Goal: Task Accomplishment & Management: Use online tool/utility

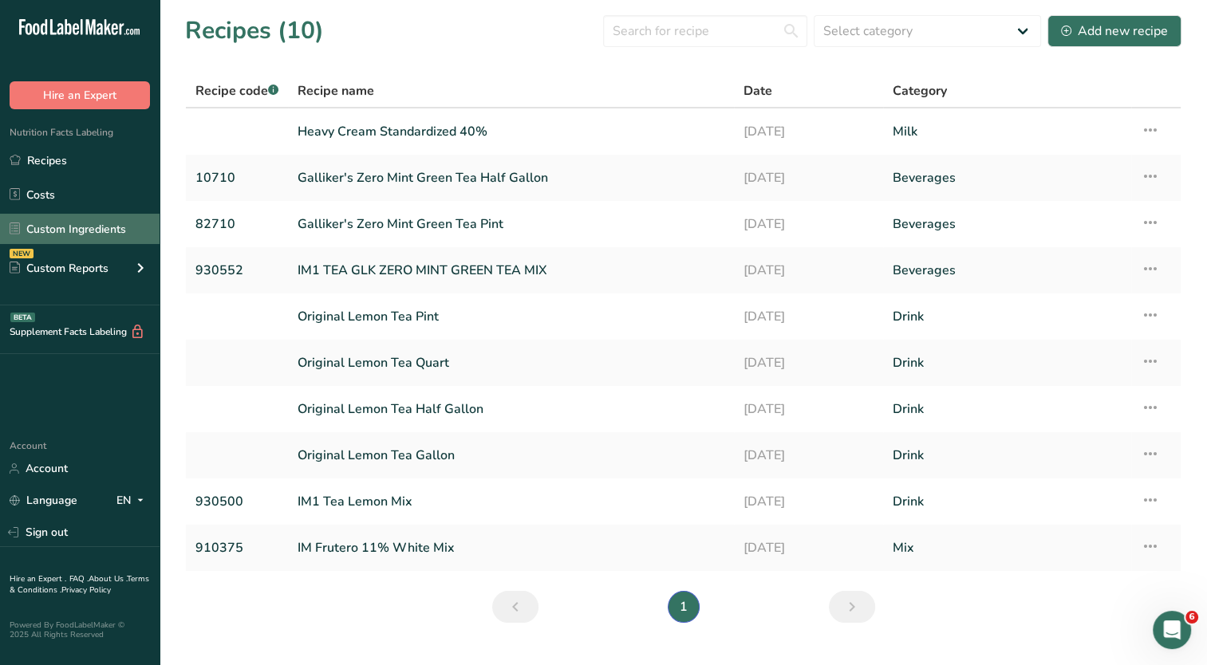
click at [75, 238] on link "Custom Ingredients" at bounding box center [80, 229] width 160 height 30
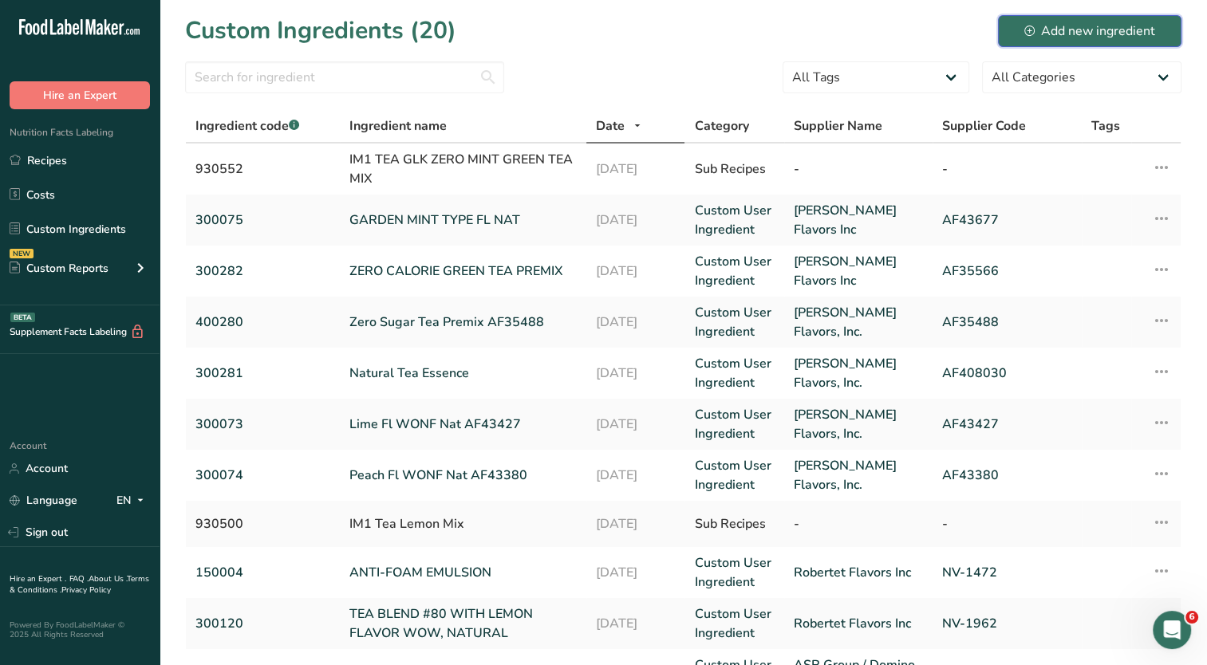
click at [1082, 28] on div "Add new ingredient" at bounding box center [1089, 31] width 131 height 19
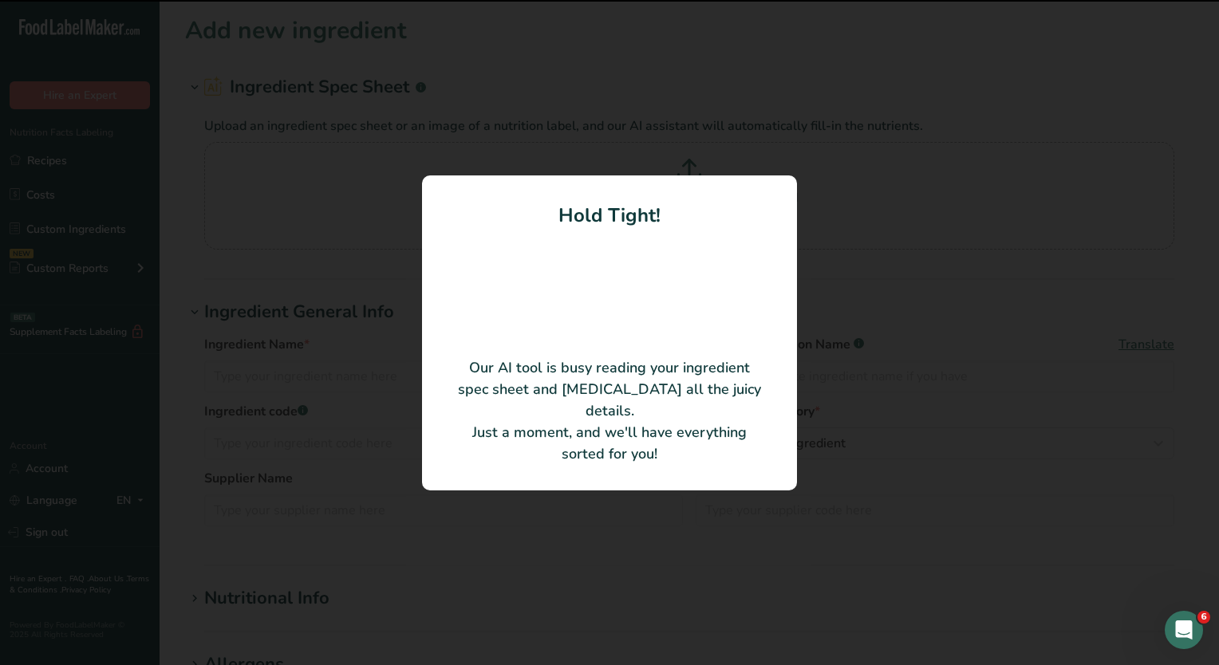
type input "26-2285-GAL Ice Cream Stabilizer"
type input "Crest Foods Co., Inc."
type input "220160"
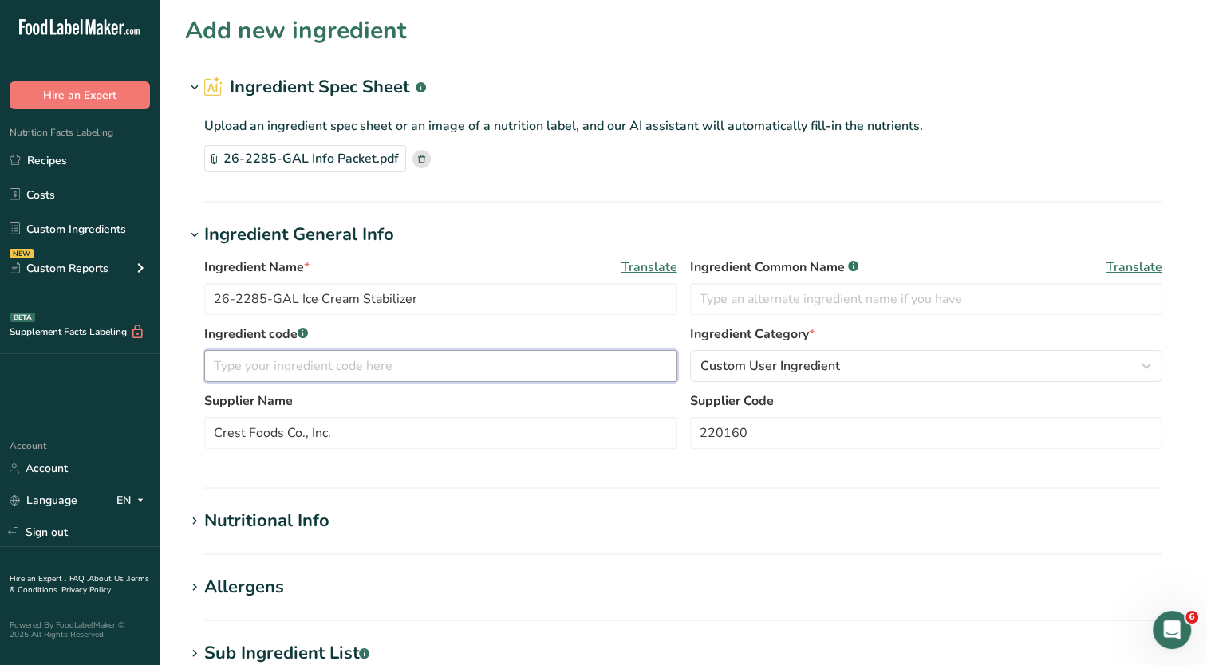
click at [468, 370] on input "text" at bounding box center [440, 366] width 473 height 32
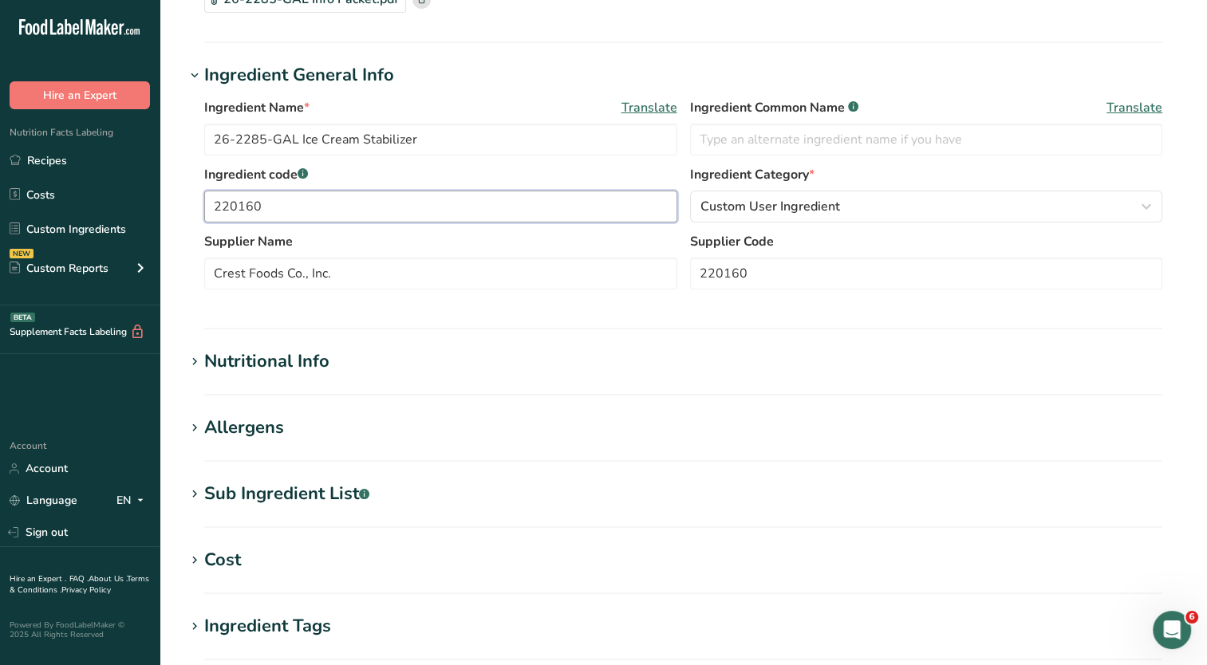
scroll to position [239, 0]
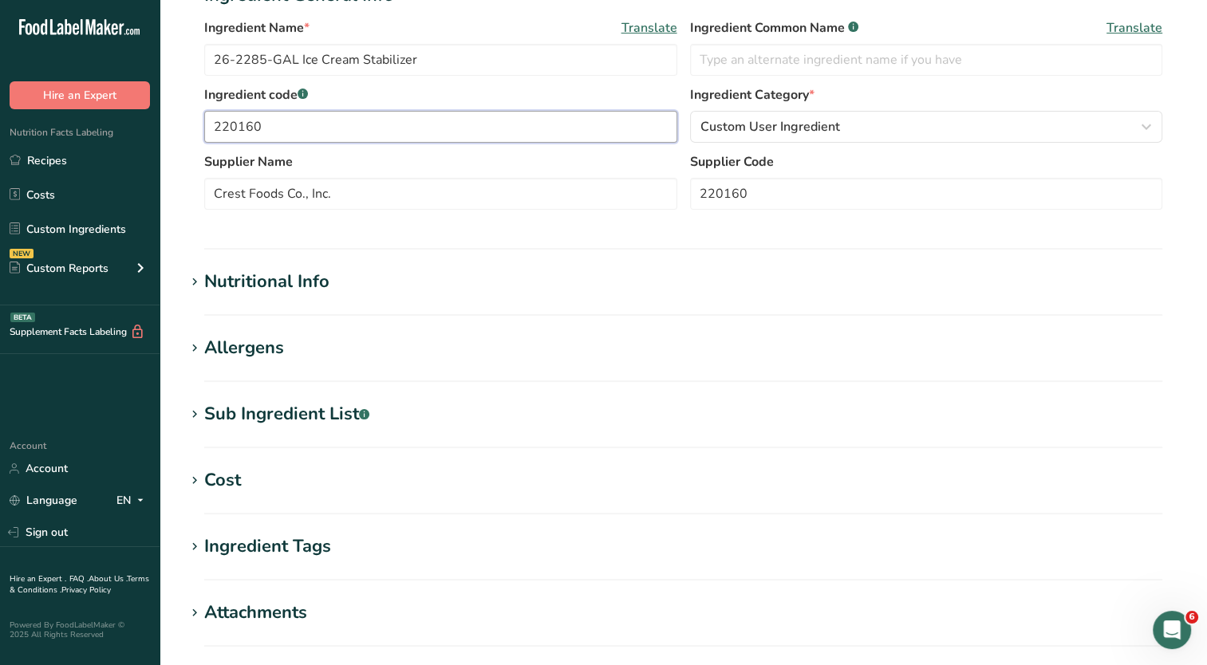
type input "220160"
click at [305, 416] on div "Sub Ingredient List .a-a{fill:#347362;}.b-a{fill:#fff;}" at bounding box center [286, 414] width 165 height 26
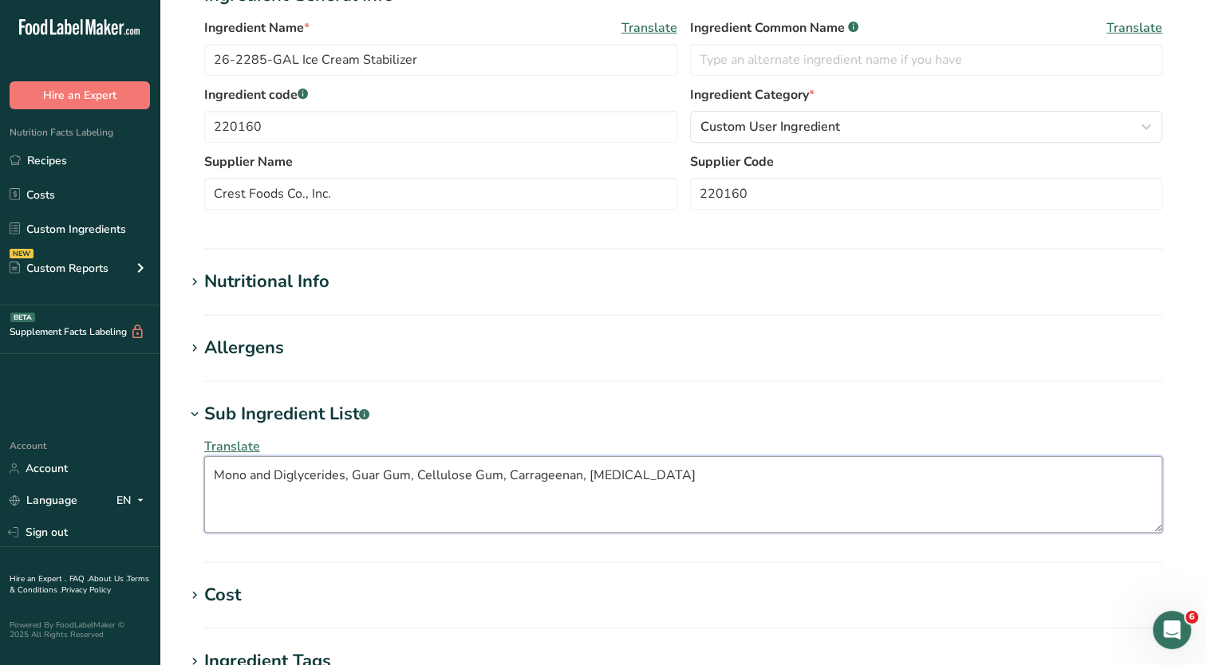
click at [679, 473] on textarea "Mono and Diglycerides, Guar Gum, Cellulose Gum, Carrageenan, Dextrose" at bounding box center [683, 494] width 958 height 77
type textarea "Mono and Diglycerides, Guar Gum, Cellulose Gum, Carrageenan"
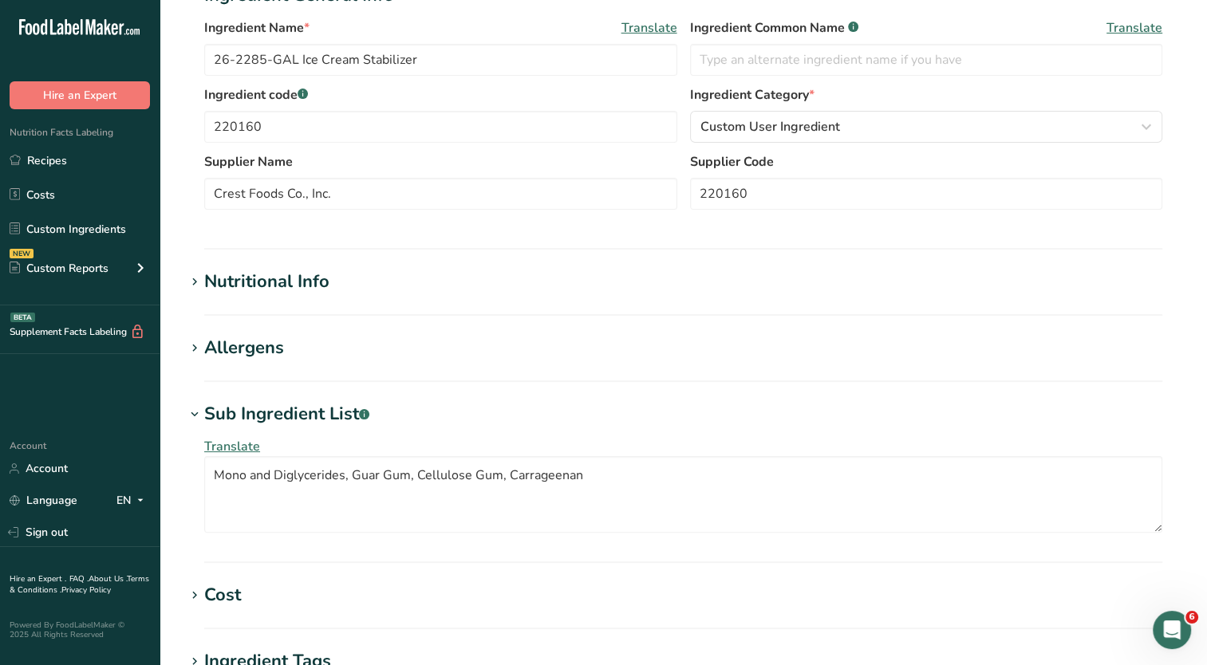
click at [833, 349] on h1 "Allergens" at bounding box center [683, 348] width 996 height 26
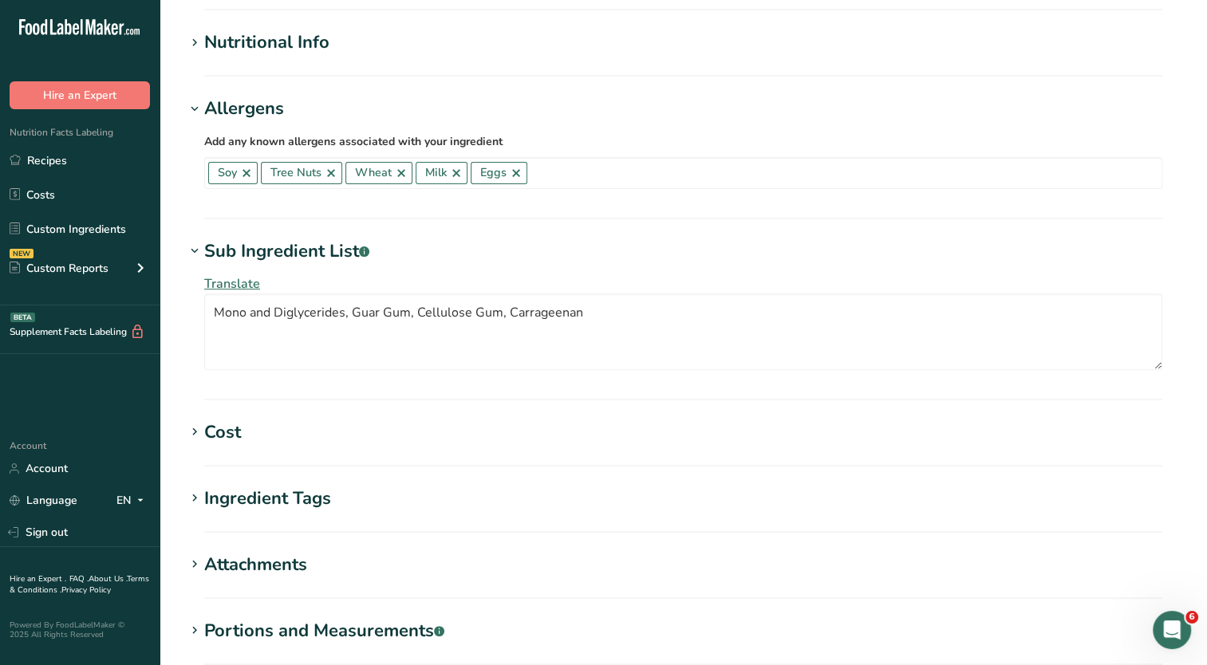
scroll to position [558, 0]
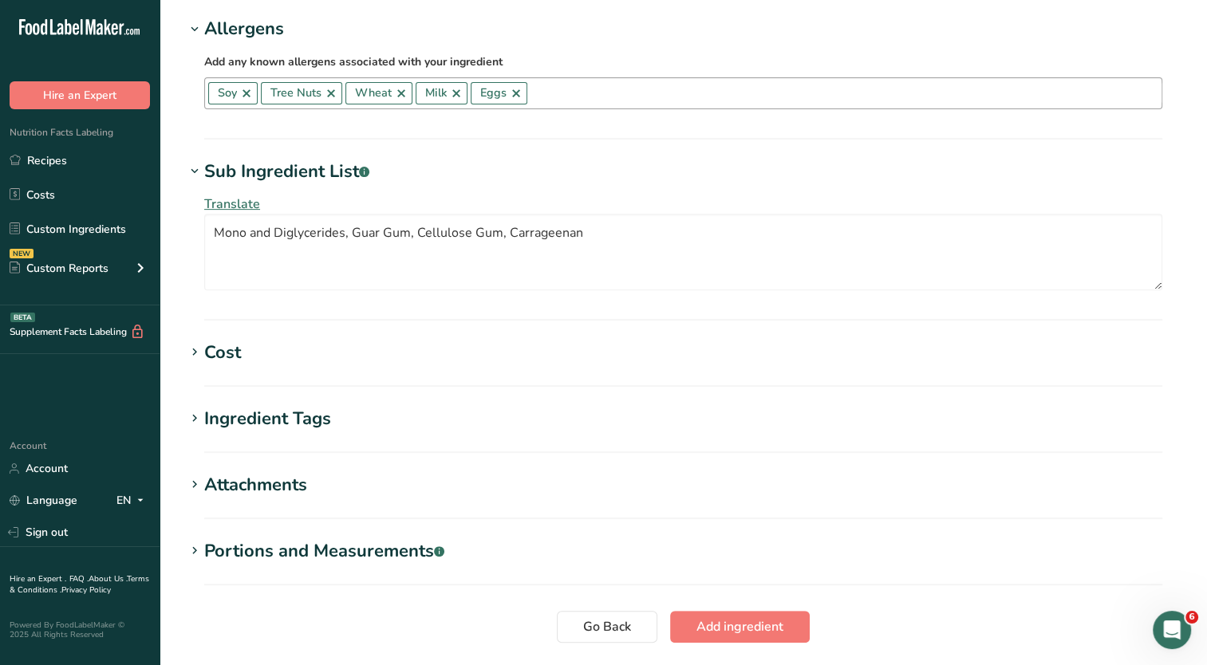
click at [244, 93] on link at bounding box center [246, 93] width 13 height 13
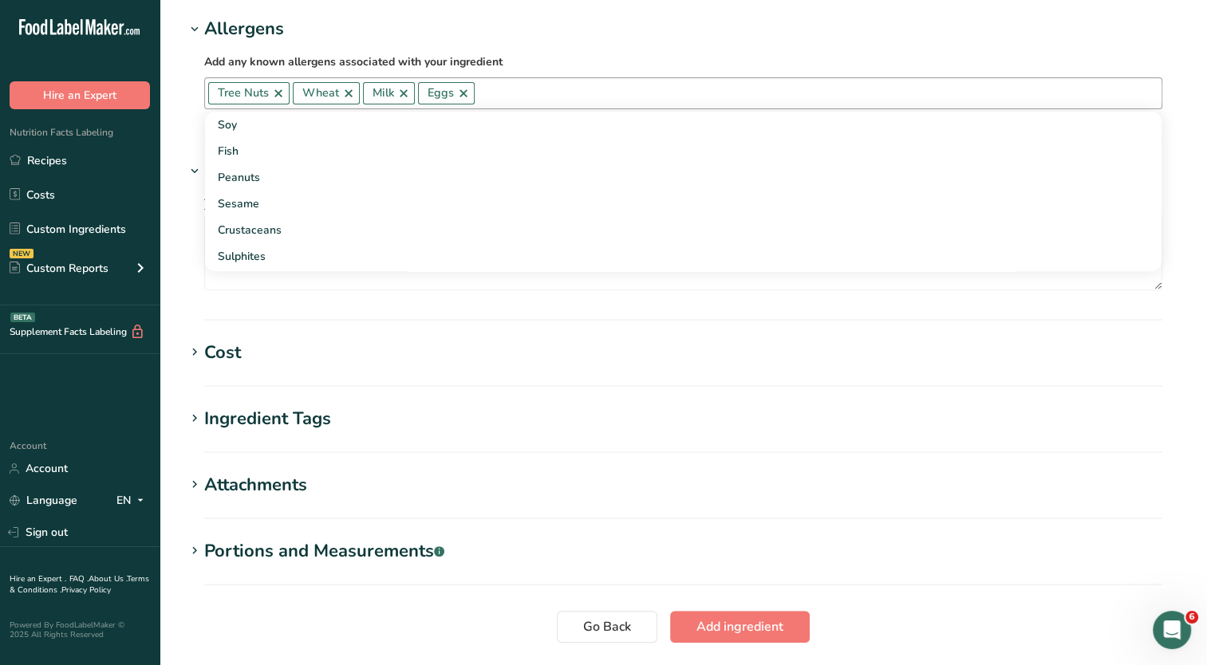
click at [278, 91] on link at bounding box center [278, 93] width 13 height 13
click at [263, 93] on link at bounding box center [264, 93] width 13 height 13
click at [250, 93] on link at bounding box center [249, 93] width 13 height 13
click at [254, 93] on link at bounding box center [253, 93] width 13 height 13
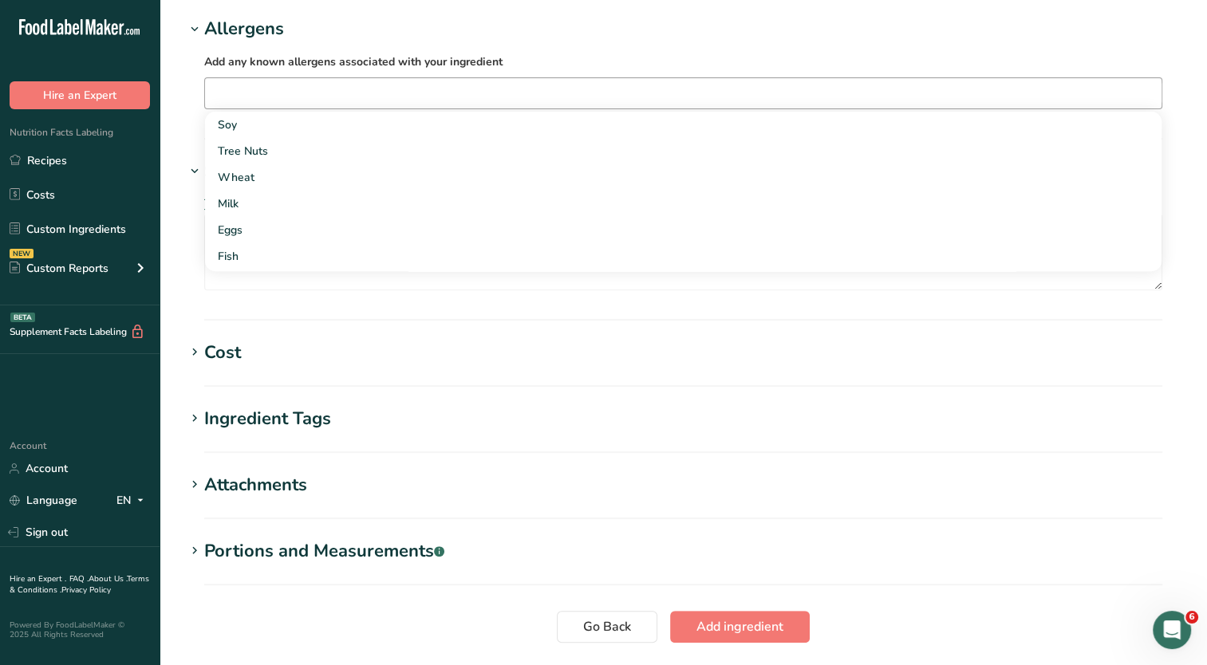
click at [600, 55] on label "Add any known allergens associated with your ingredient" at bounding box center [683, 61] width 958 height 19
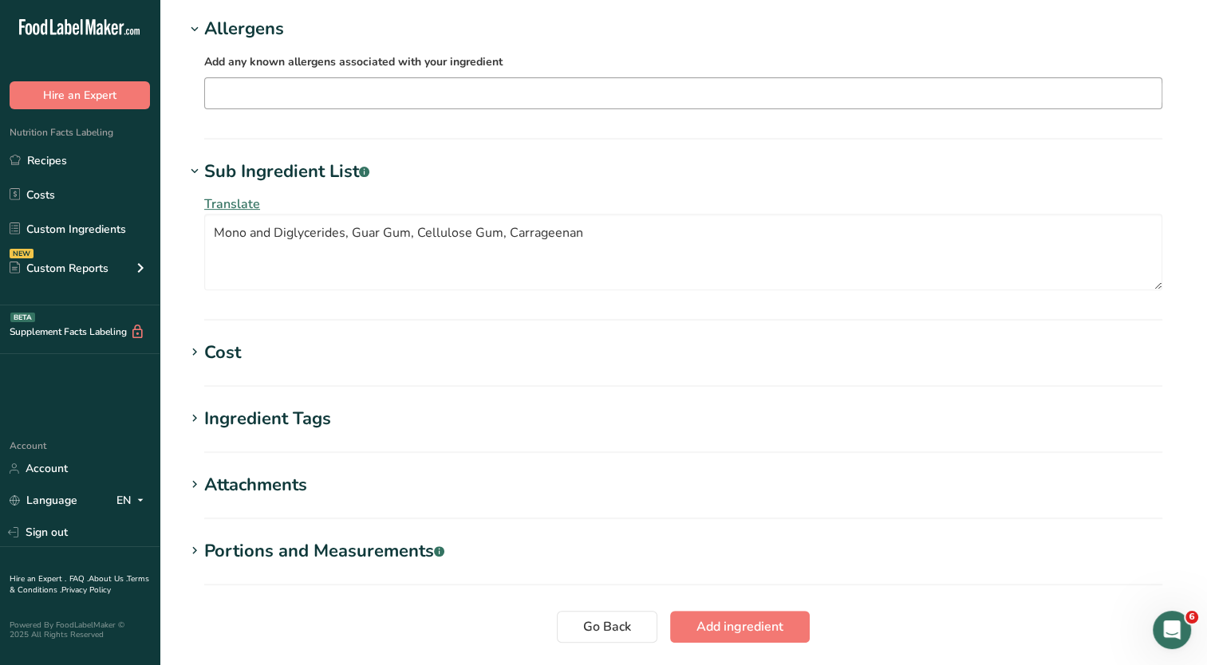
click at [358, 418] on h1 "Ingredient Tags" at bounding box center [683, 419] width 996 height 26
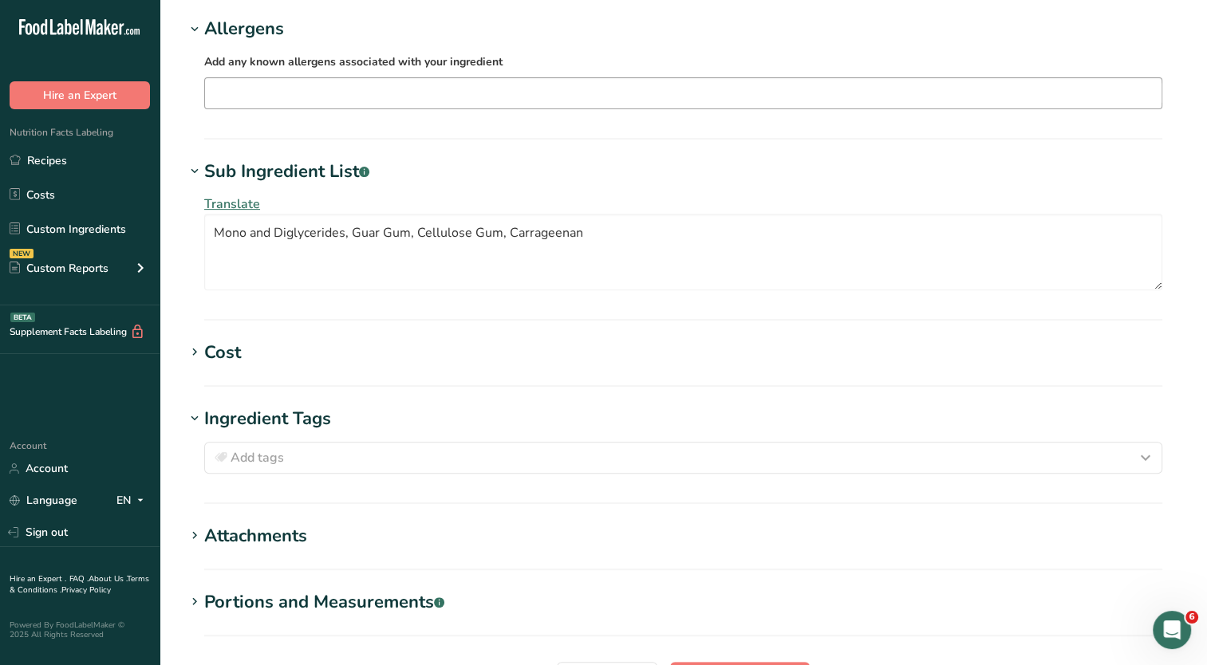
click at [358, 418] on h1 "Ingredient Tags" at bounding box center [683, 419] width 996 height 26
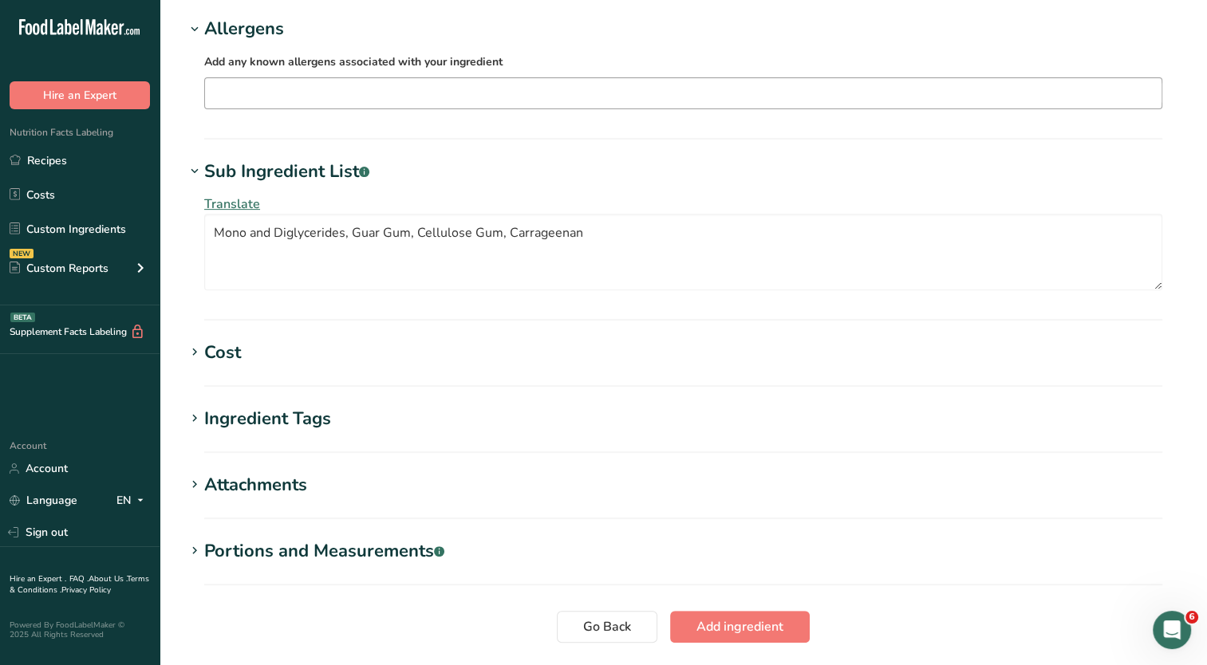
click at [343, 487] on h1 "Attachments" at bounding box center [683, 485] width 996 height 26
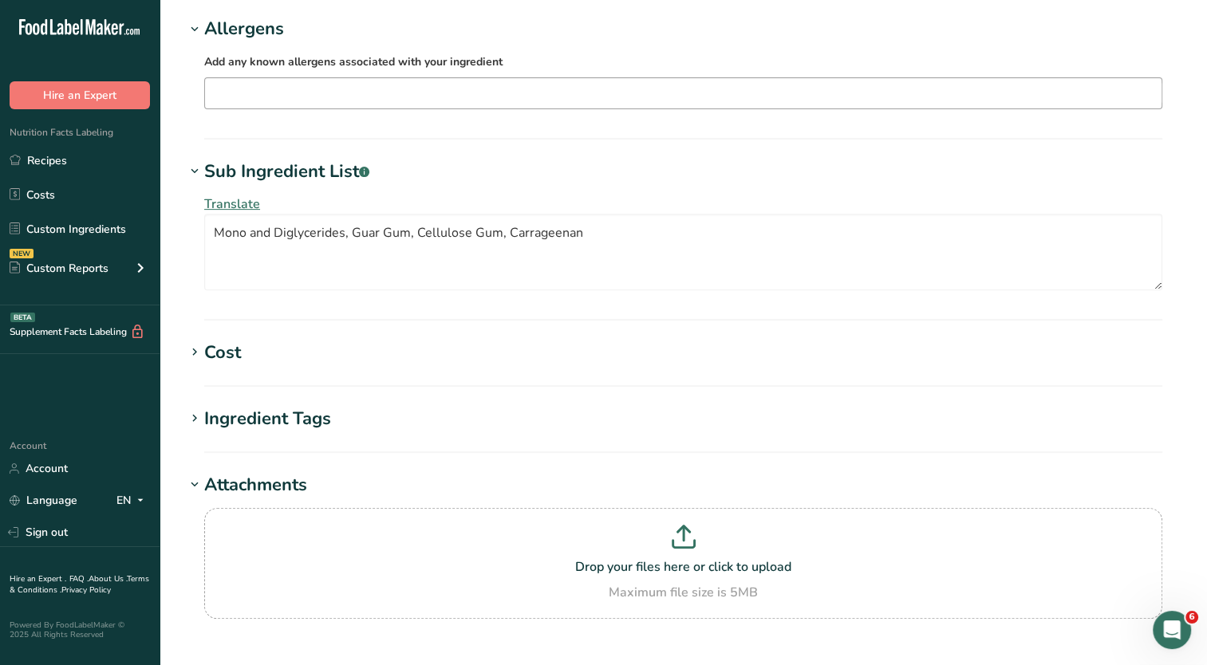
click at [350, 487] on h1 "Attachments" at bounding box center [683, 485] width 996 height 26
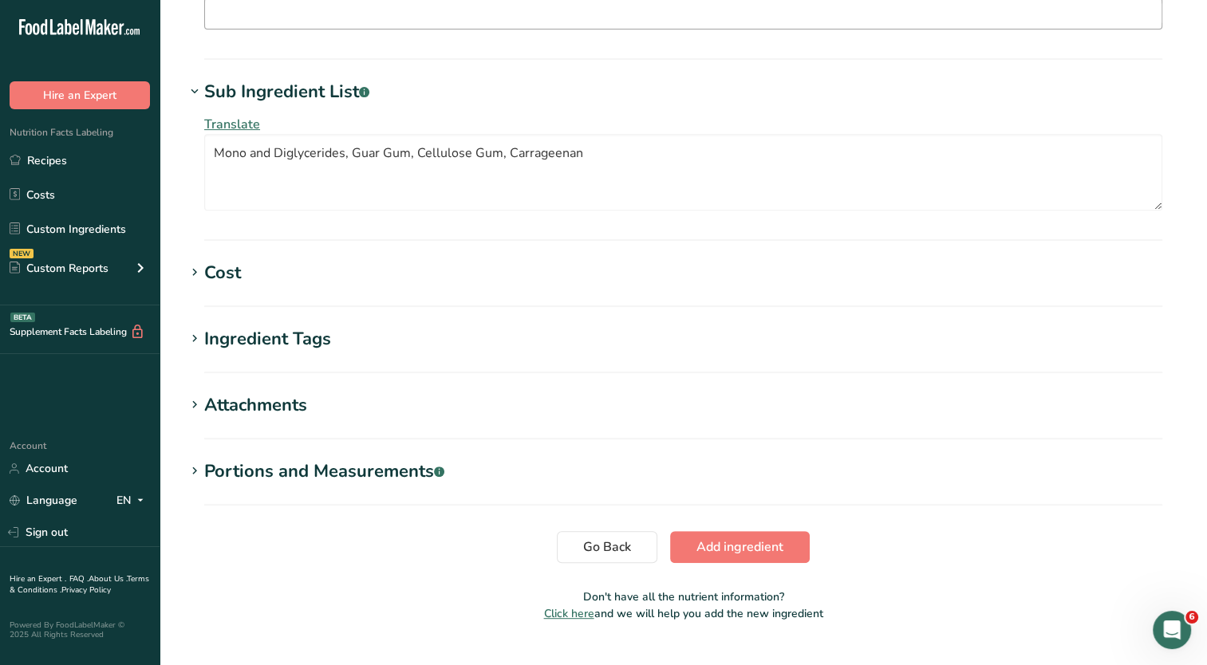
scroll to position [670, 0]
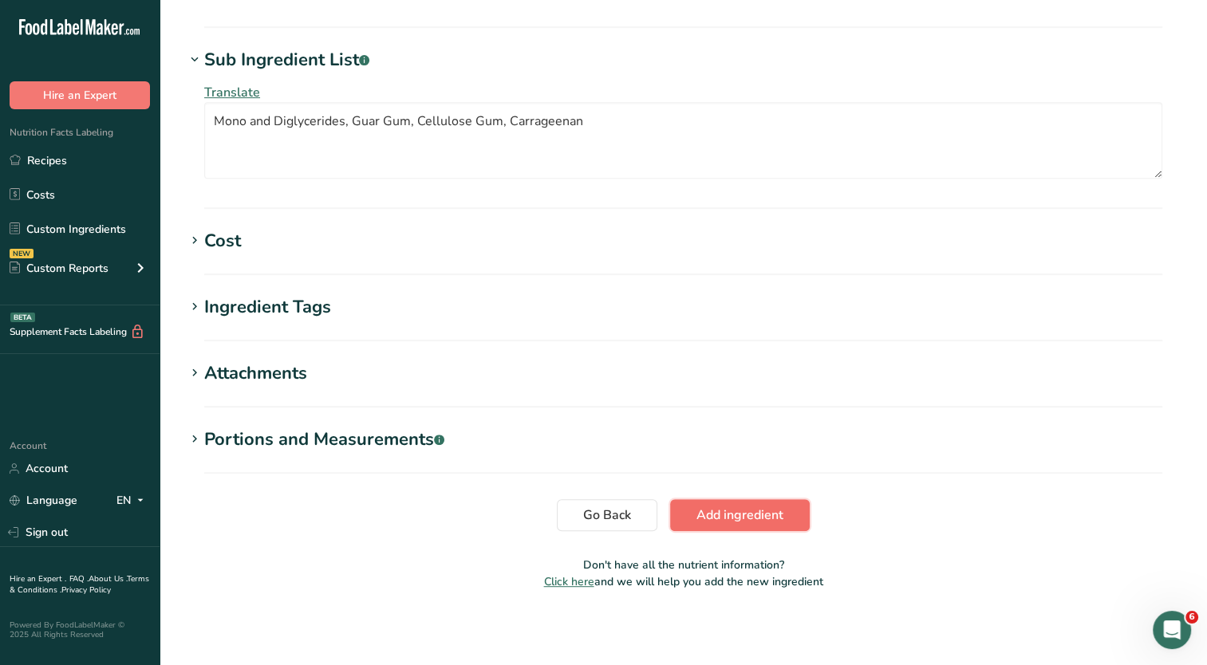
click at [737, 519] on span "Add ingredient" at bounding box center [739, 515] width 87 height 19
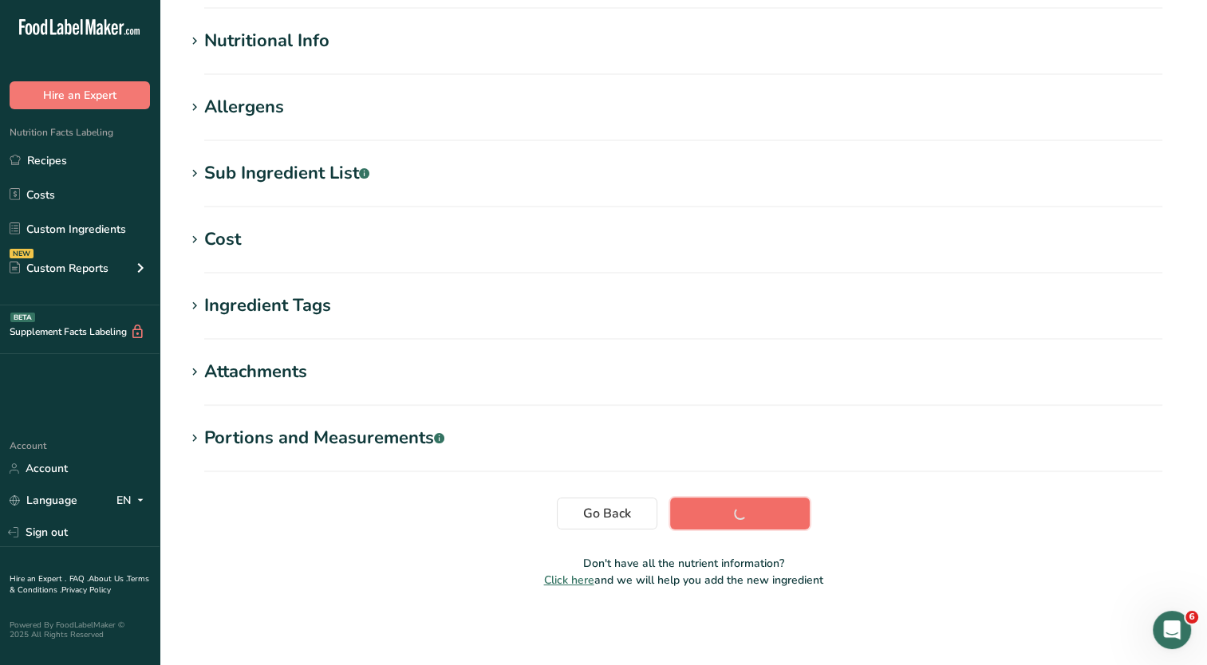
scroll to position [179, 0]
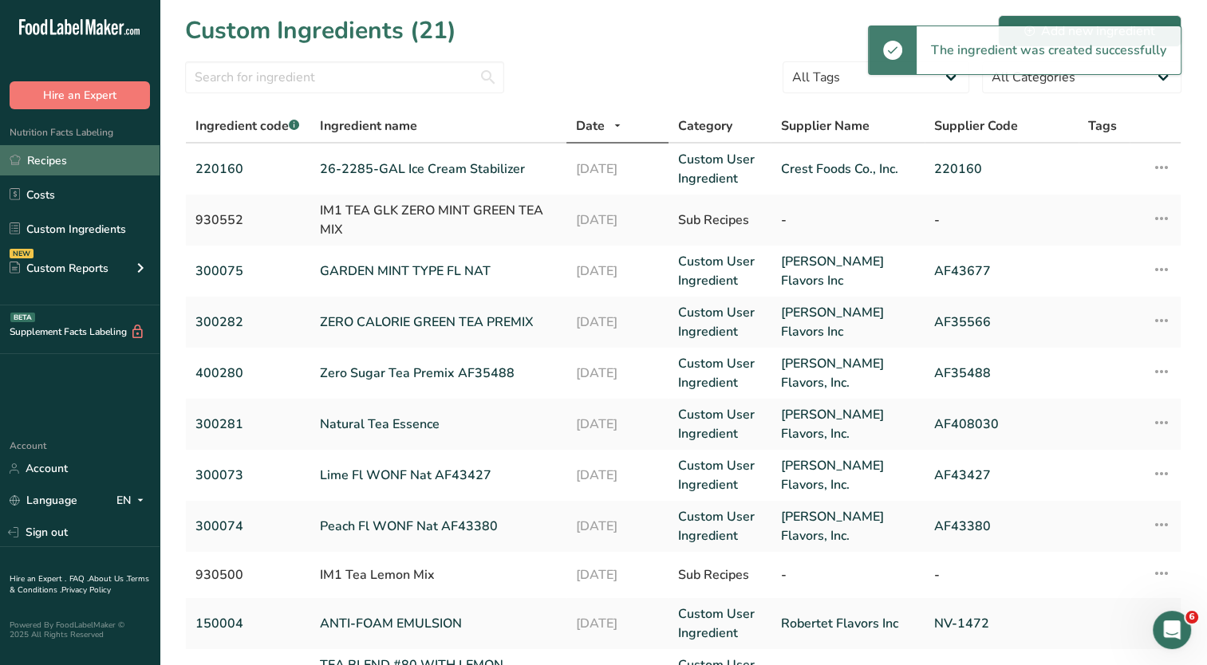
click at [72, 160] on link "Recipes" at bounding box center [80, 160] width 160 height 30
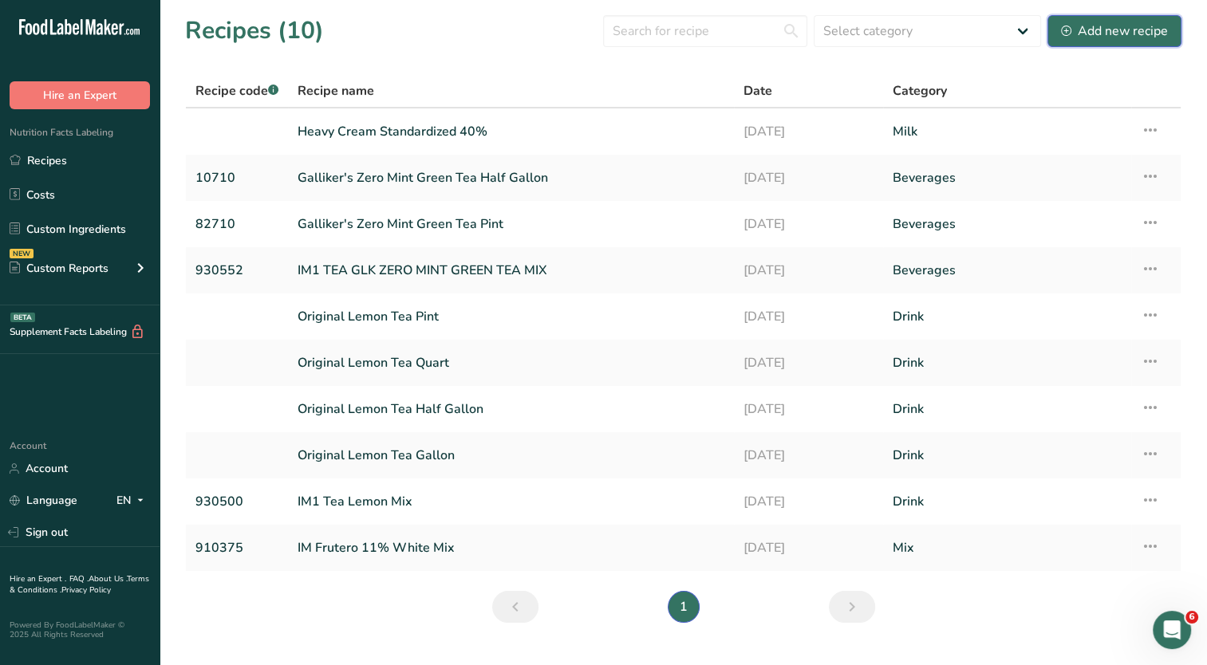
click at [1130, 36] on div "Add new recipe" at bounding box center [1114, 31] width 107 height 19
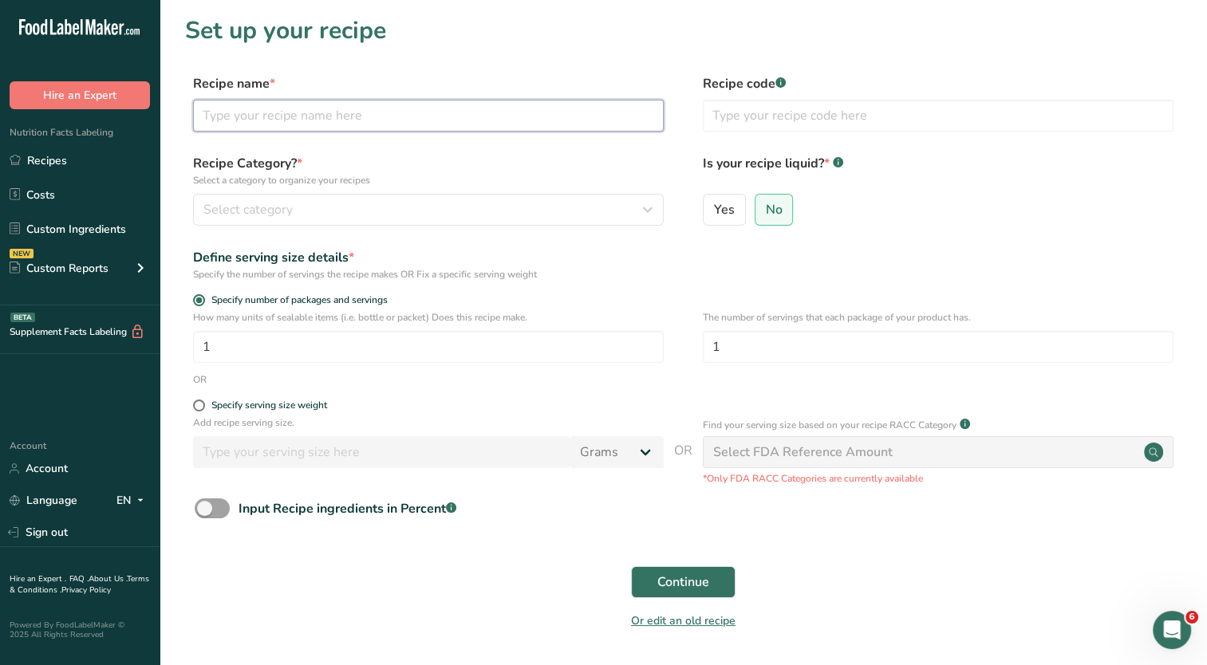
click at [345, 120] on input "text" at bounding box center [428, 116] width 471 height 32
type input "5% Frozen Dairy Dessert Mix"
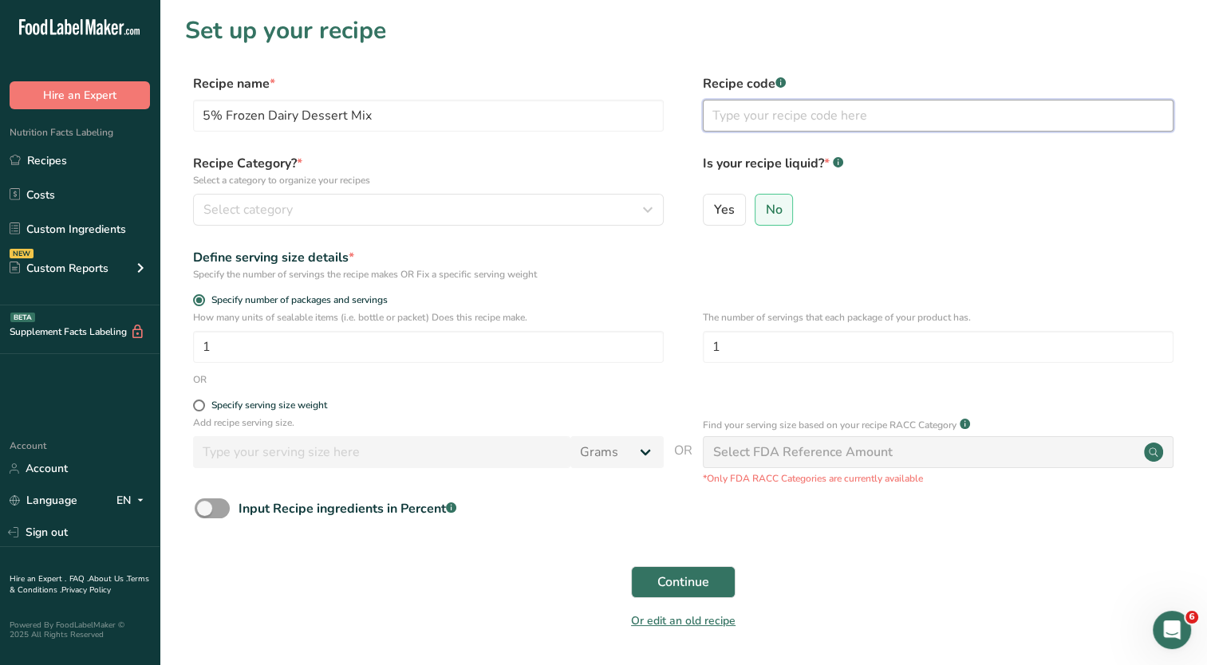
click at [760, 118] on input "text" at bounding box center [938, 116] width 471 height 32
type input "910631"
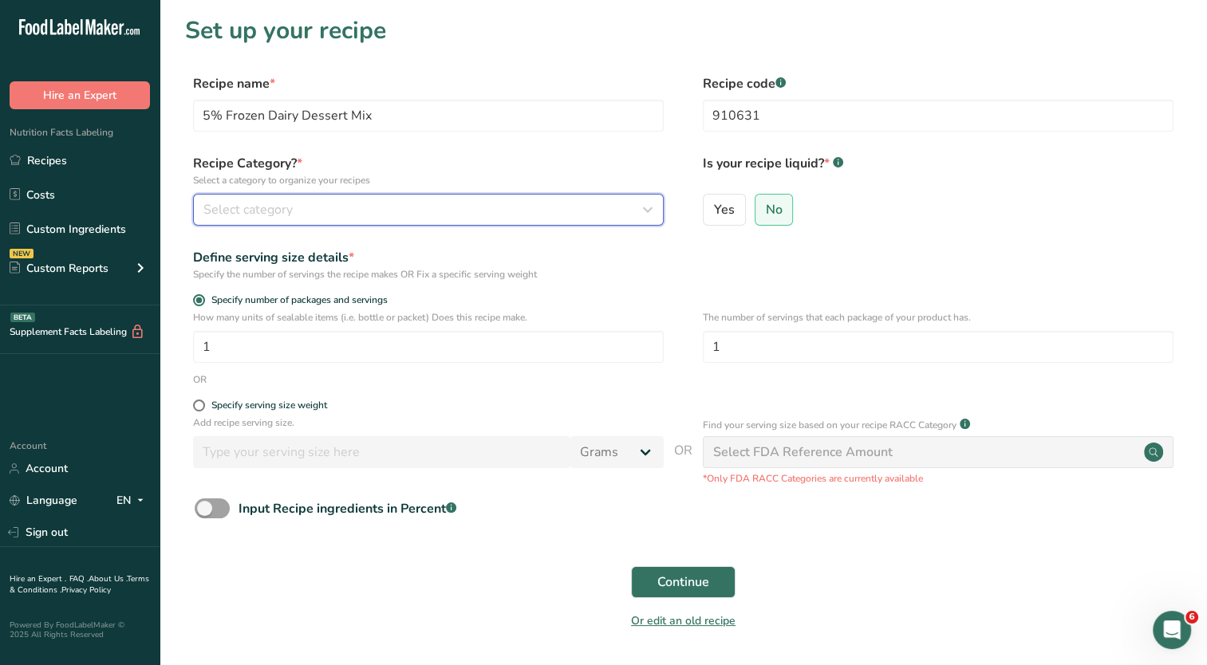
click at [439, 218] on div "Select category" at bounding box center [423, 209] width 440 height 19
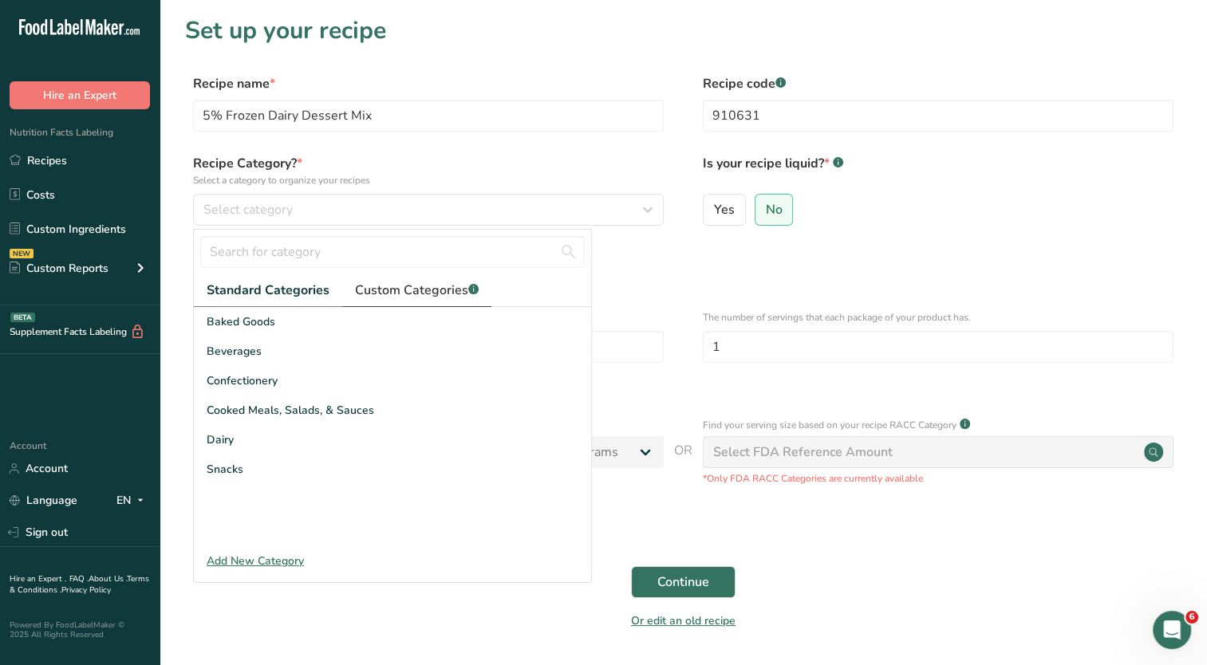
click at [407, 290] on span "Custom Categories .a-a{fill:#347362;}.b-a{fill:#fff;}" at bounding box center [417, 290] width 124 height 19
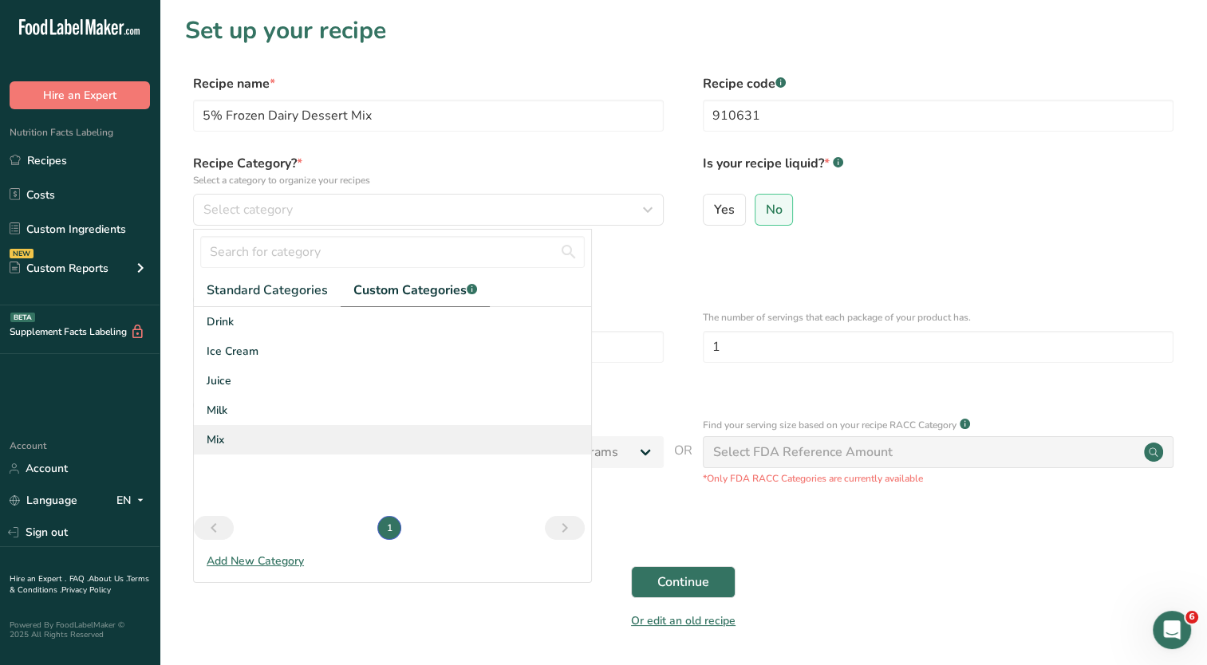
click at [249, 440] on div "Mix" at bounding box center [392, 440] width 397 height 30
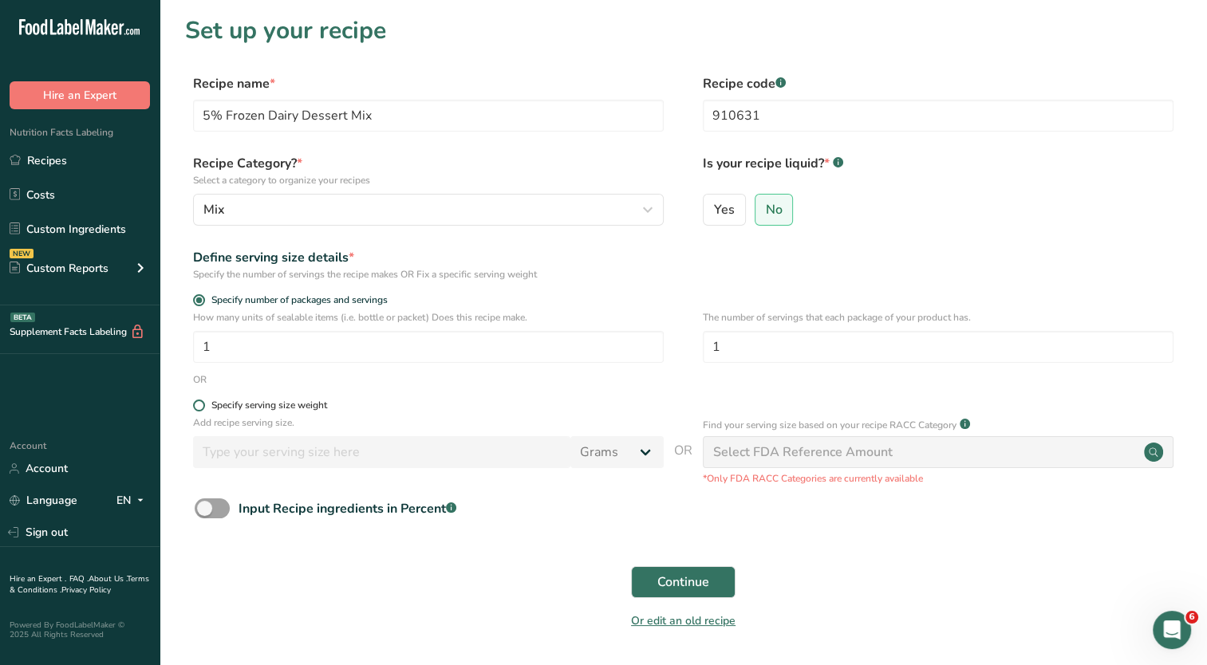
click at [247, 403] on div "Specify serving size weight" at bounding box center [269, 406] width 116 height 12
click at [203, 403] on input "Specify serving size weight" at bounding box center [198, 406] width 10 height 10
radio input "true"
radio input "false"
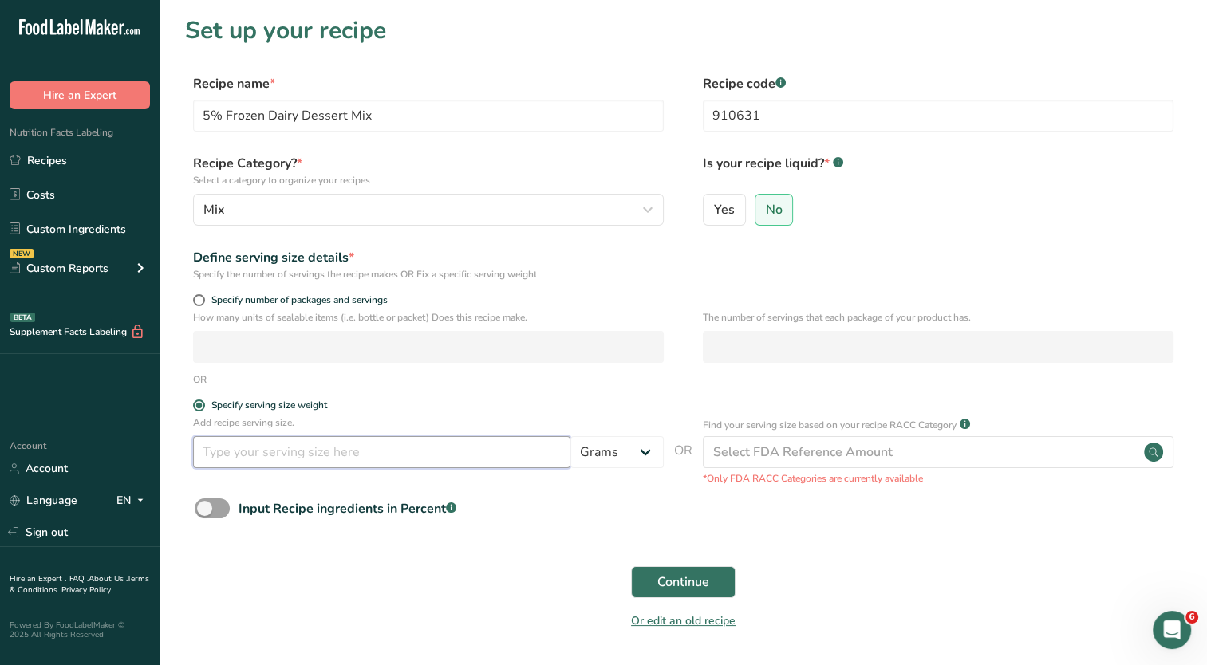
click at [428, 452] on input "number" at bounding box center [381, 452] width 377 height 32
type input "100"
click at [588, 399] on form "Recipe name * 5% Frozen Dairy Dessert Mix Recipe code .a-a{fill:#347362;}.b-a{f…" at bounding box center [683, 357] width 996 height 566
click at [684, 579] on span "Continue" at bounding box center [683, 582] width 52 height 19
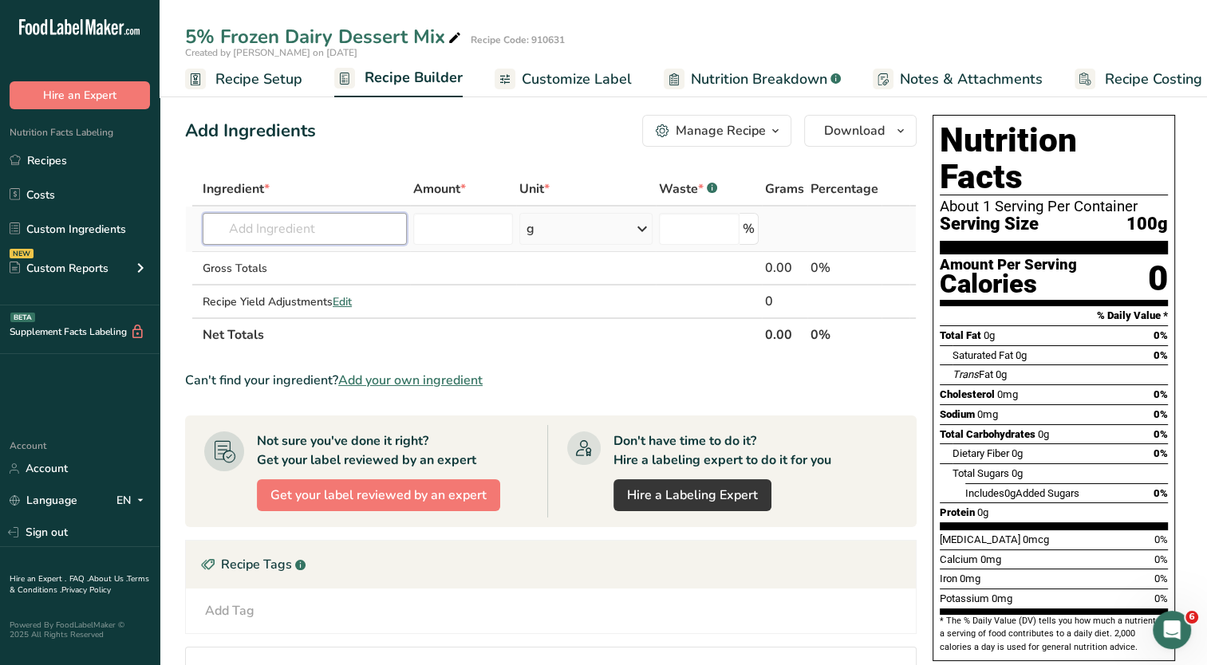
click at [283, 227] on input "text" at bounding box center [305, 229] width 204 height 32
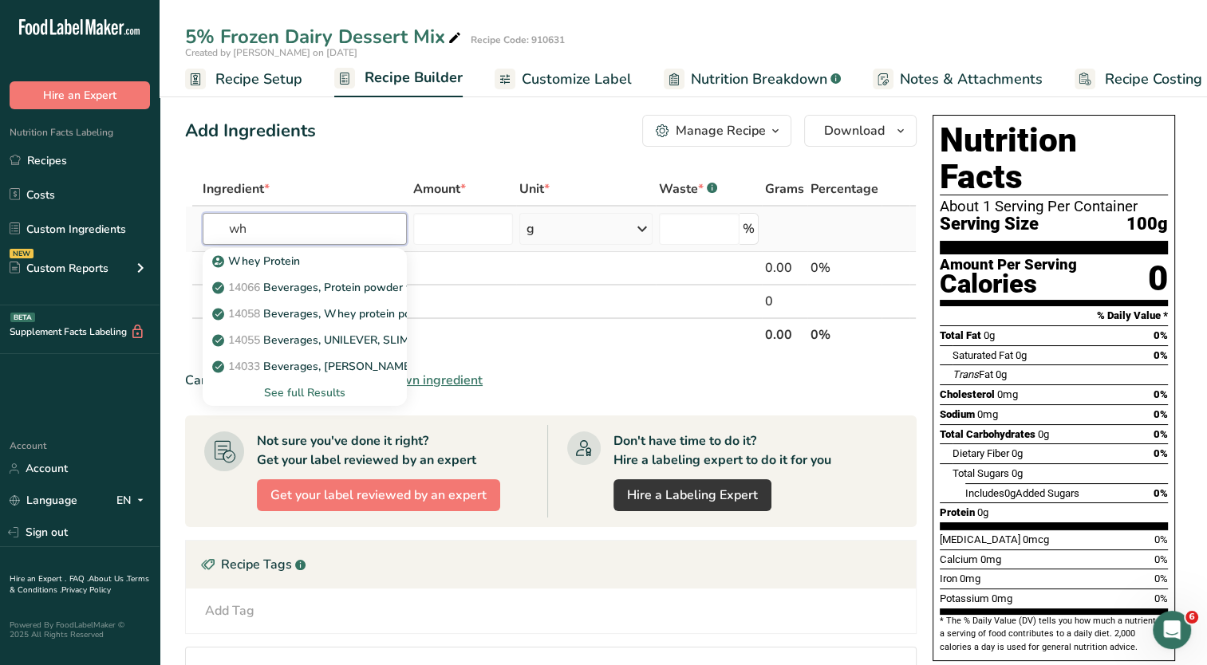
type input "w"
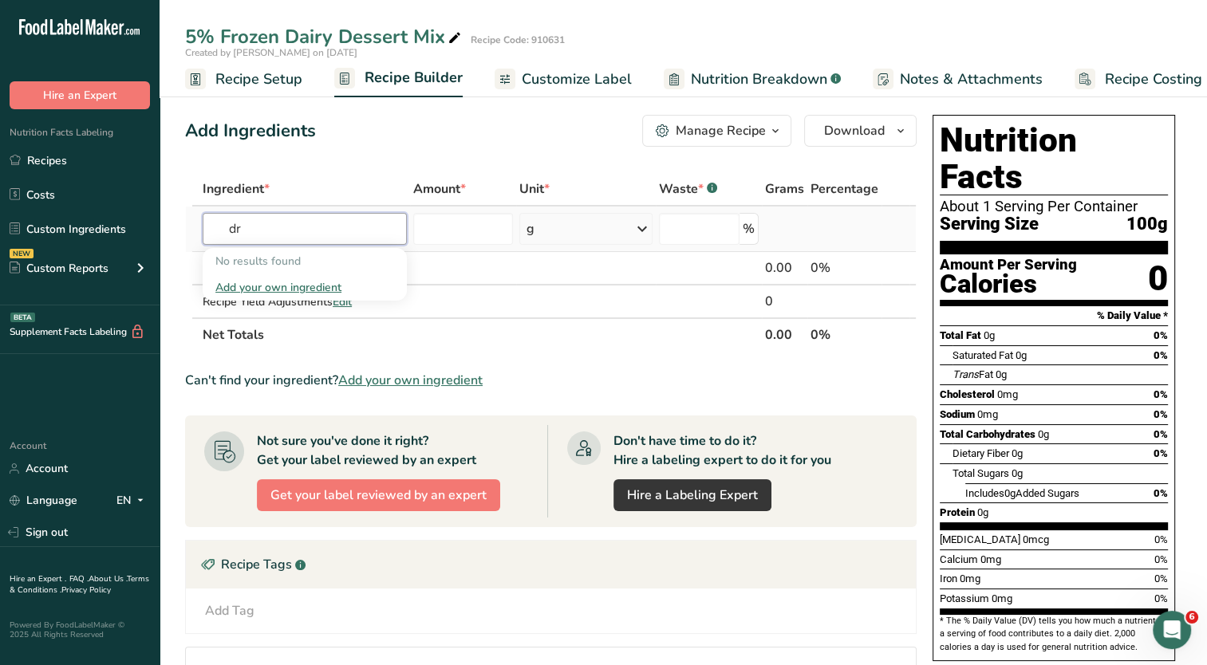
type input "d"
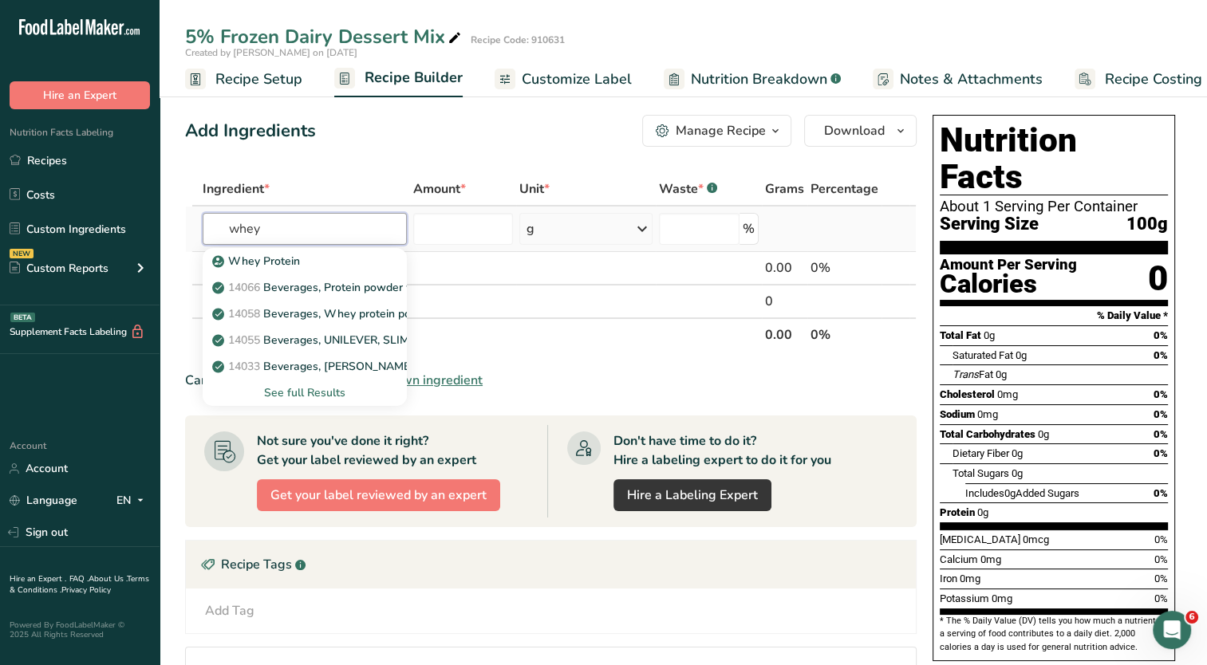
type input "whey"
click at [310, 394] on div "See full Results" at bounding box center [304, 393] width 179 height 17
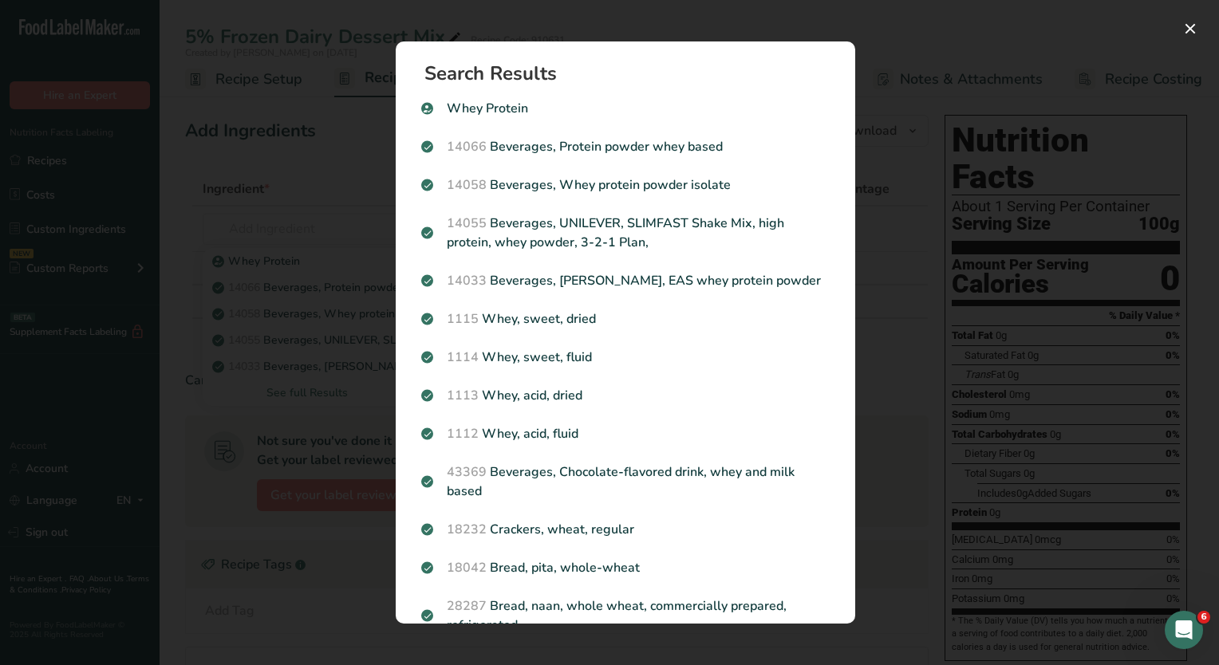
click at [341, 116] on div "Search results modal" at bounding box center [609, 332] width 1219 height 665
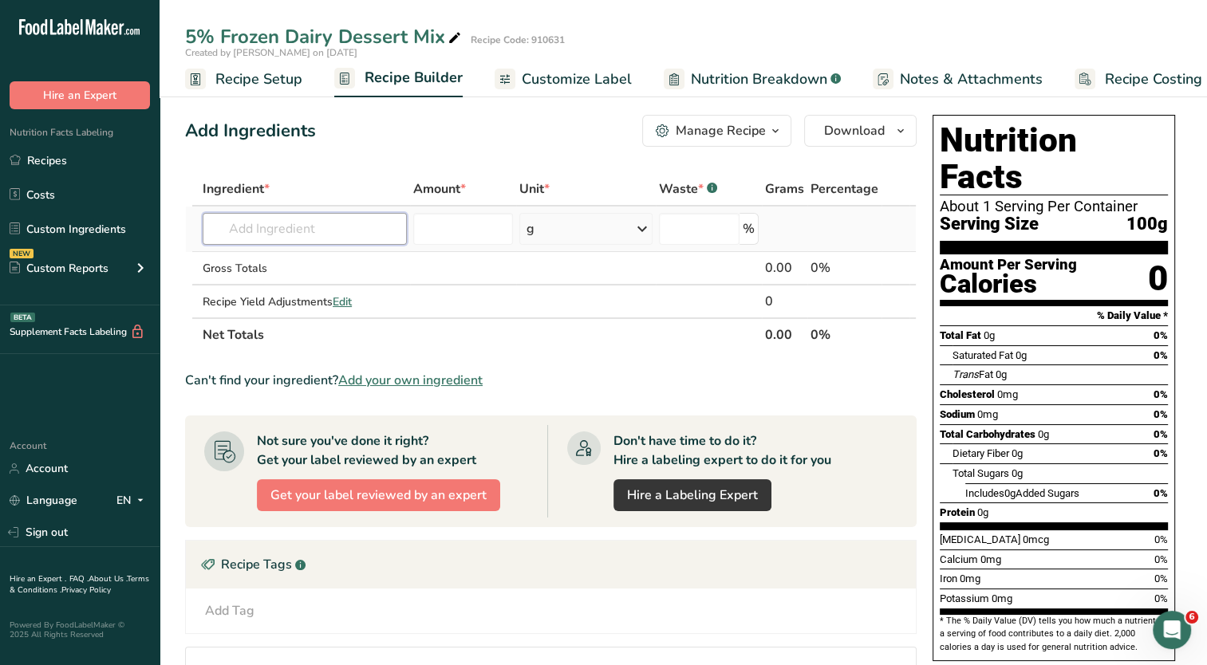
click at [316, 224] on input "text" at bounding box center [305, 229] width 204 height 32
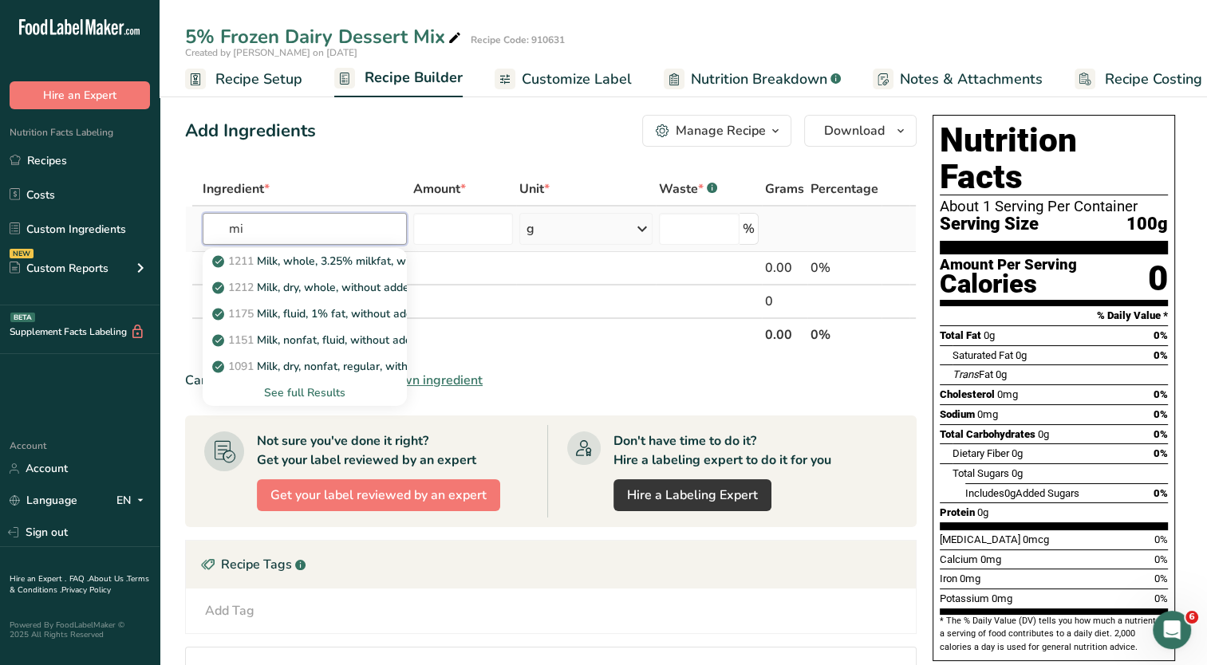
type input "m"
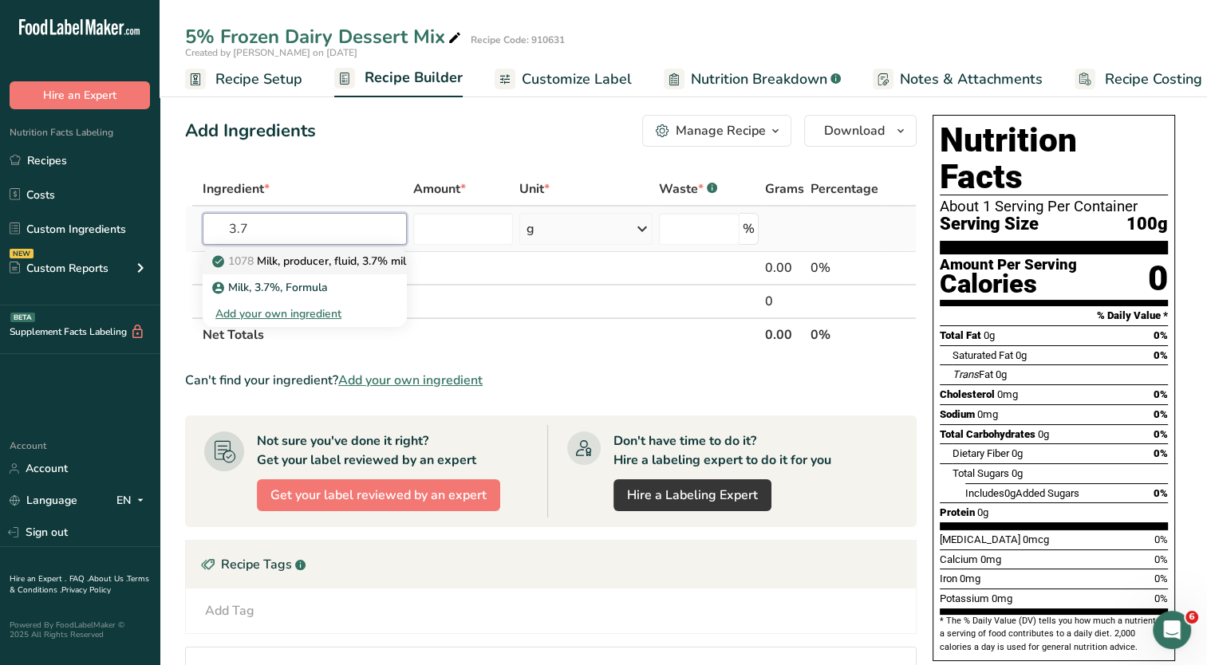
type input "3.7"
click at [314, 262] on p "1078 Milk, producer, fluid, 3.7% milkfat" at bounding box center [320, 261] width 211 height 17
type input "Milk, producer, fluid, 3.7% milkfat"
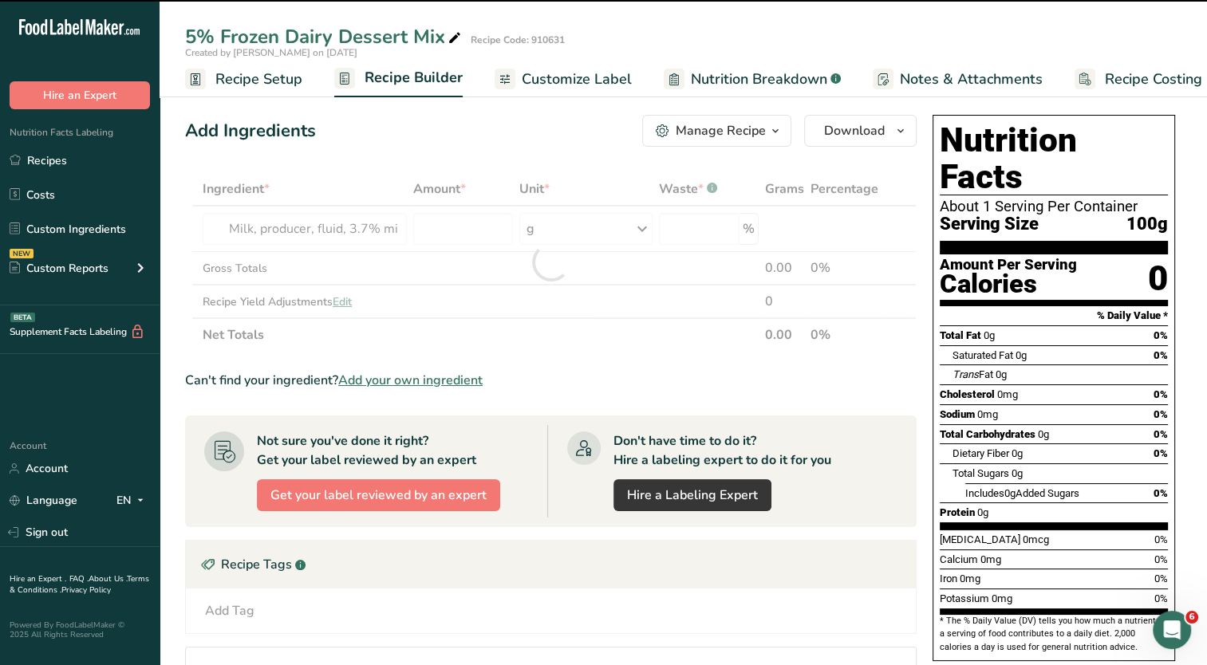
type input "0"
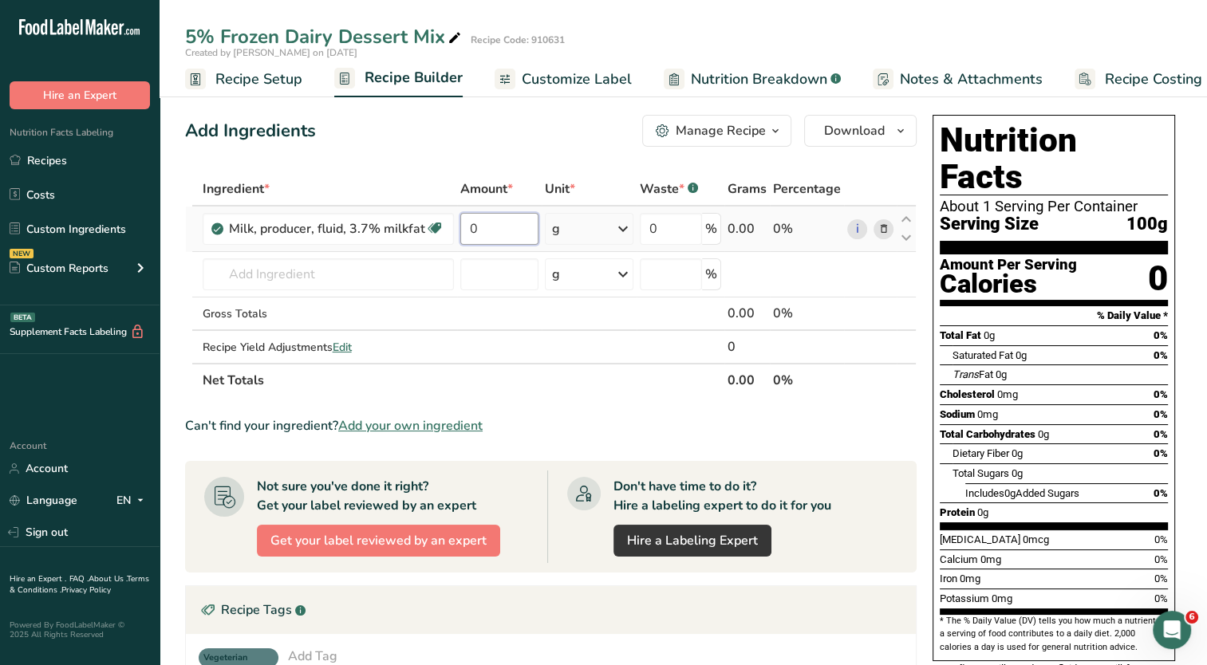
click at [501, 231] on input "0" at bounding box center [499, 229] width 78 height 32
type input "6243.317"
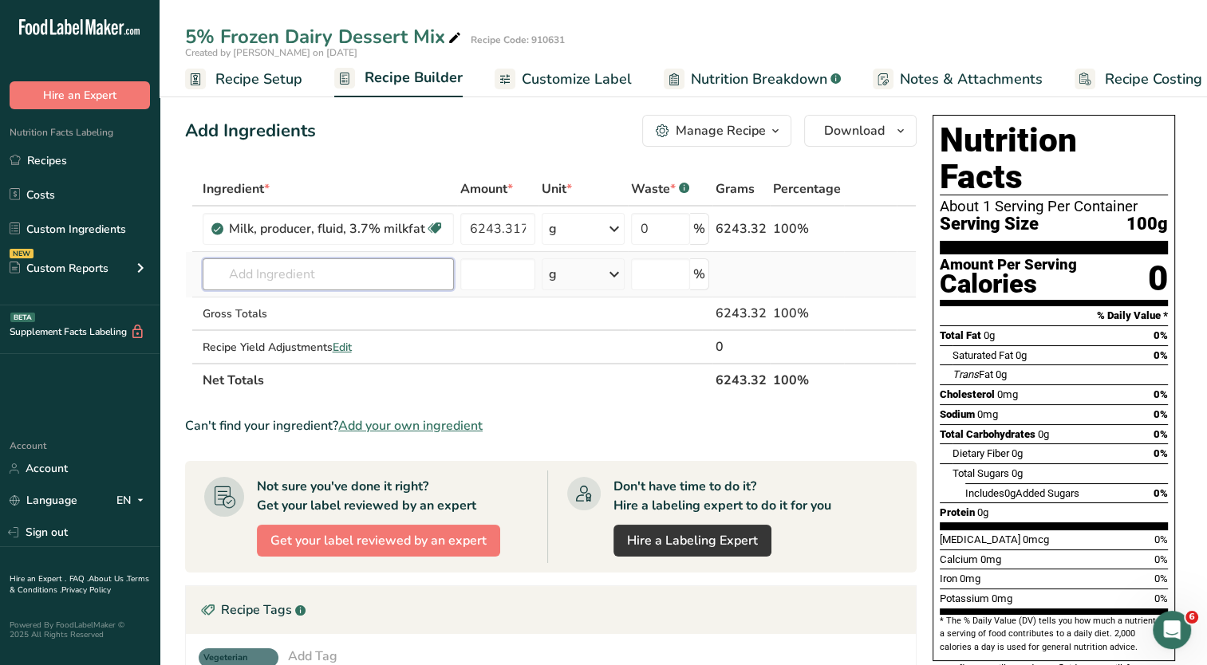
click at [338, 270] on div "Ingredient * Amount * Unit * Waste * .a-a{fill:#347362;}.b-a{fill:#fff;} Grams …" at bounding box center [551, 284] width 732 height 225
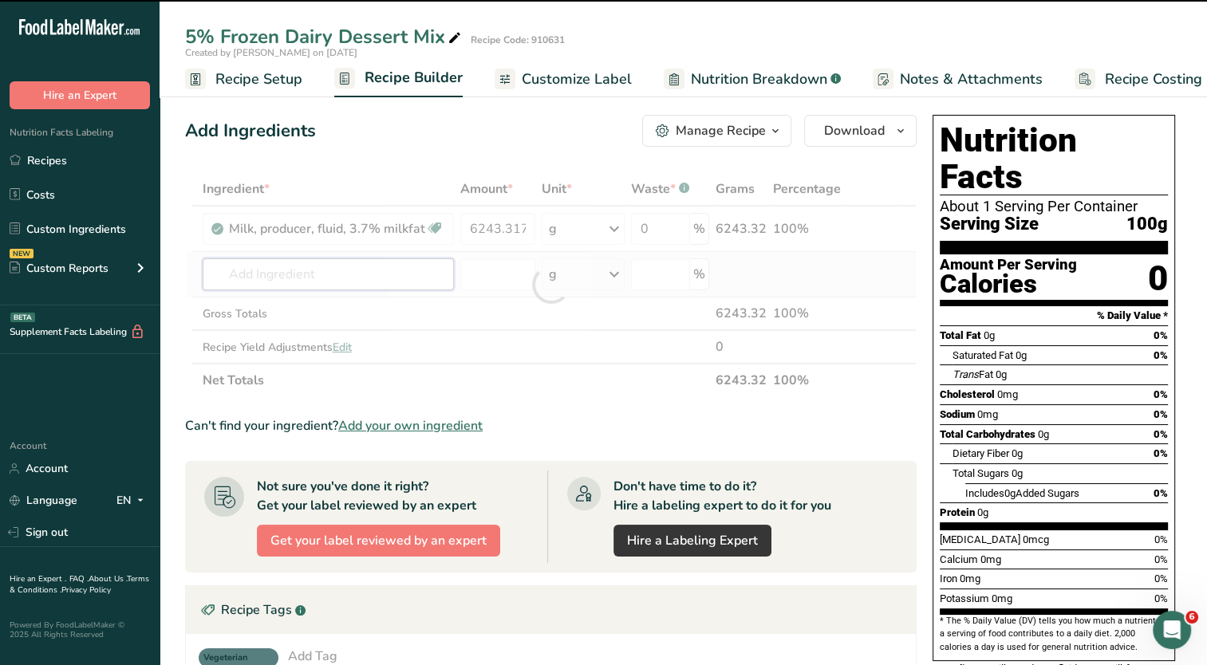
type input "c"
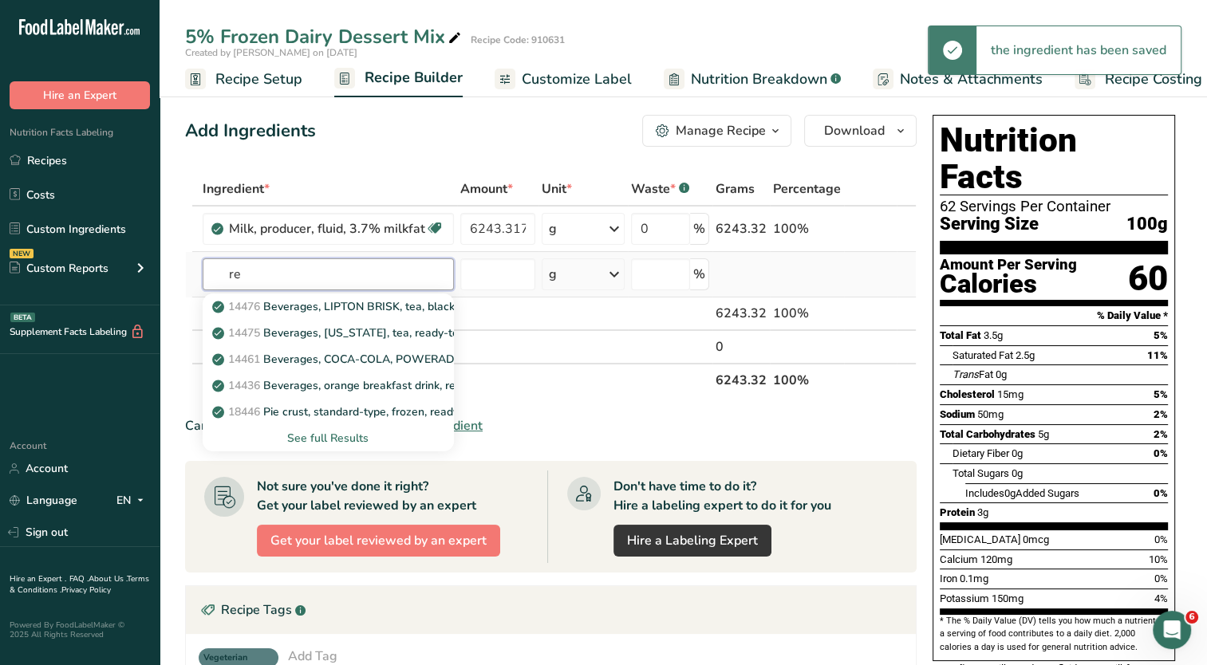
type input "r"
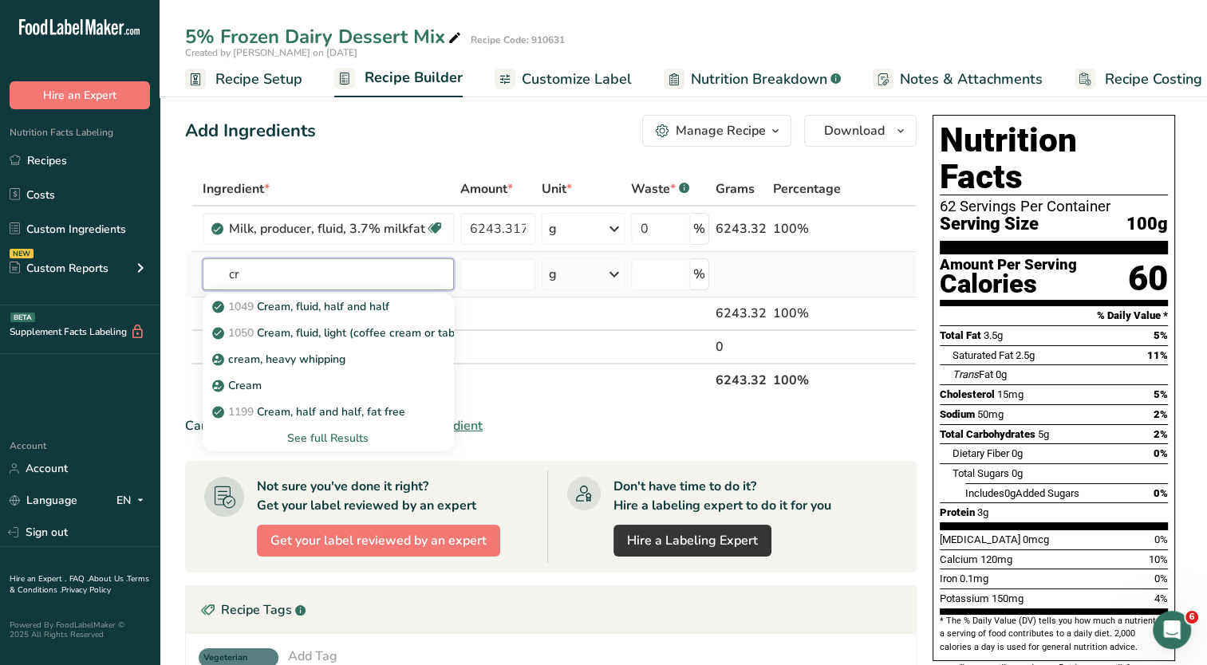
type input "c"
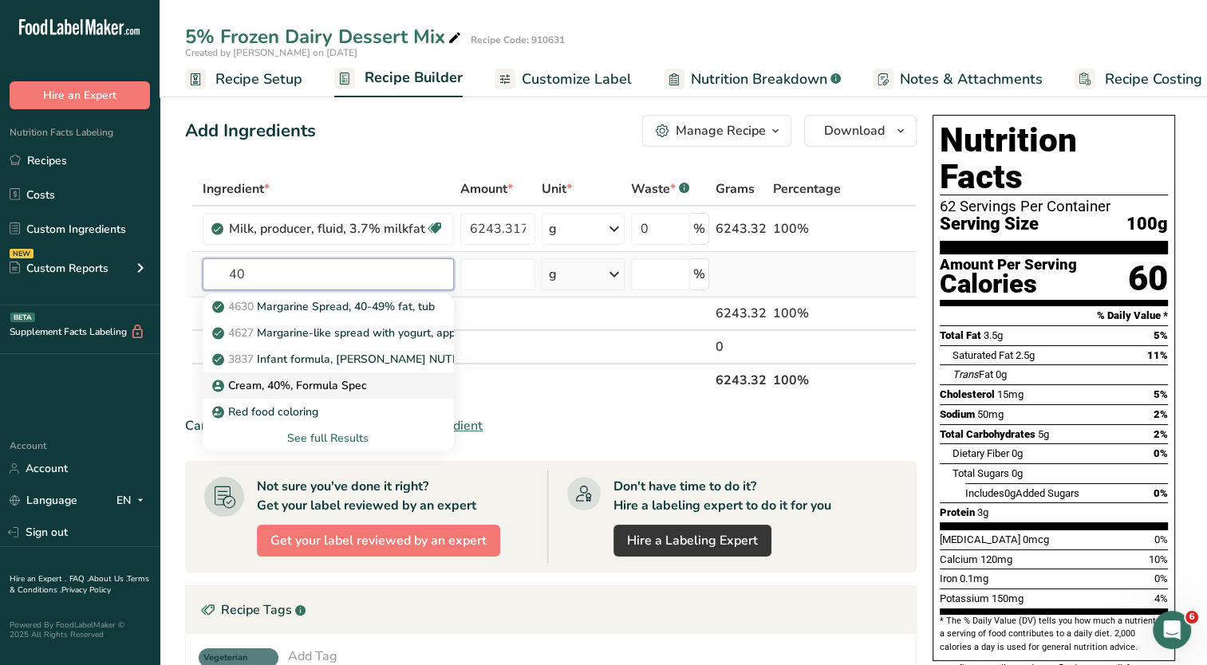
type input "40"
click at [337, 377] on p "Cream, 40%, Formula Spec" at bounding box center [291, 385] width 152 height 17
type input "Cream, 40%, Formula Spec"
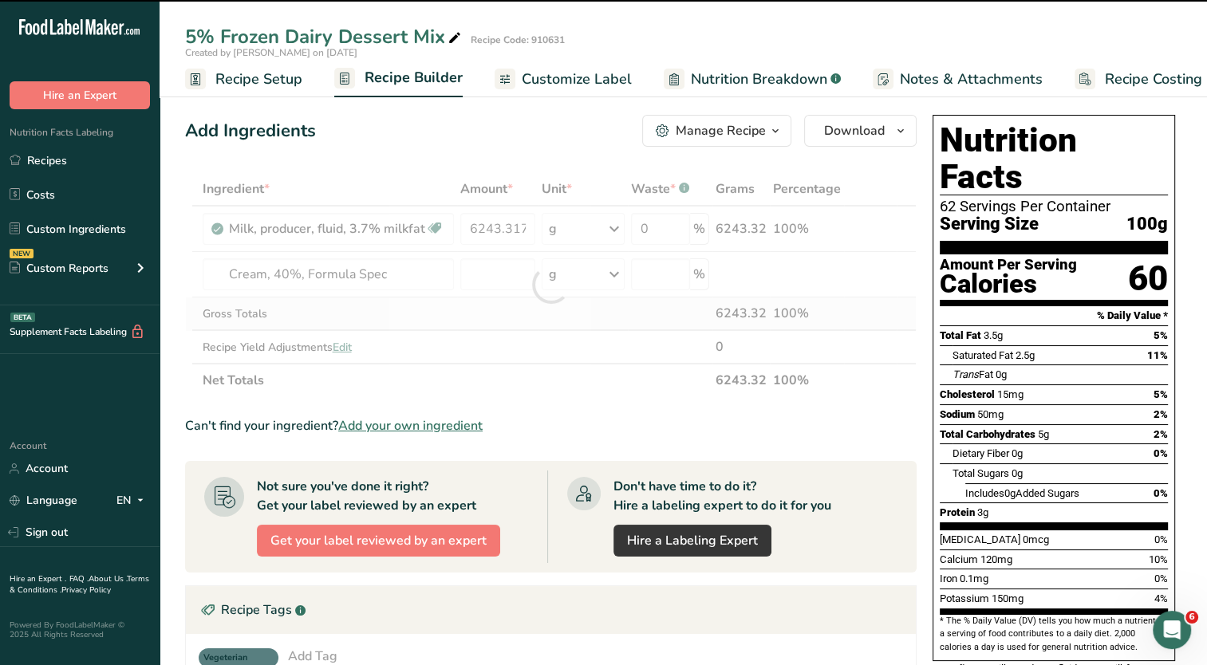
type input "0"
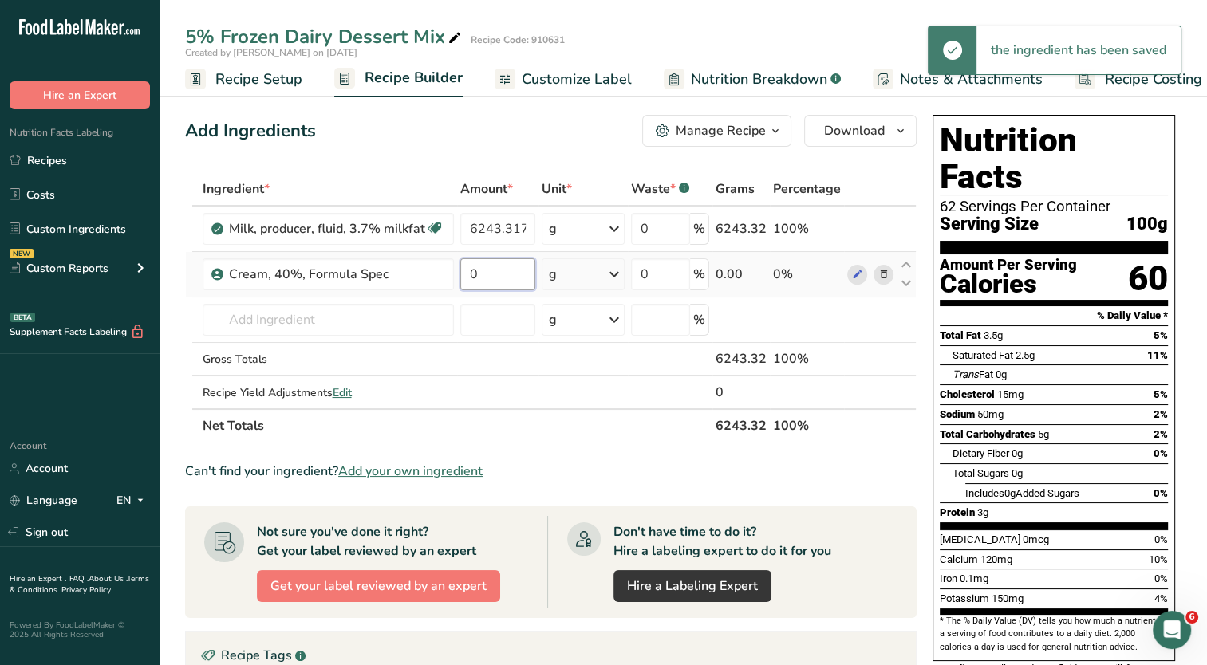
click at [501, 278] on input "0" at bounding box center [498, 274] width 76 height 32
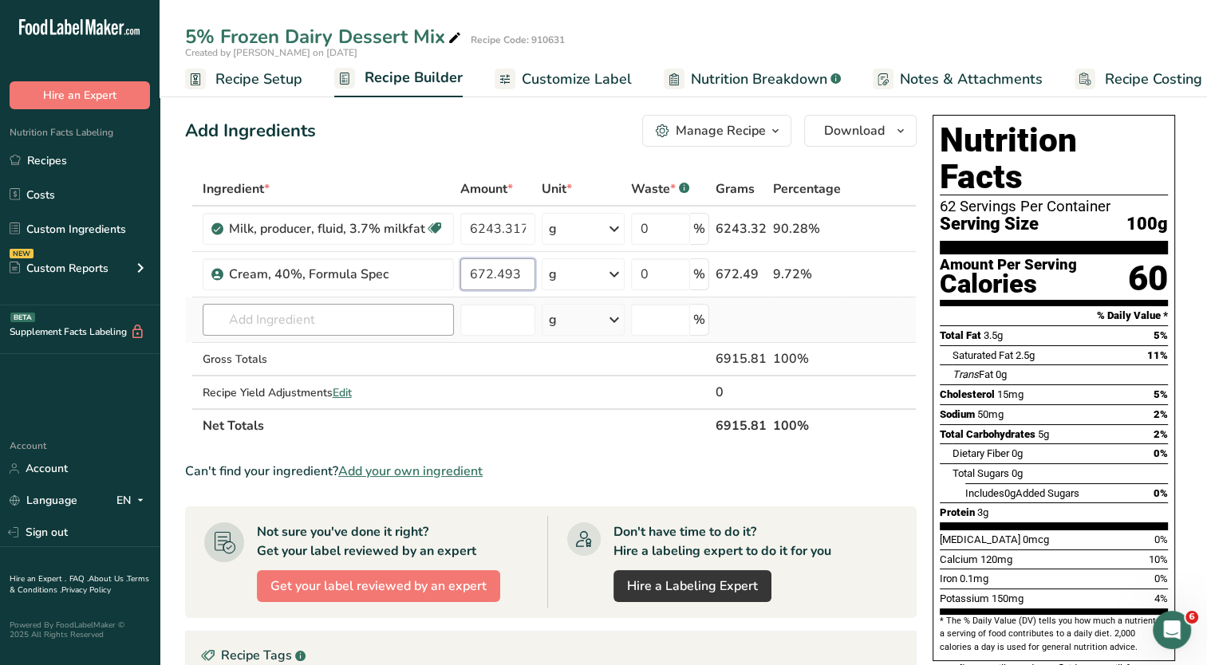
type input "672.493"
click at [269, 315] on div "Ingredient * Amount * Unit * Waste * .a-a{fill:#347362;}.b-a{fill:#fff;} Grams …" at bounding box center [551, 307] width 732 height 270
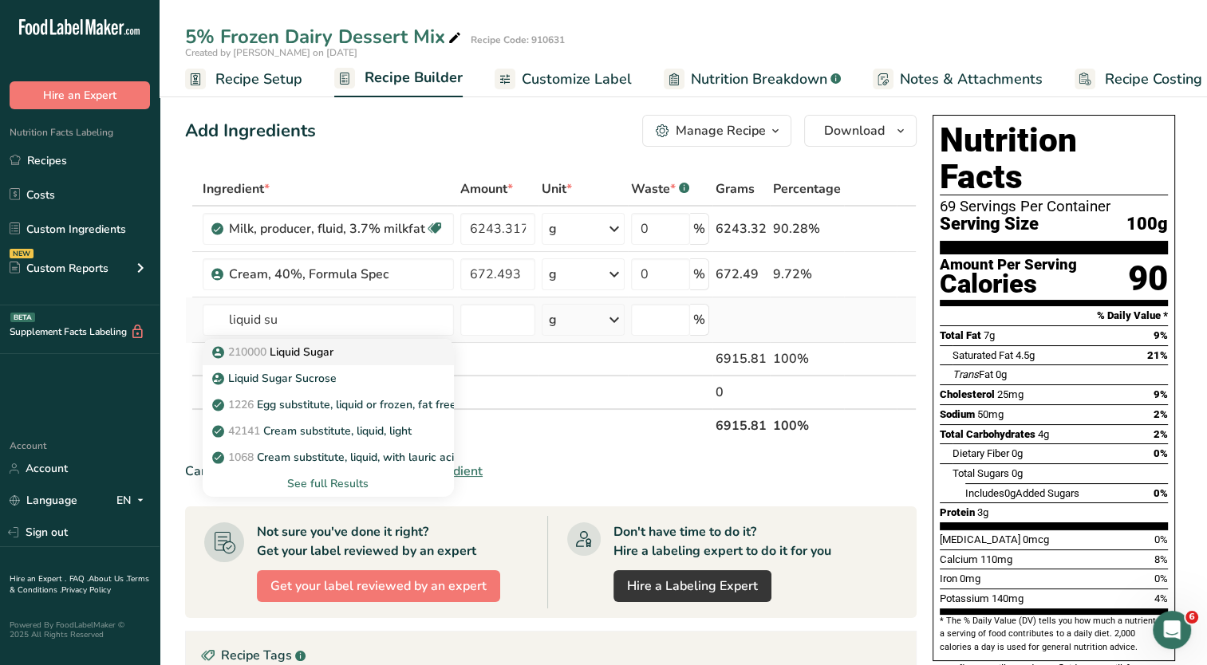
click at [292, 353] on p "210000 Liquid Sugar" at bounding box center [274, 352] width 118 height 17
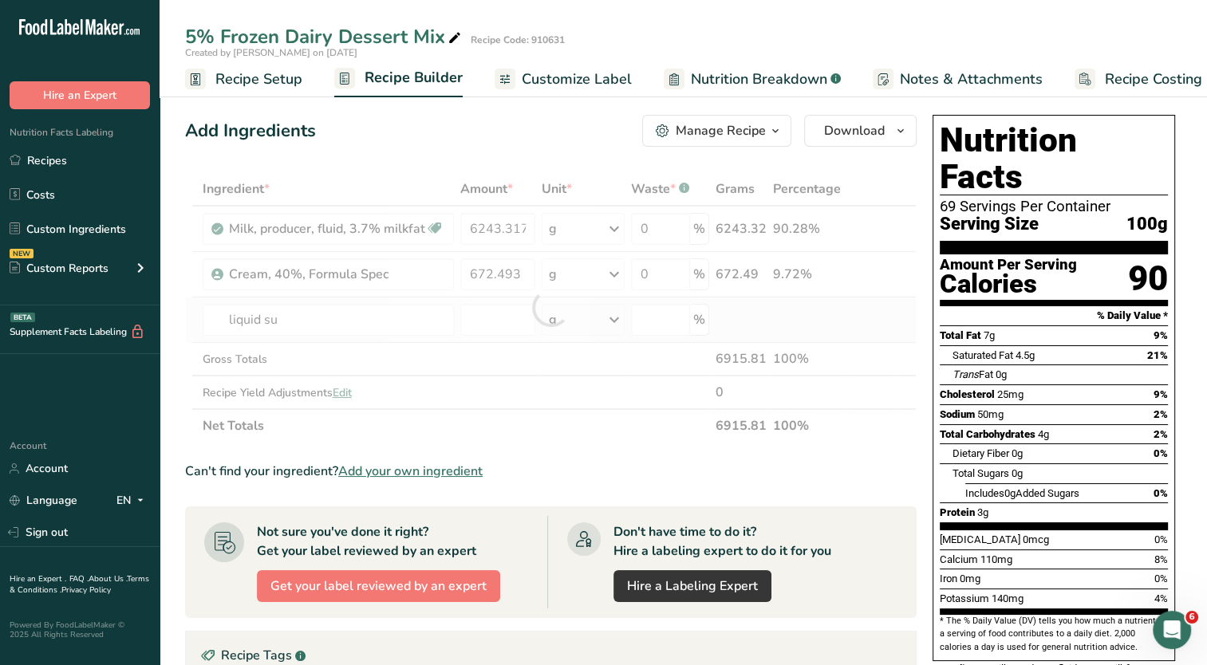
type input "Liquid Sugar"
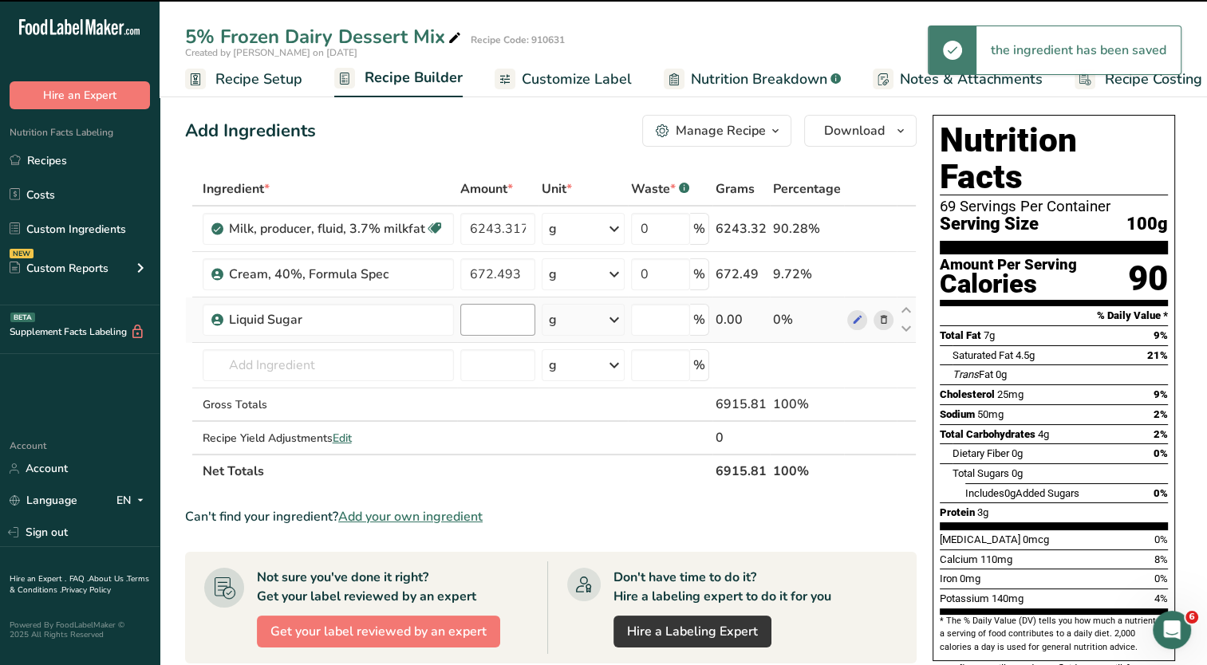
type input "0"
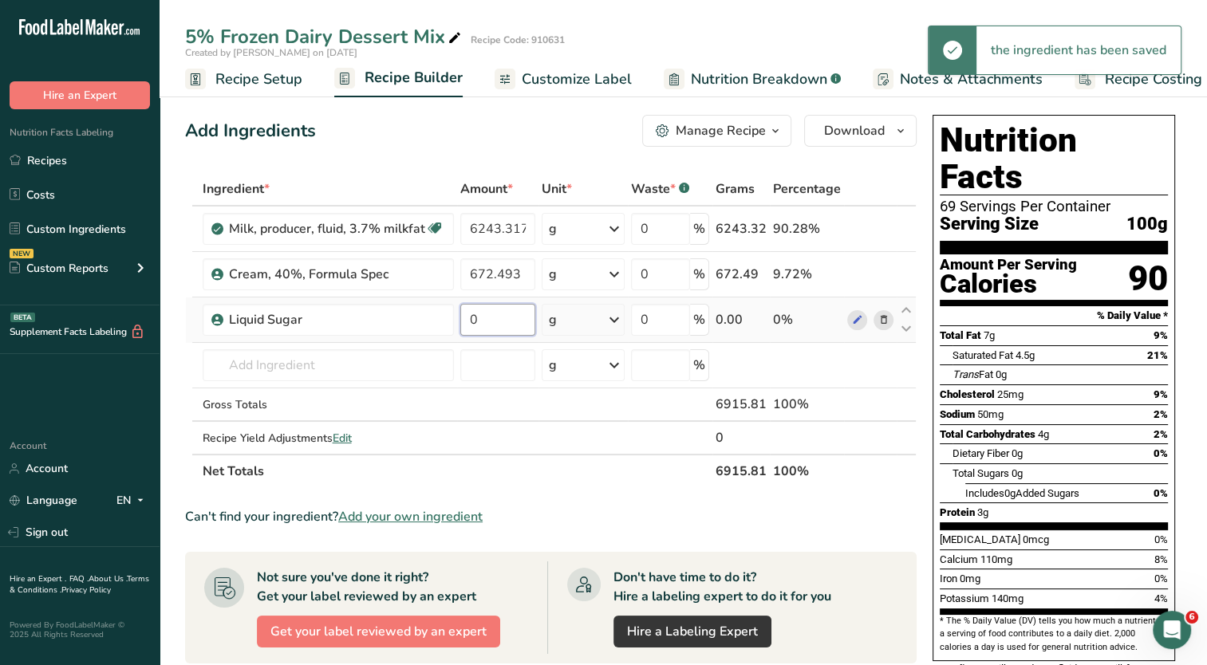
click at [499, 320] on input "0" at bounding box center [498, 320] width 76 height 32
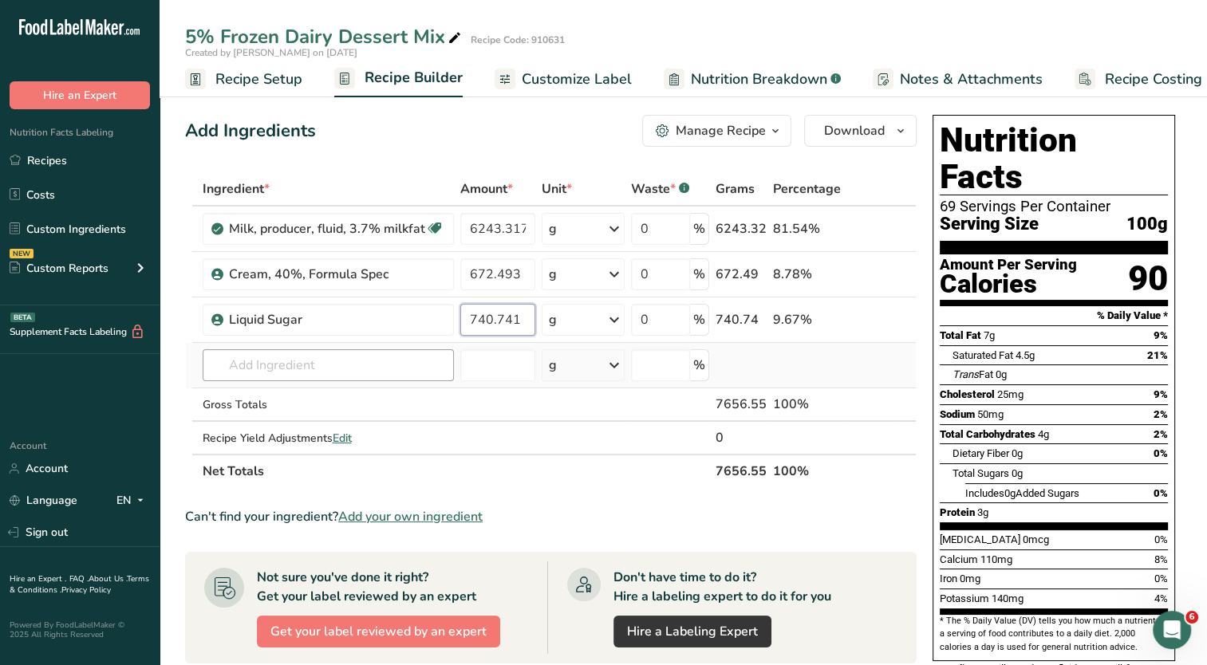
type input "740.741"
click at [364, 349] on div "Ingredient * Amount * Unit * Waste * .a-a{fill:#347362;}.b-a{fill:#fff;} Grams …" at bounding box center [551, 330] width 732 height 316
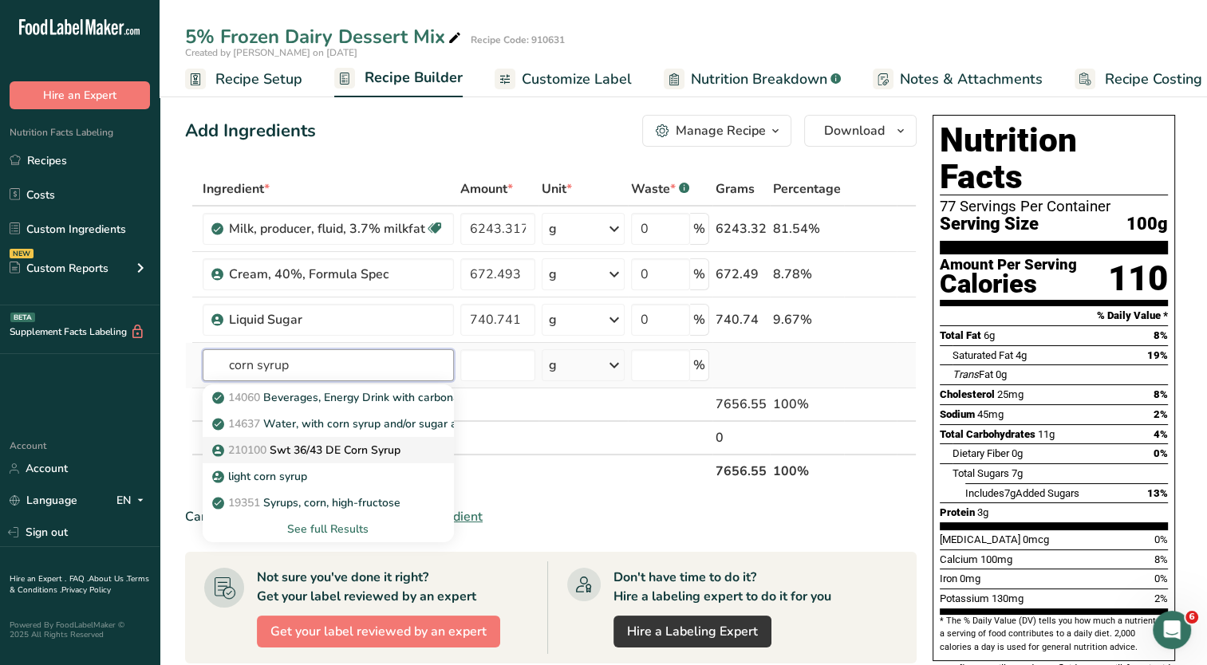
type input "corn syrup"
click at [368, 450] on p "210100 Swt 36/43 DE Corn Syrup" at bounding box center [307, 450] width 185 height 17
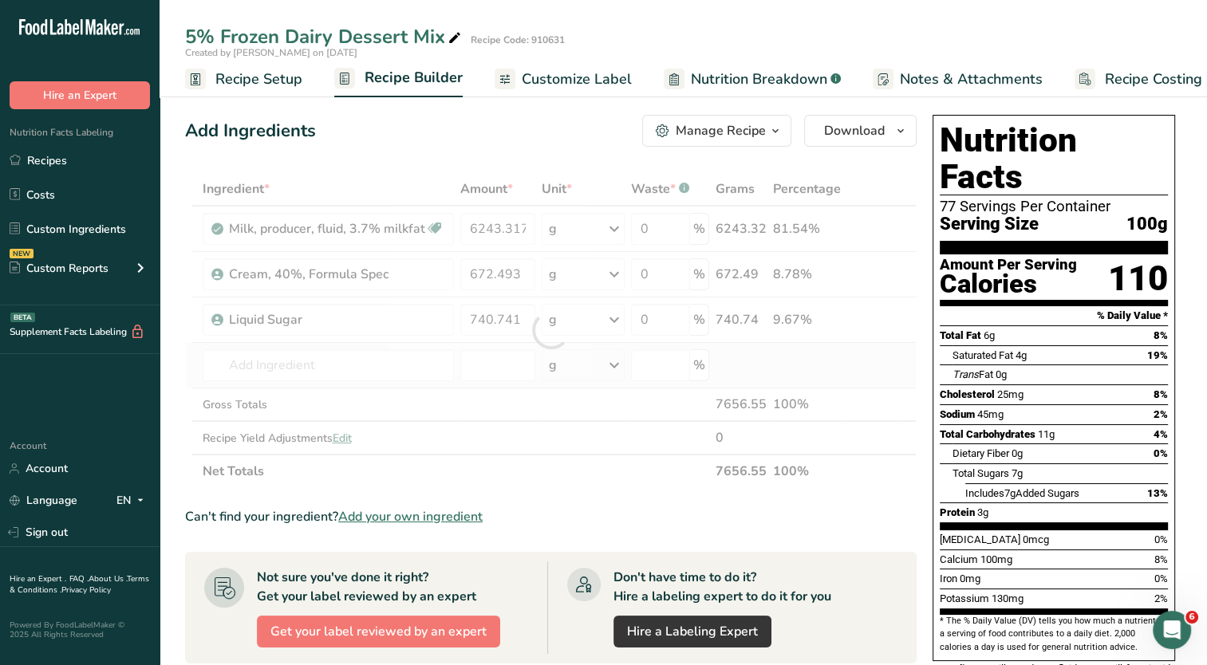
type input "Swt 36/43 DE Corn Syrup"
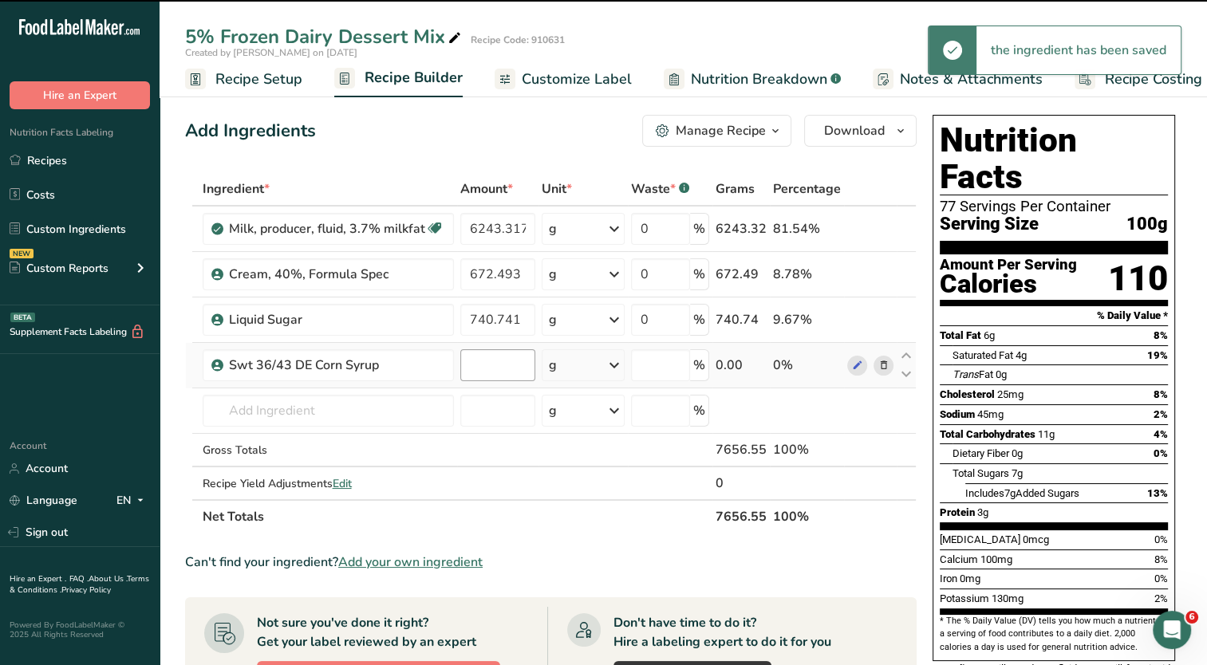
type input "0"
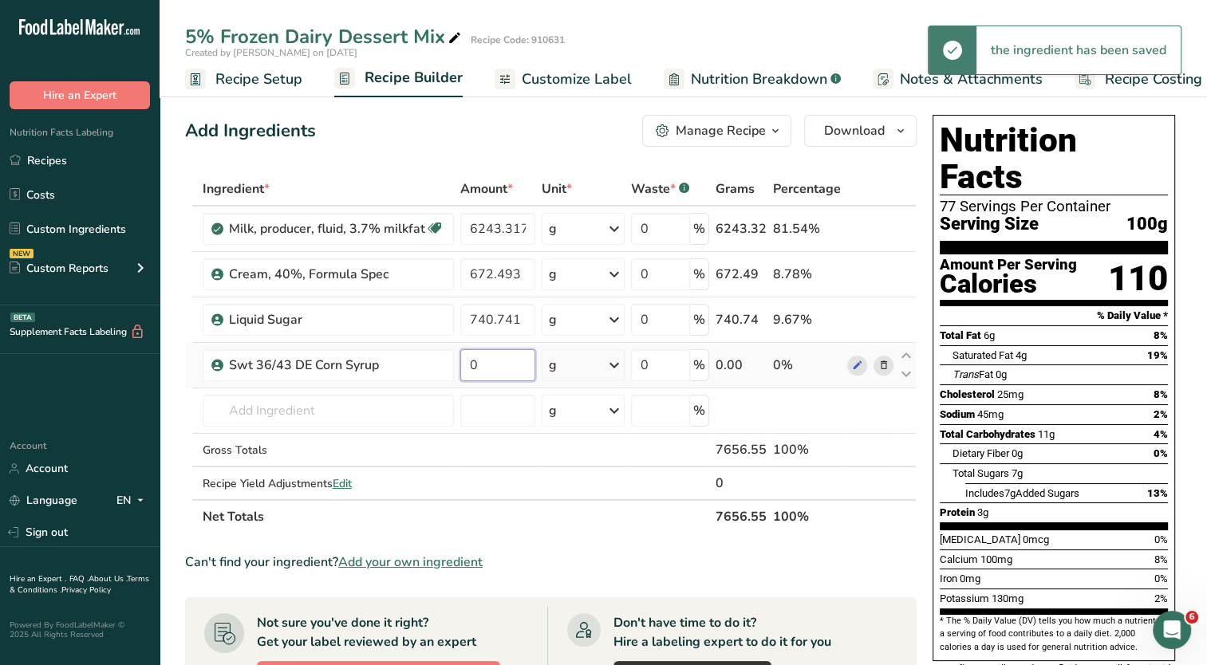
click at [495, 362] on input "0" at bounding box center [498, 365] width 76 height 32
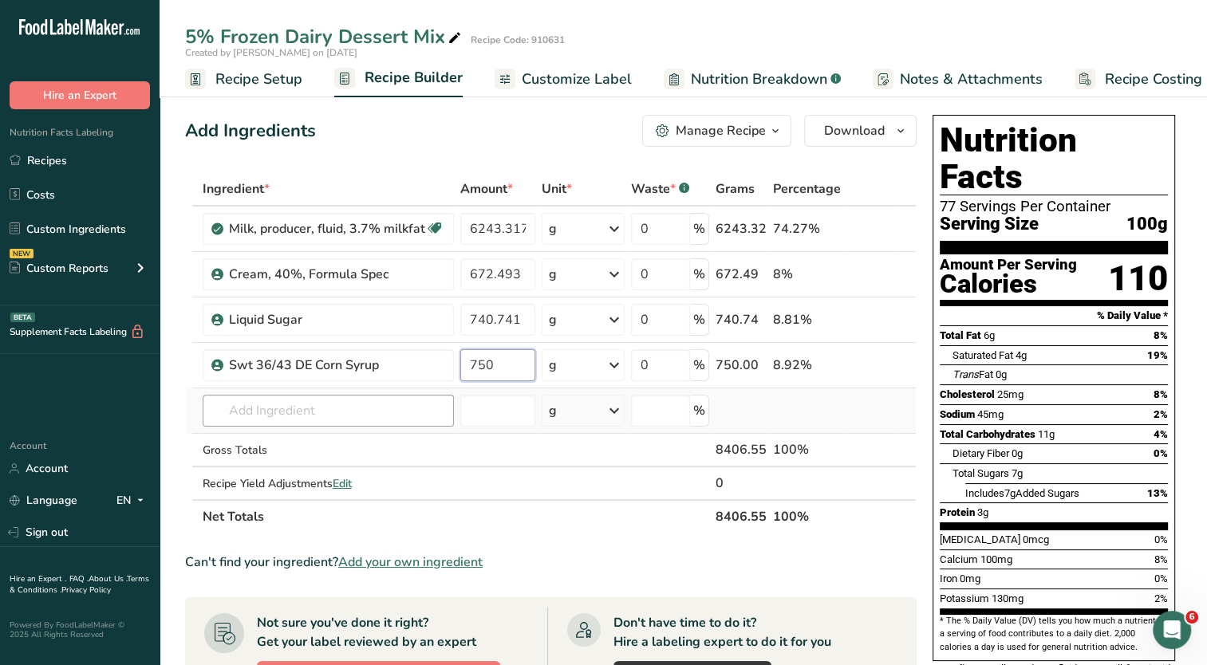
type input "750"
click at [370, 412] on div "Ingredient * Amount * Unit * Waste * .a-a{fill:#347362;}.b-a{fill:#fff;} Grams …" at bounding box center [551, 352] width 732 height 361
type input "8"
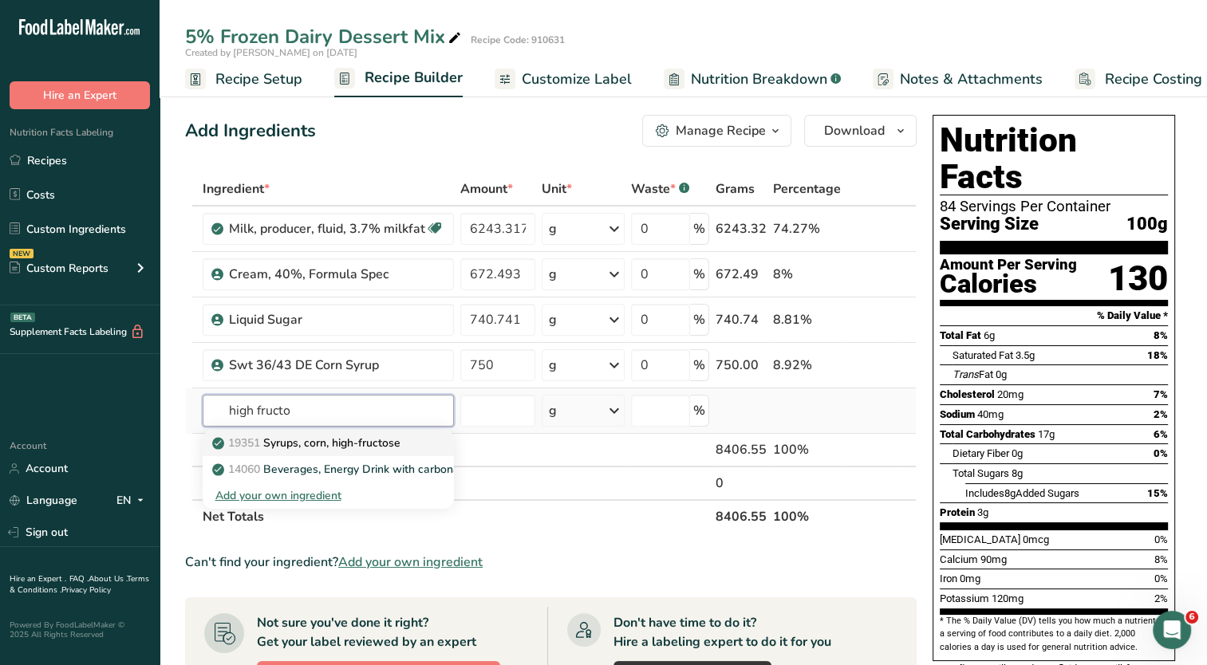
type input "high fructo"
click at [356, 435] on p "19351 Syrups, corn, high-fructose" at bounding box center [307, 443] width 185 height 17
type input "Syrups, corn, high-fructose"
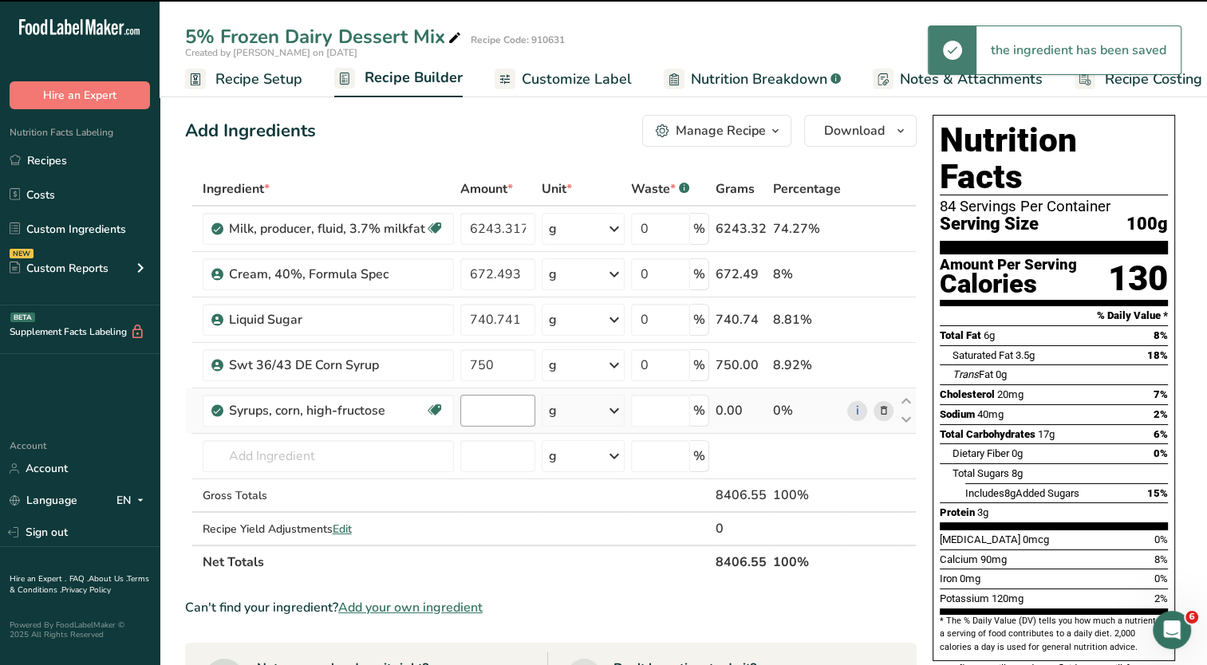
type input "0"
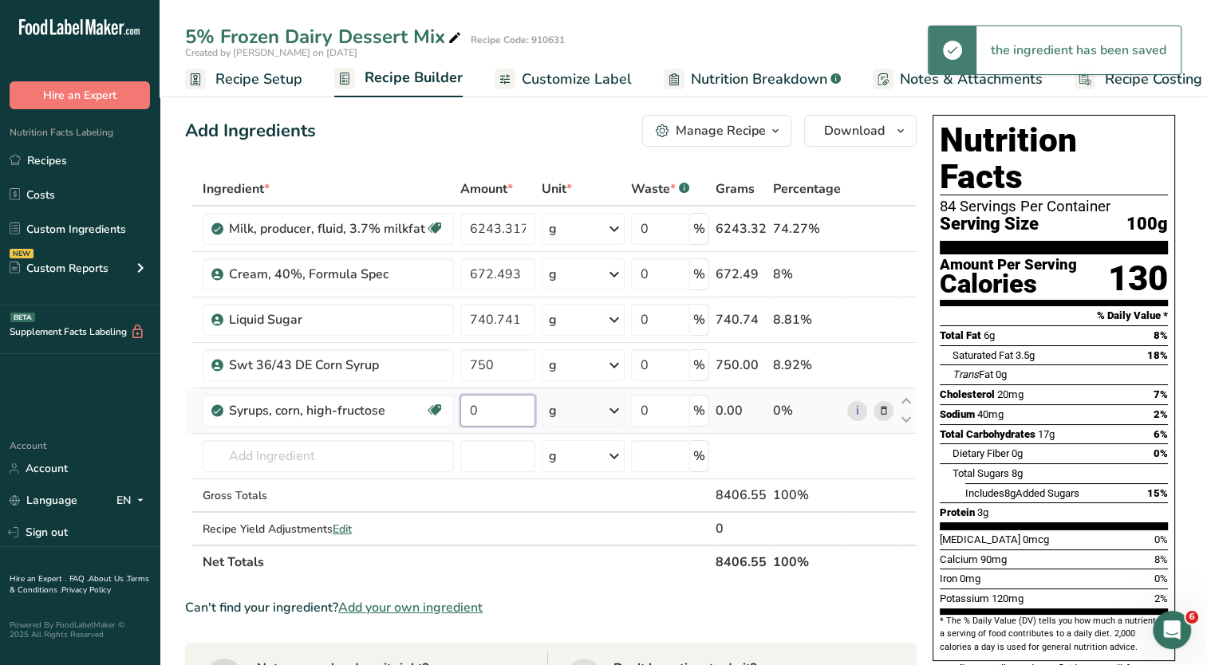
click at [503, 416] on input "0" at bounding box center [498, 411] width 76 height 32
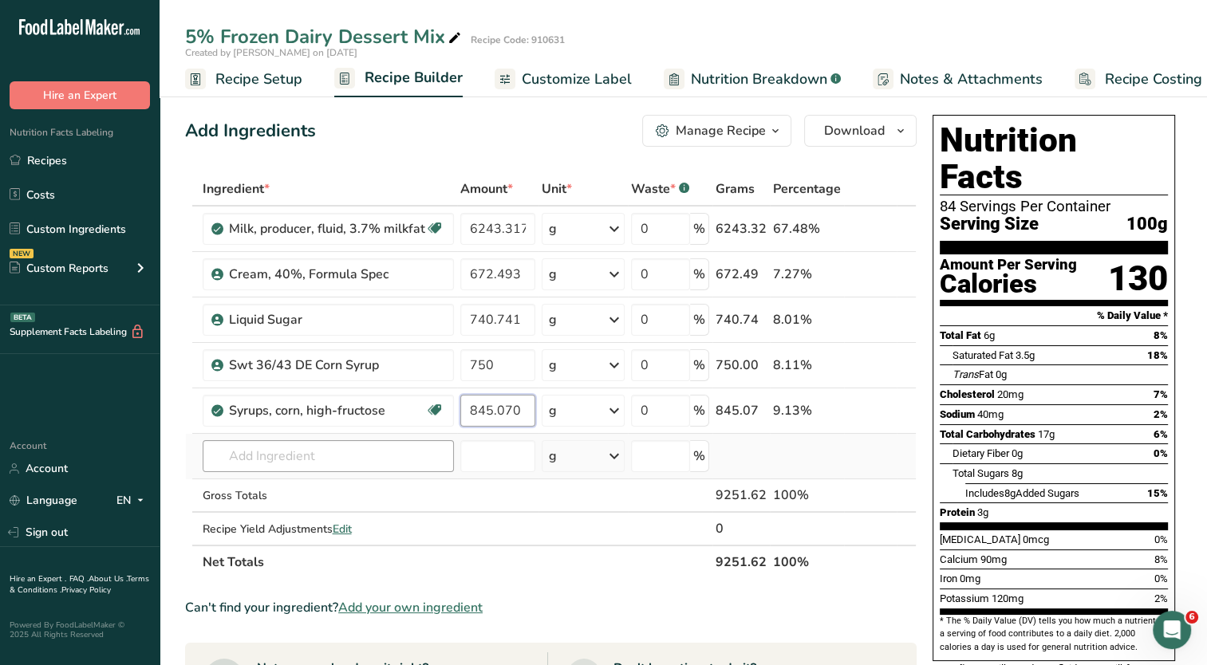
type input "845.070"
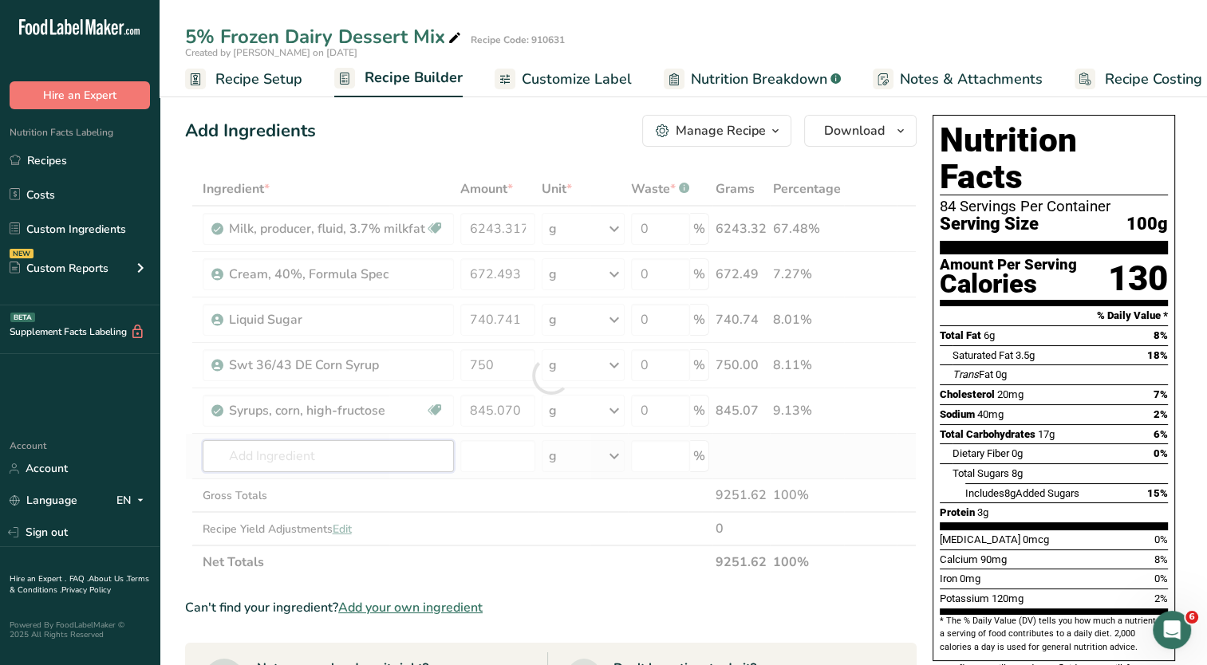
click at [300, 464] on div "Ingredient * Amount * Unit * Waste * .a-a{fill:#347362;}.b-a{fill:#fff;} Grams …" at bounding box center [551, 375] width 732 height 407
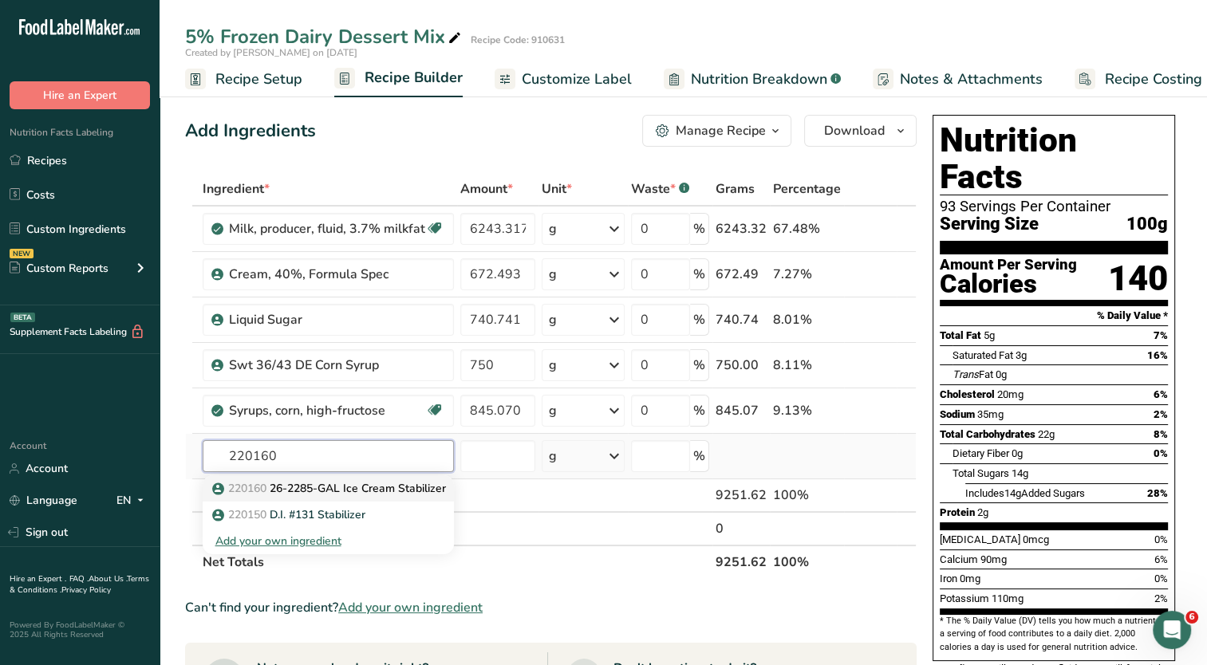
type input "220160"
click at [338, 484] on p "220160 26-2285-GAL Ice Cream Stabilizer" at bounding box center [330, 488] width 231 height 17
type input "26-2285-GAL Ice Cream Stabilizer"
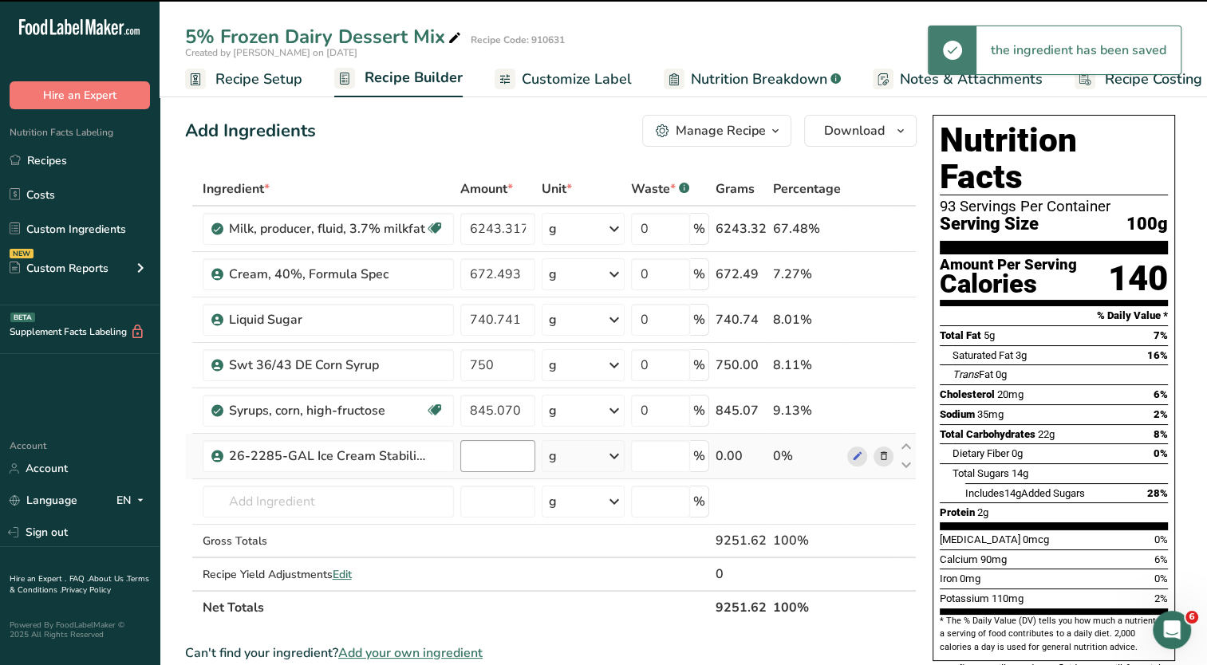
type input "0"
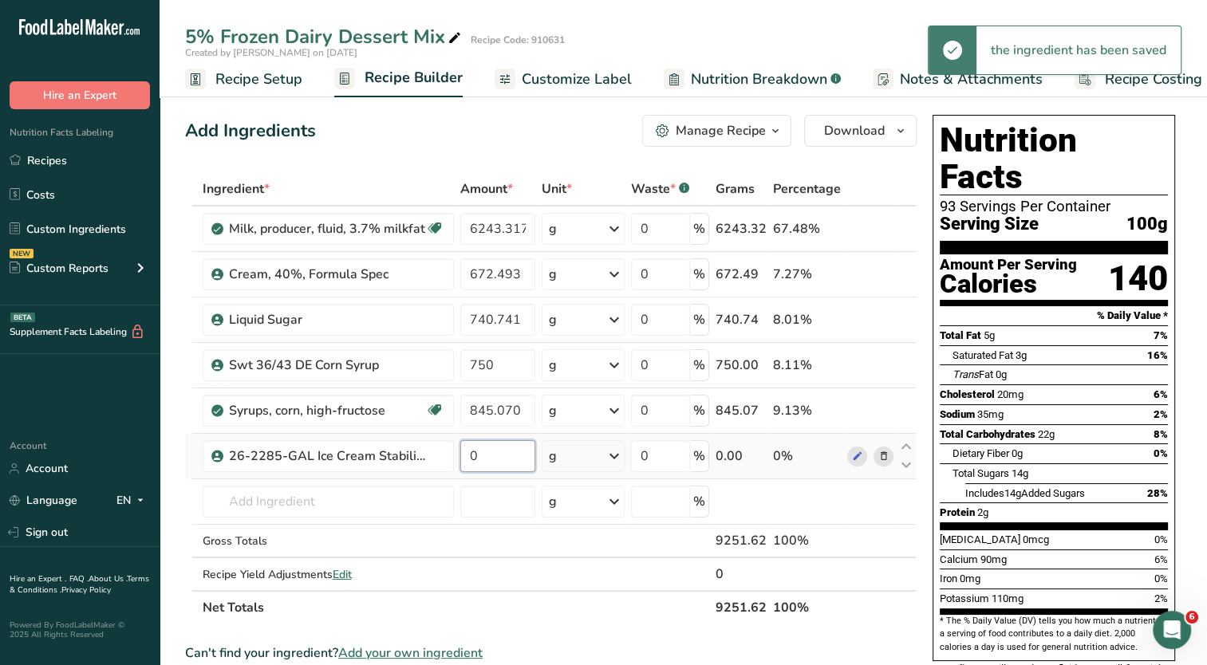
click at [495, 464] on input "0" at bounding box center [498, 456] width 76 height 32
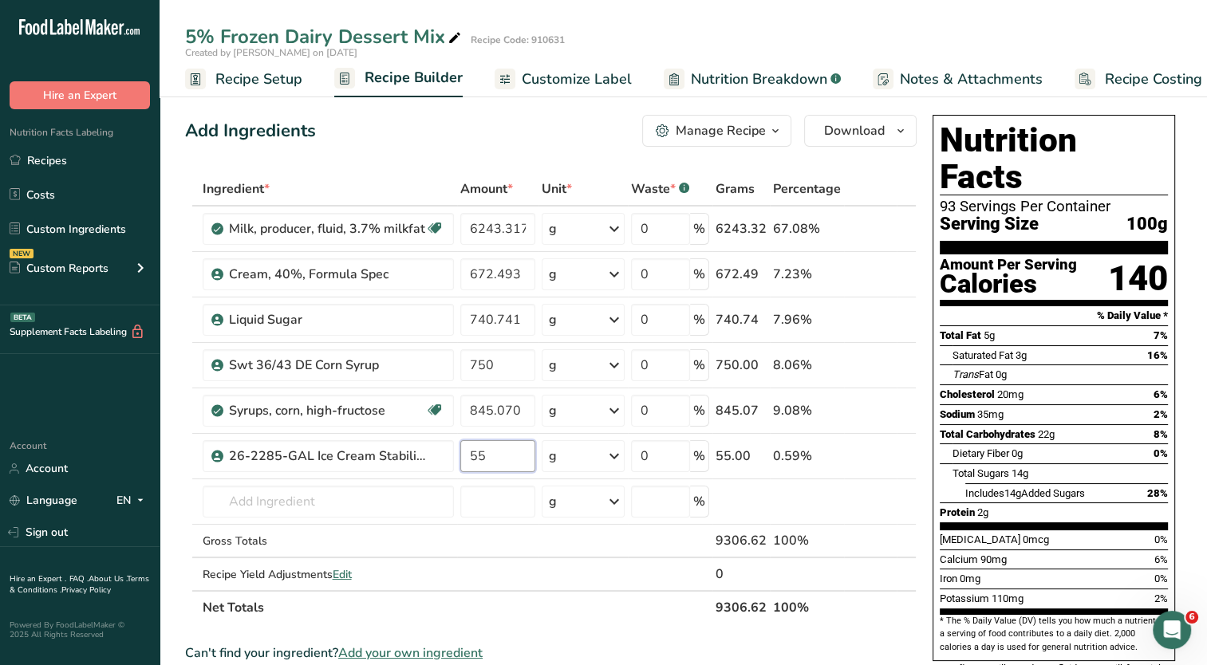
type input "55"
click at [589, 81] on span "Customize Label" at bounding box center [577, 80] width 110 height 22
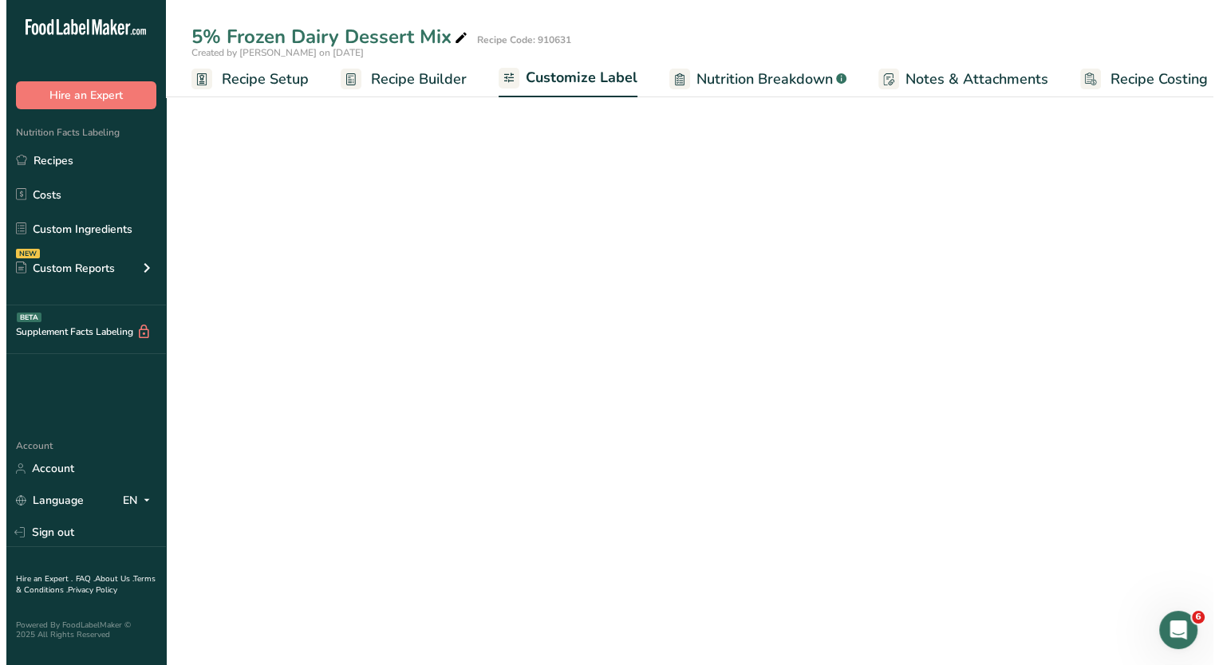
scroll to position [0, 20]
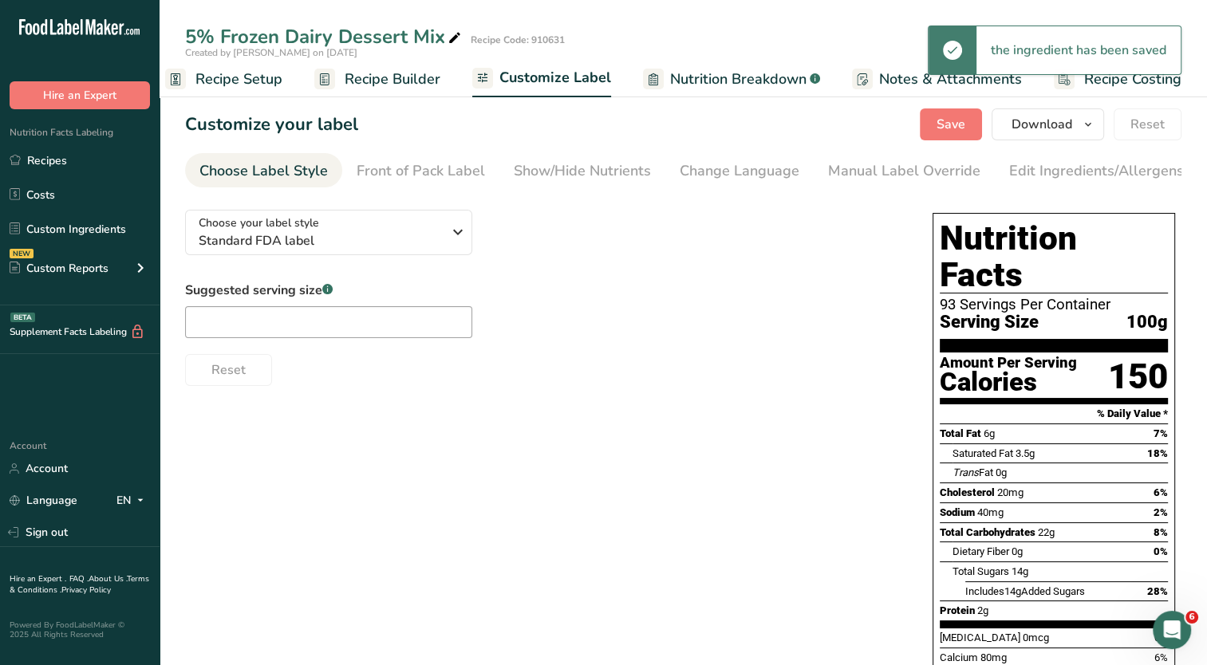
click at [399, 80] on span "Recipe Builder" at bounding box center [393, 80] width 96 height 22
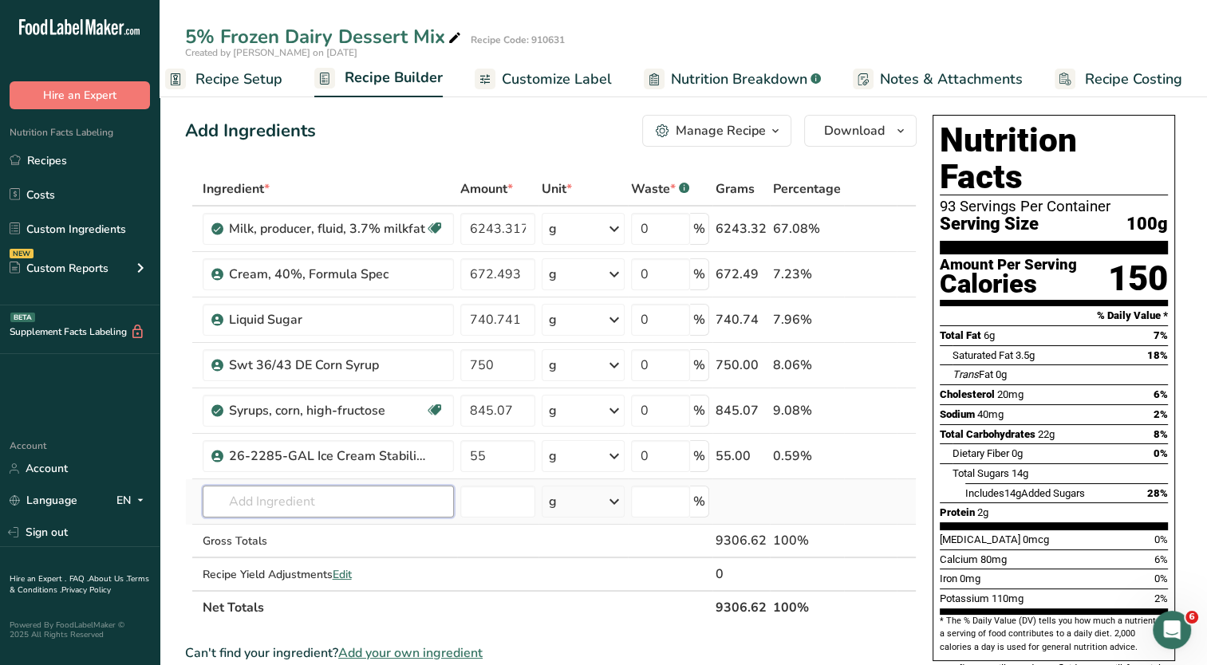
click at [347, 493] on input "text" at bounding box center [328, 502] width 251 height 32
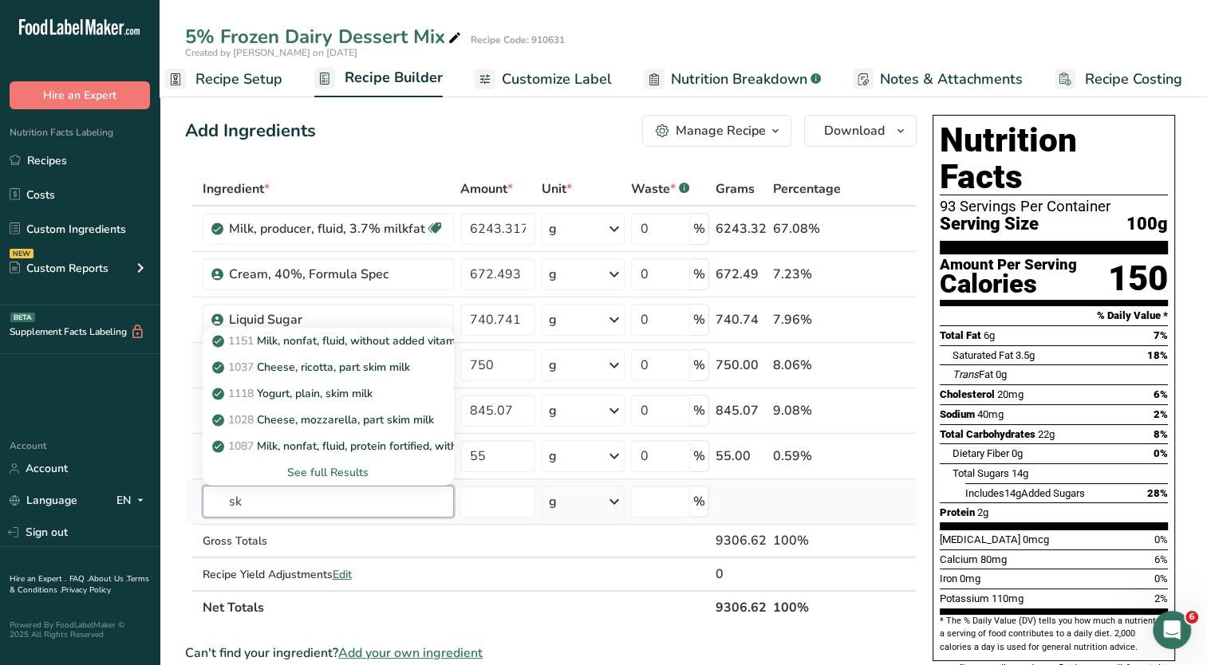
type input "s"
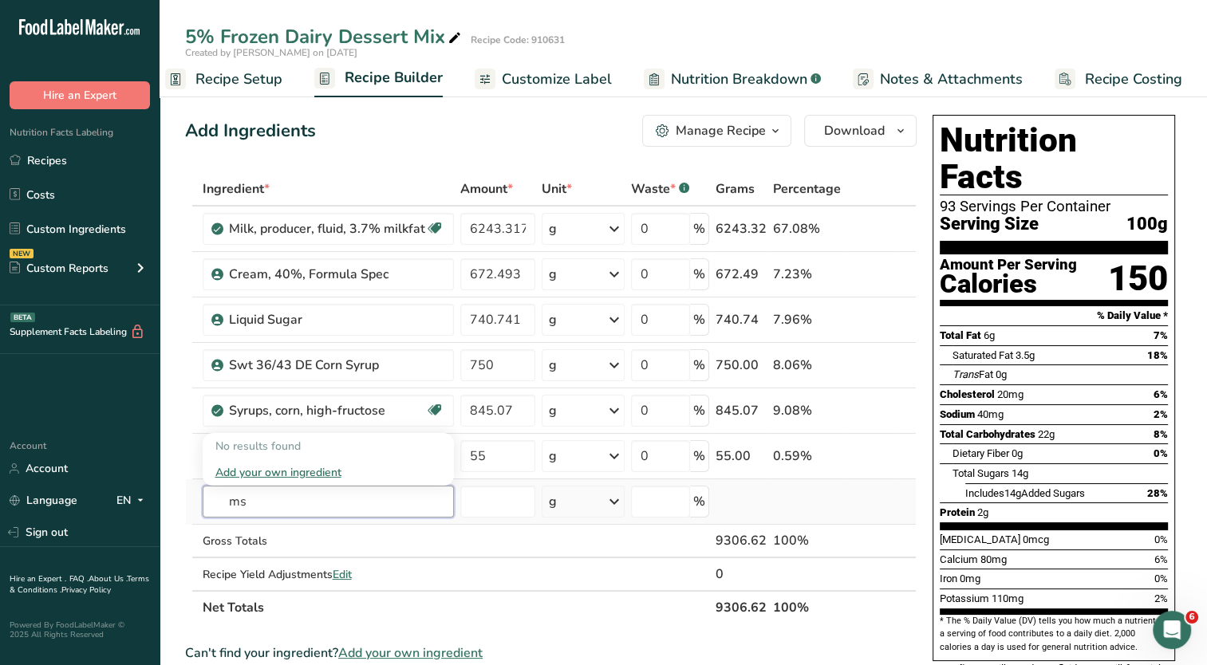
type input "m"
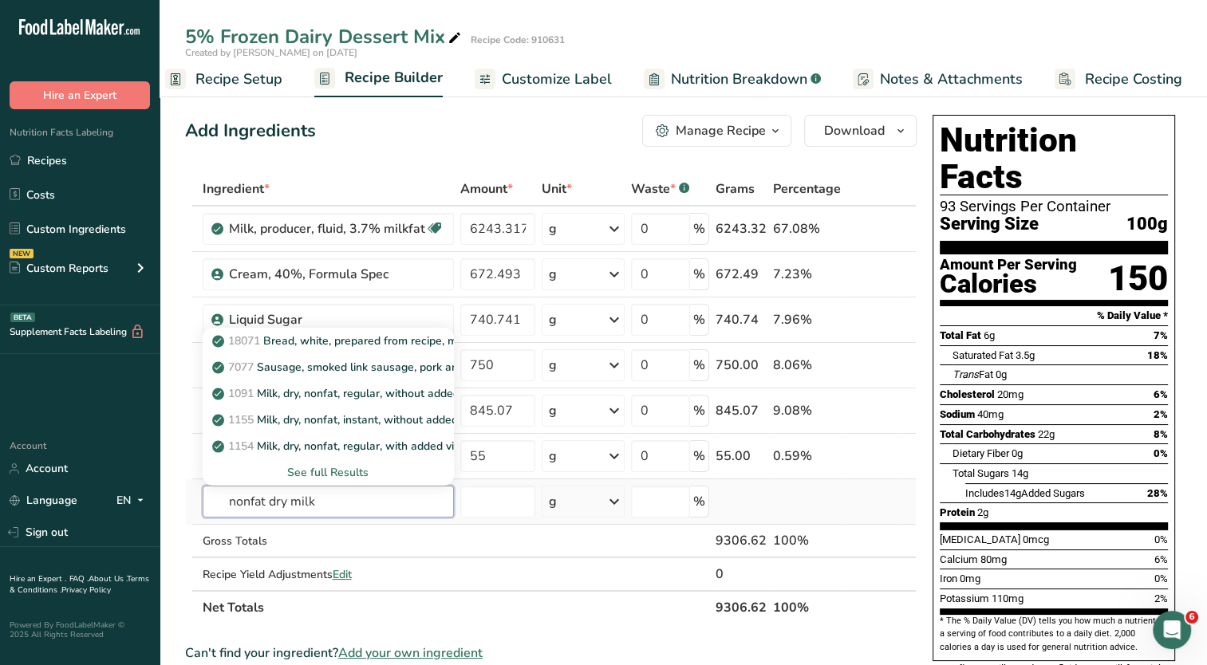
type input "nonfat dry milk"
click at [337, 468] on div "See full Results" at bounding box center [328, 472] width 226 height 17
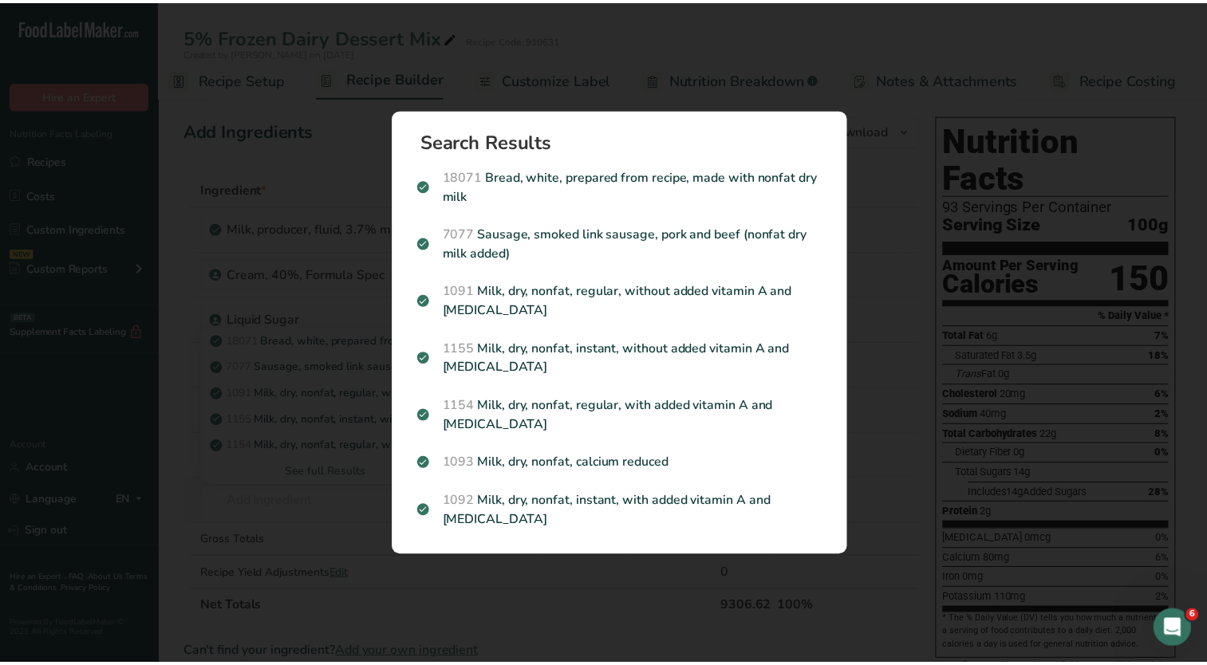
scroll to position [0, 8]
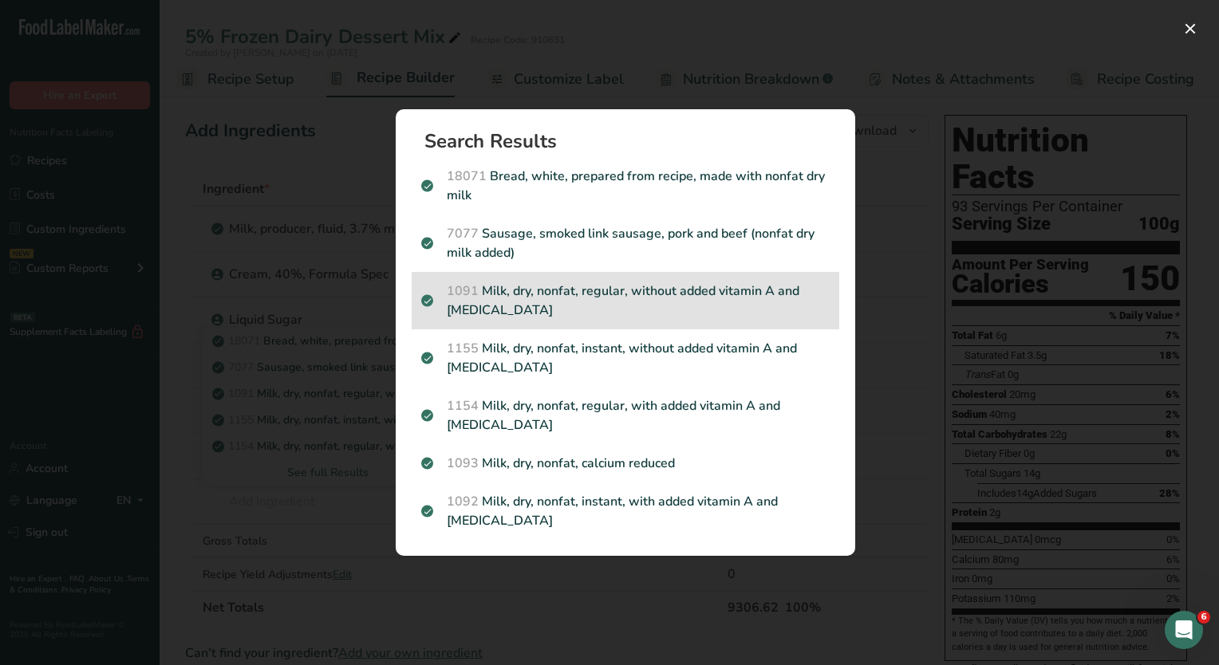
click at [622, 302] on p "1091 Milk, dry, nonfat, regular, without added vitamin A and vitamin D" at bounding box center [625, 301] width 408 height 38
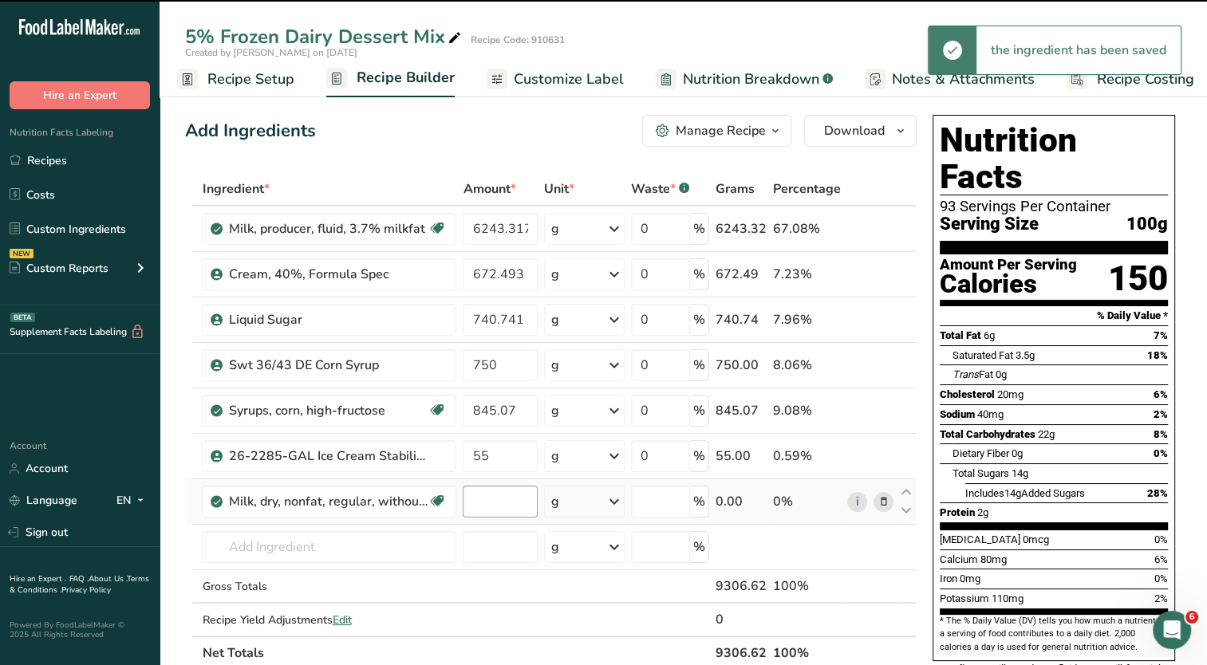
type input "0"
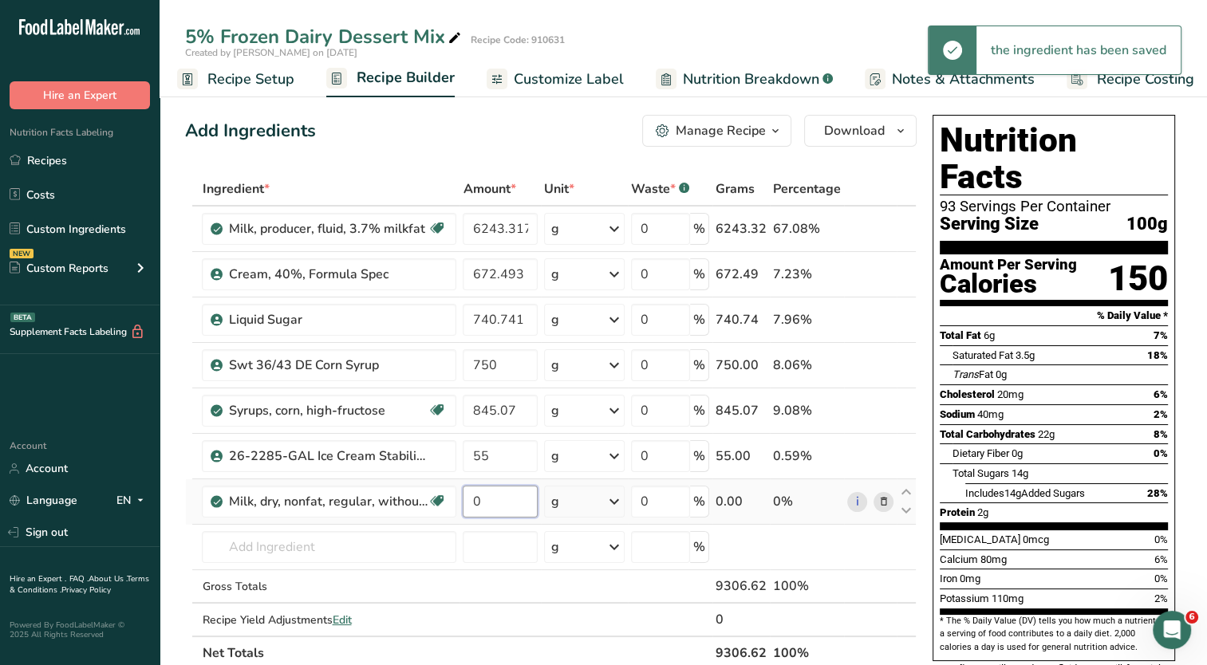
click at [512, 495] on input "0" at bounding box center [500, 502] width 75 height 32
type input "384.10"
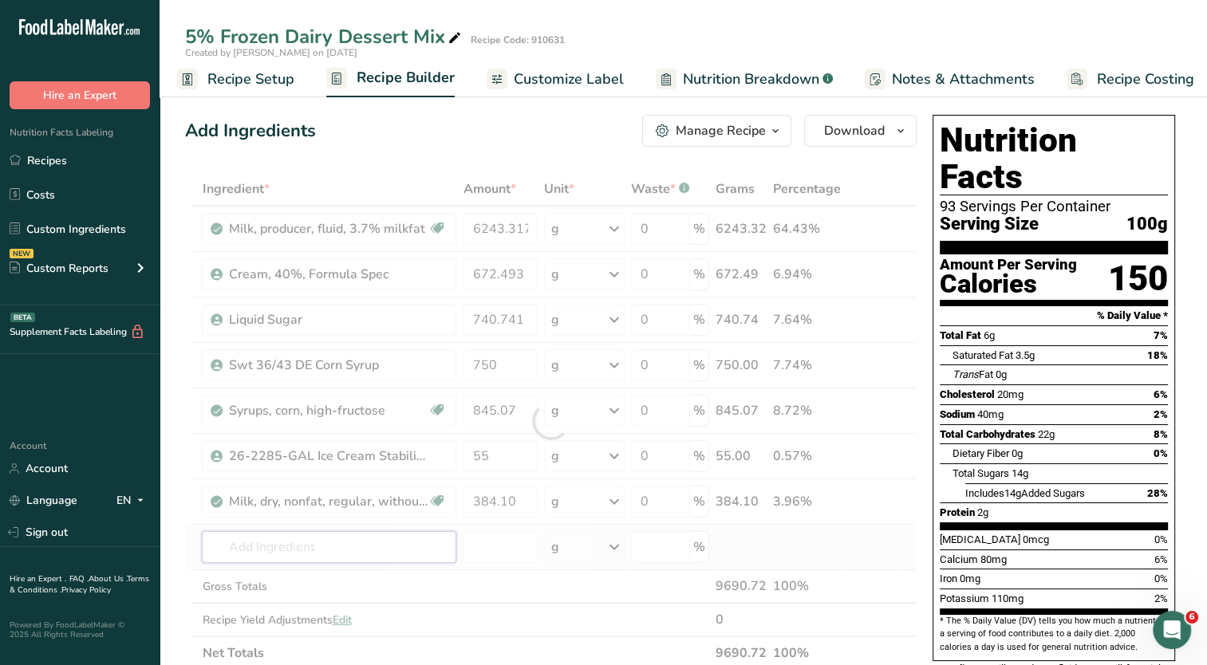
click at [332, 541] on div "Ingredient * Amount * Unit * Waste * .a-a{fill:#347362;}.b-a{fill:#fff;} Grams …" at bounding box center [551, 421] width 732 height 498
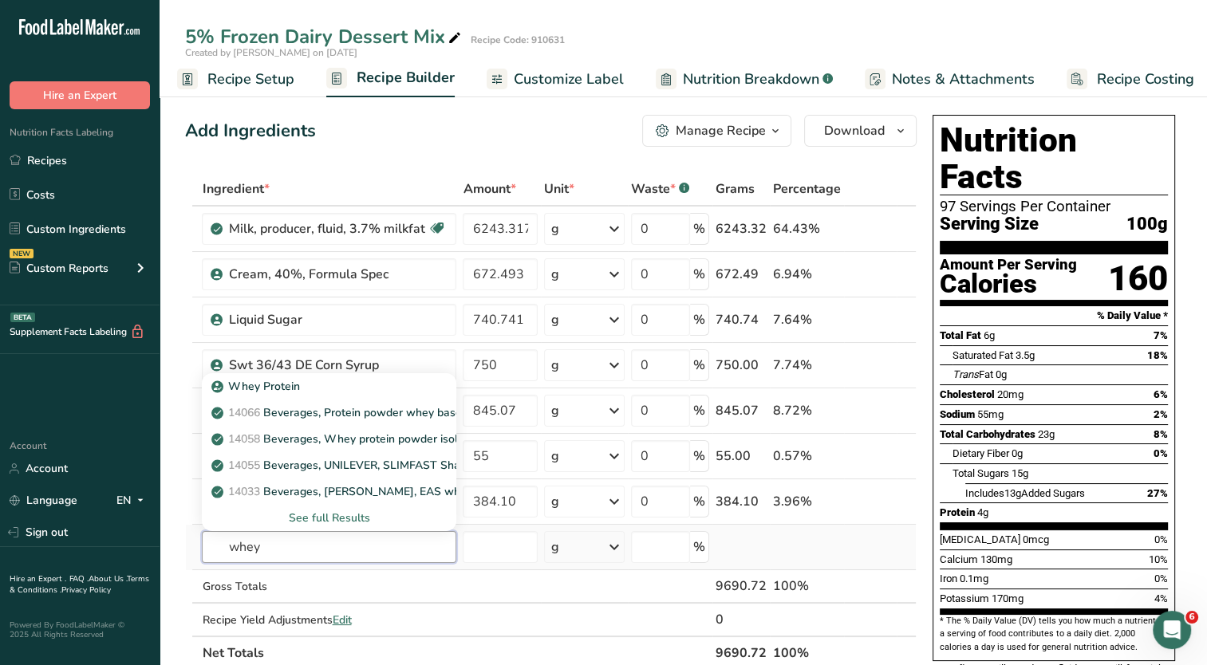
type input "whey"
click at [319, 515] on div "See full Results" at bounding box center [329, 518] width 229 height 17
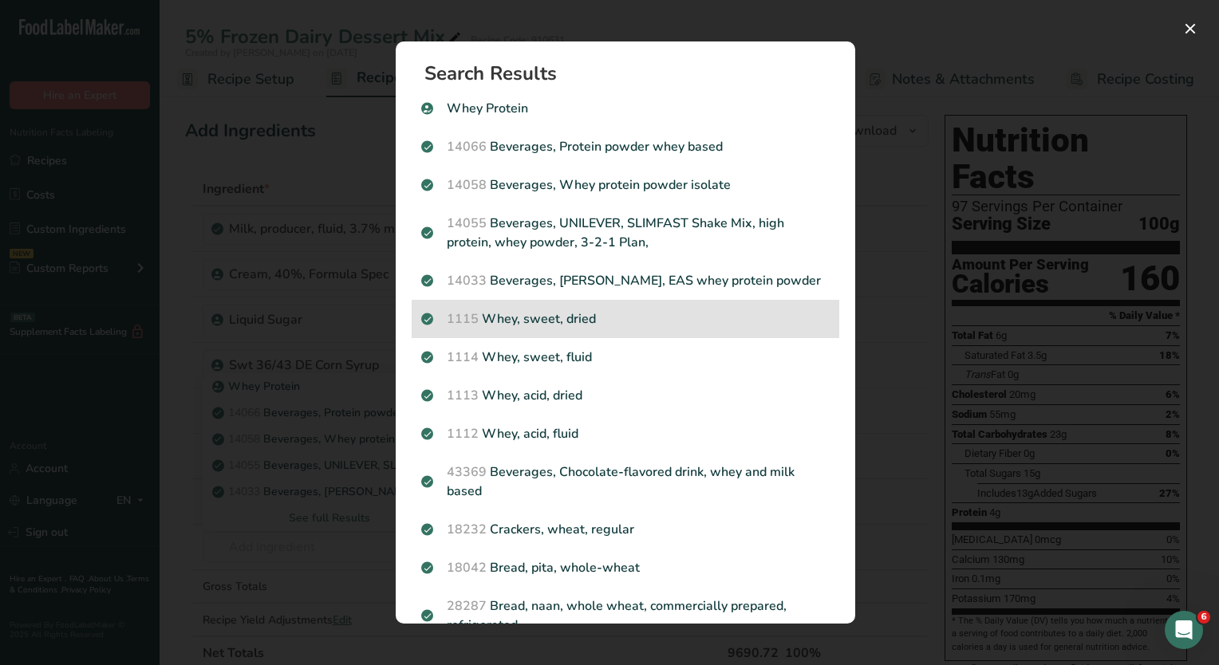
click at [585, 326] on p "1115 Whey, sweet, dried" at bounding box center [625, 319] width 408 height 19
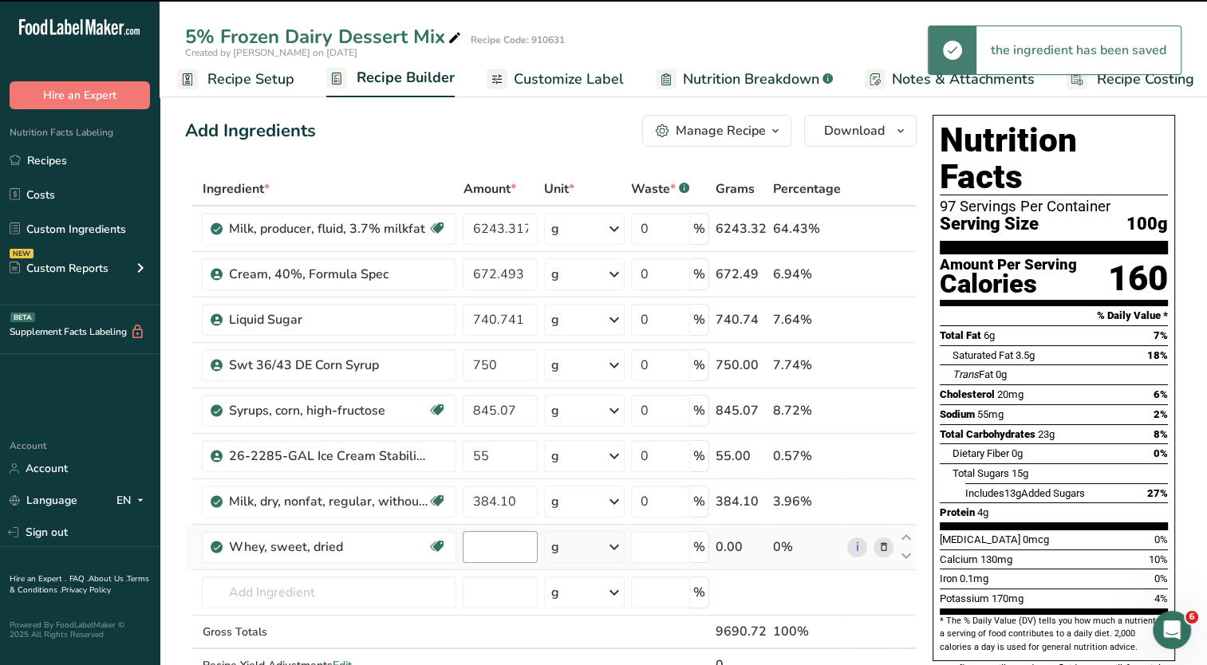
type input "0"
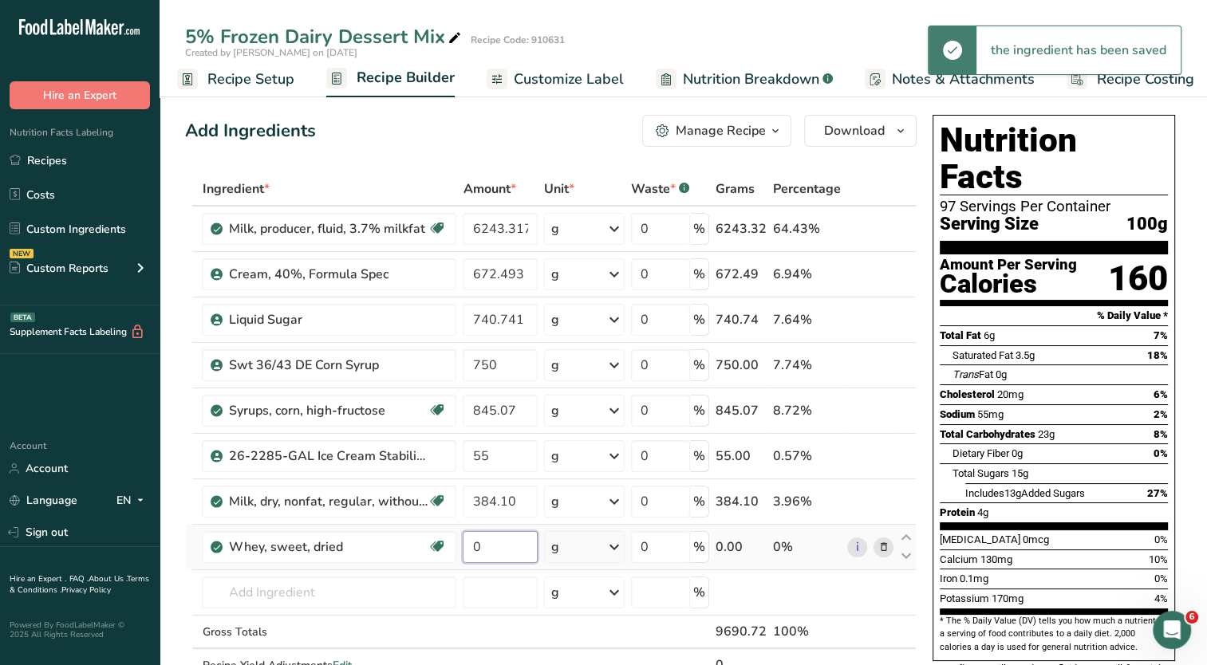
click at [501, 554] on input "0" at bounding box center [500, 547] width 75 height 32
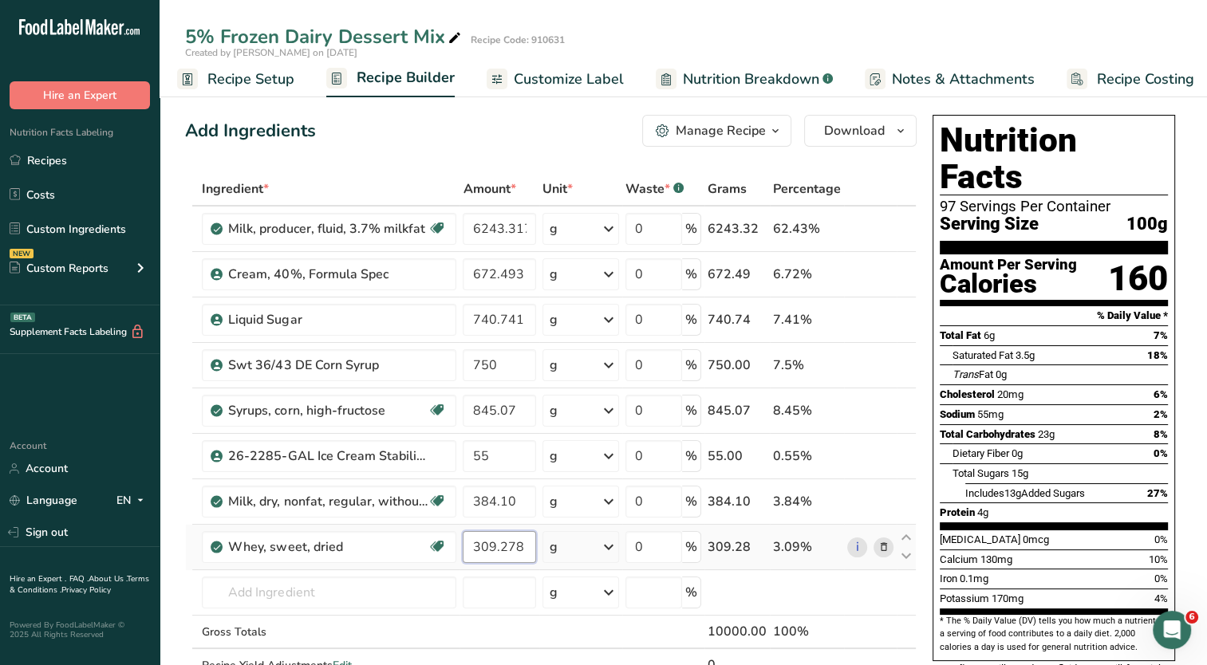
type input "309.278"
click at [399, 582] on div "Ingredient * Amount * Unit * Waste * .a-a{fill:#347362;}.b-a{fill:#fff;} Grams …" at bounding box center [551, 443] width 732 height 543
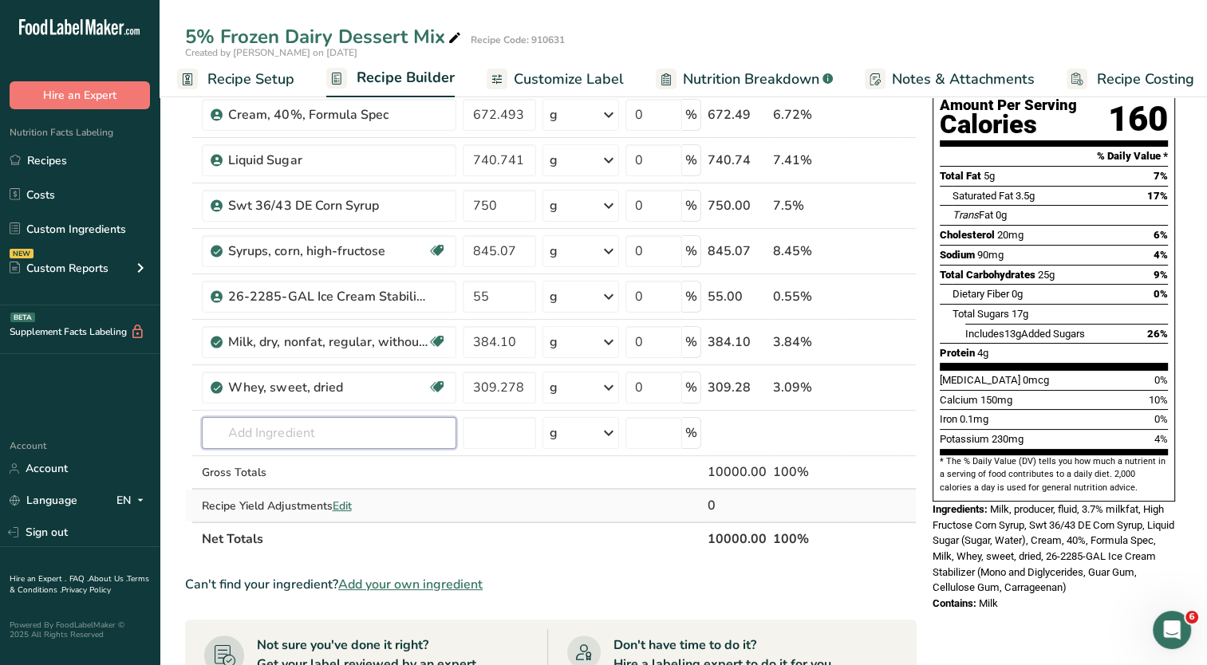
scroll to position [0, 0]
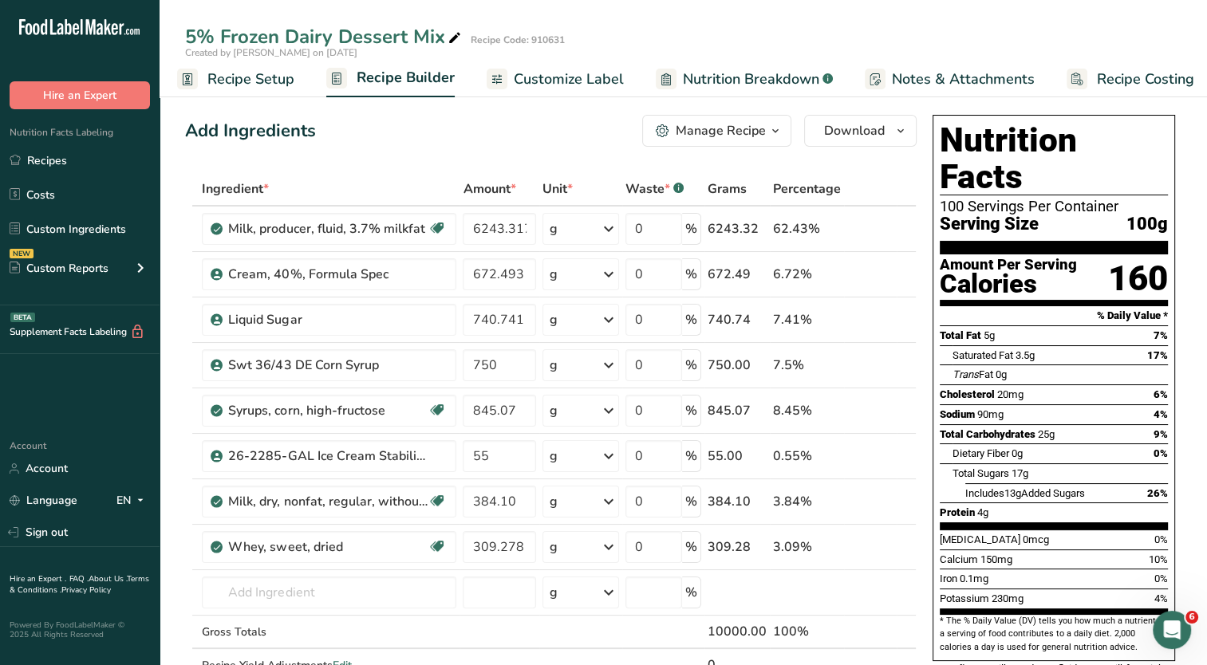
click at [558, 78] on span "Customize Label" at bounding box center [569, 80] width 110 height 22
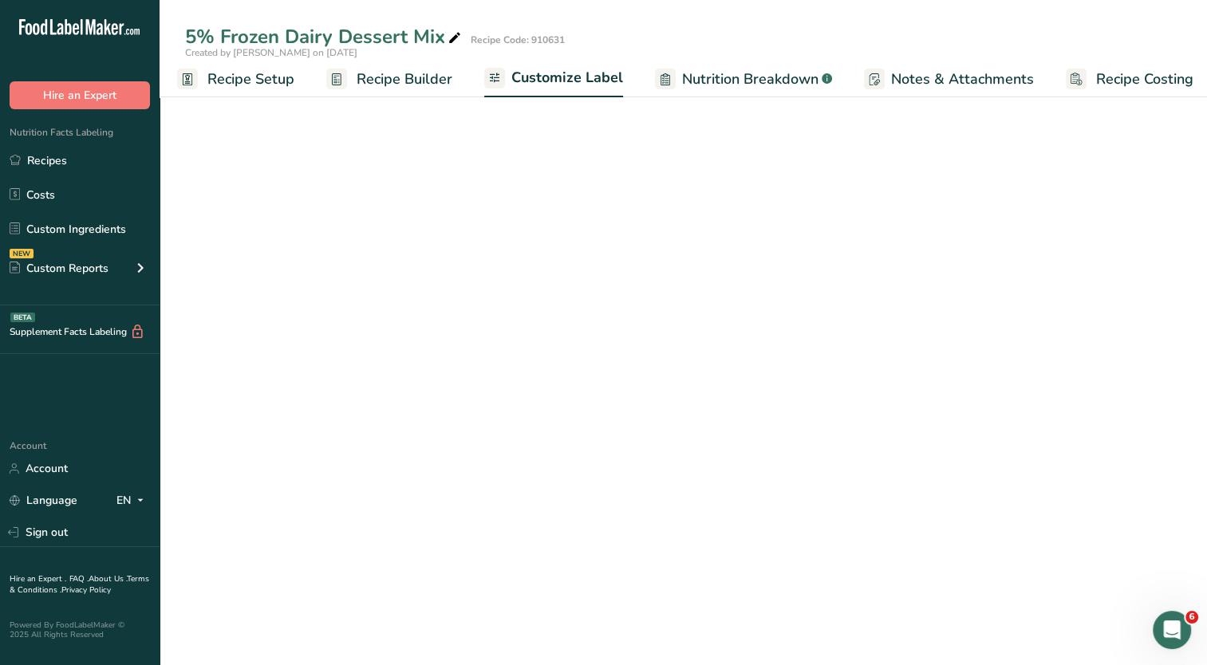
scroll to position [0, 20]
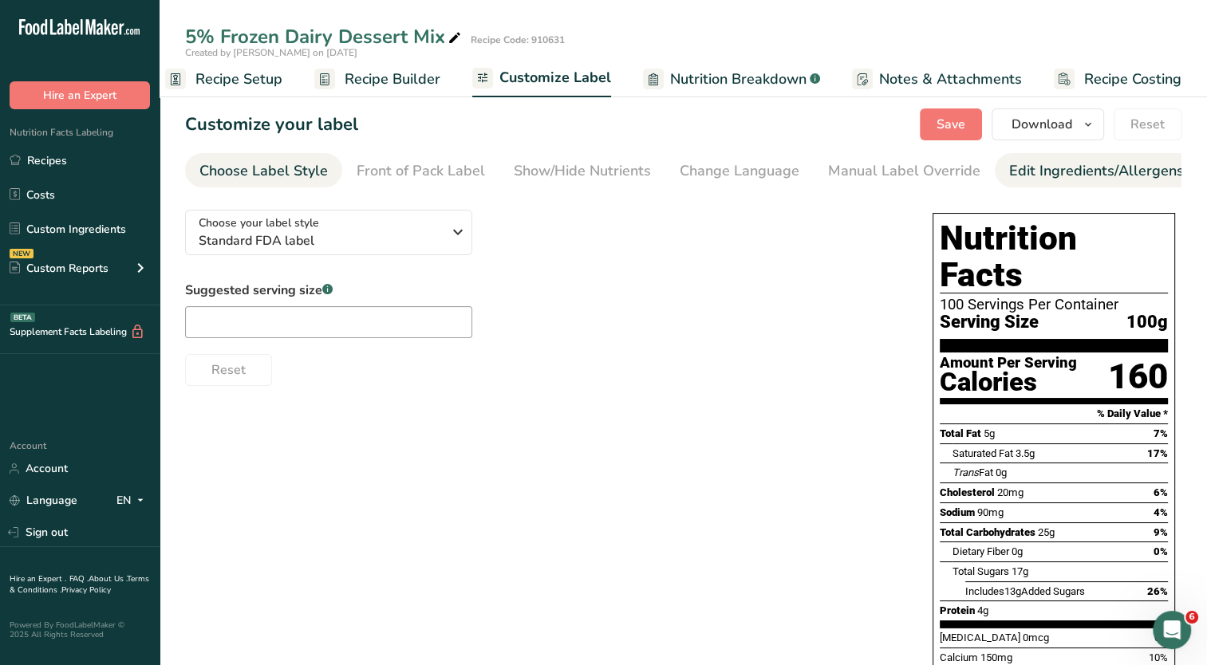
click at [996, 172] on li "Edit Ingredients/Allergens List" at bounding box center [1110, 170] width 231 height 34
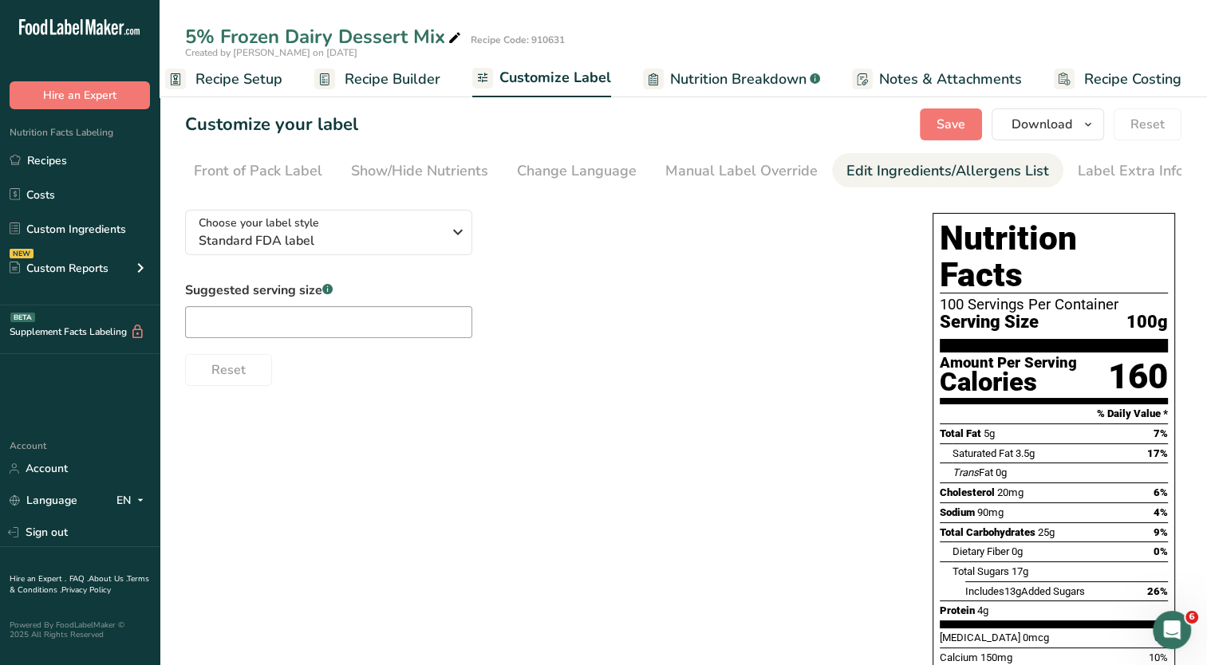
click at [911, 166] on div "Edit Ingredients/Allergens List" at bounding box center [947, 171] width 203 height 22
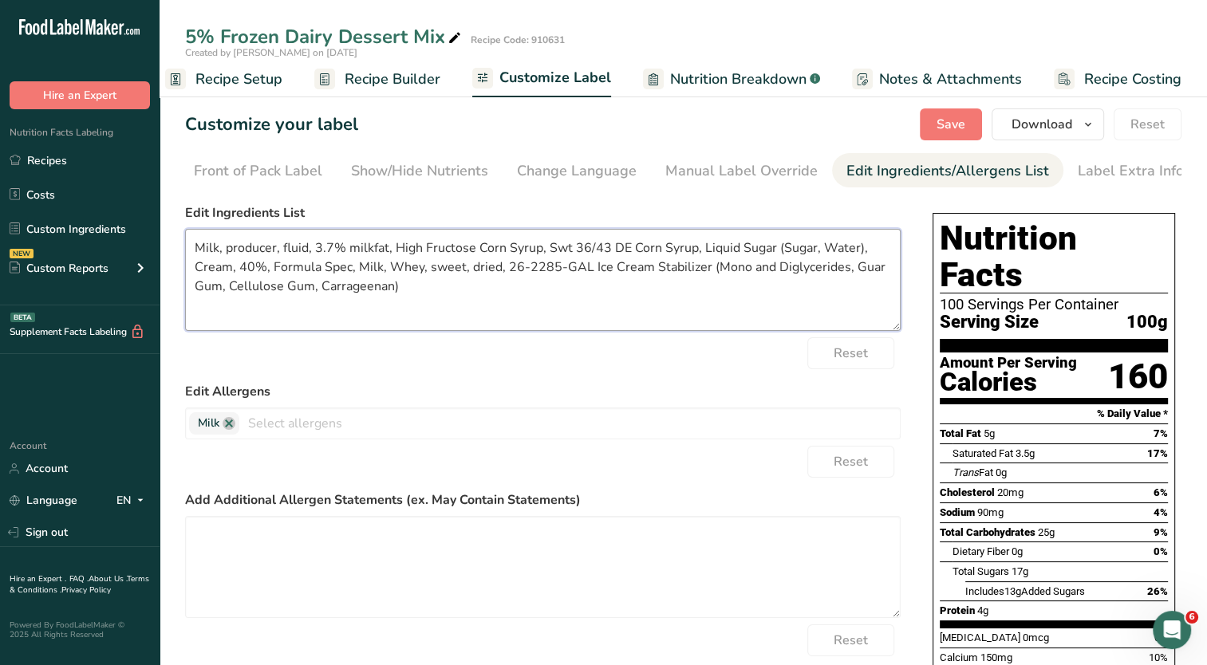
drag, startPoint x: 390, startPoint y: 253, endPoint x: 219, endPoint y: 252, distance: 170.7
click at [219, 252] on textarea "Milk, producer, fluid, 3.7% milkfat, High Fructose Corn Syrup, Swt 36/43 DE Cor…" at bounding box center [543, 280] width 716 height 102
click at [661, 251] on textarea "Milk, High Fructose Corn Syrup, Corn Syrup, Liquid Sugar (Sugar, Water), Cream,…" at bounding box center [543, 280] width 716 height 102
click at [657, 251] on textarea "Milk, High Fructose Corn Syrup, Corn Syrup, Liquid Sugar (Sugar, Water), Cream,…" at bounding box center [543, 280] width 716 height 102
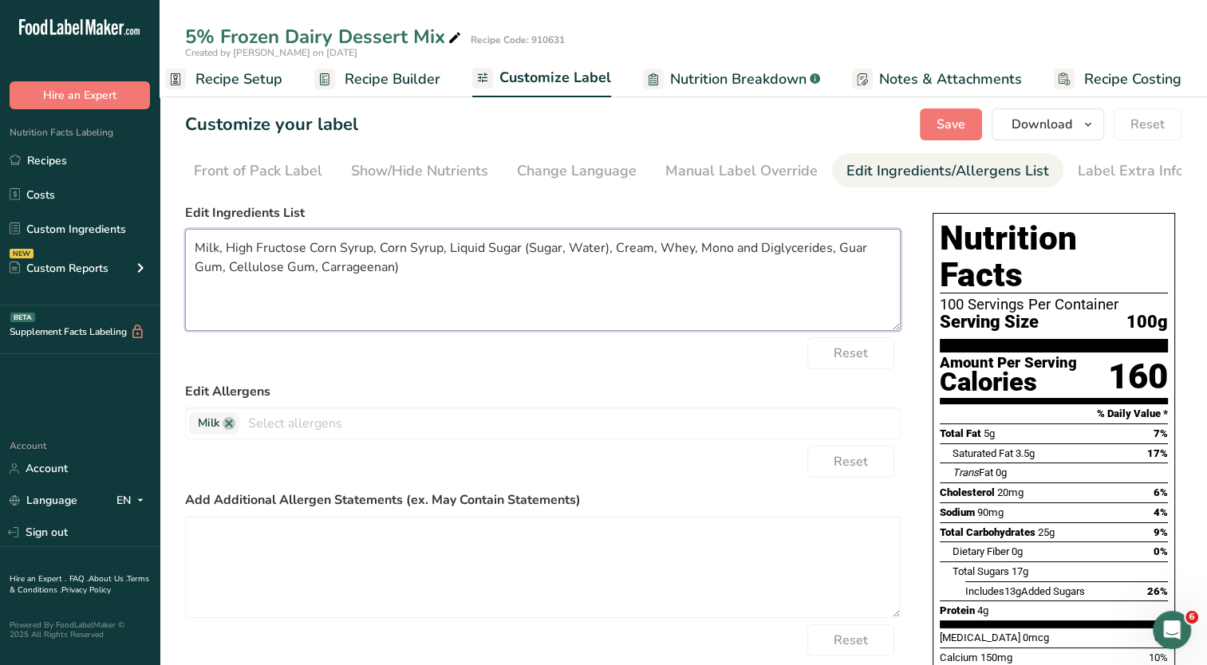
click at [389, 276] on textarea "Milk, High Fructose Corn Syrup, Corn Syrup, Liquid Sugar (Sugar, Water), Cream,…" at bounding box center [543, 280] width 716 height 102
click at [408, 277] on textarea "Milk, High Fructose Corn Syrup, Corn Syrup, Liquid Sugar (Sugar, Water), Cream,…" at bounding box center [543, 280] width 716 height 102
click at [610, 252] on textarea "Milk, High Fructose Corn Syrup, Corn Syrup, Liquid Sugar (Sugar, Water), Cream,…" at bounding box center [543, 280] width 716 height 102
click at [657, 252] on textarea "Milk, High Fructose Corn Syrup, Corn Syrup, Liquid Sugar (Sugar, Water), Cream,…" at bounding box center [543, 280] width 716 height 102
type textarea "Milk, High Fructose Corn Syrup, Corn Syrup, Liquid Sugar (Sugar, Water), Cream,…"
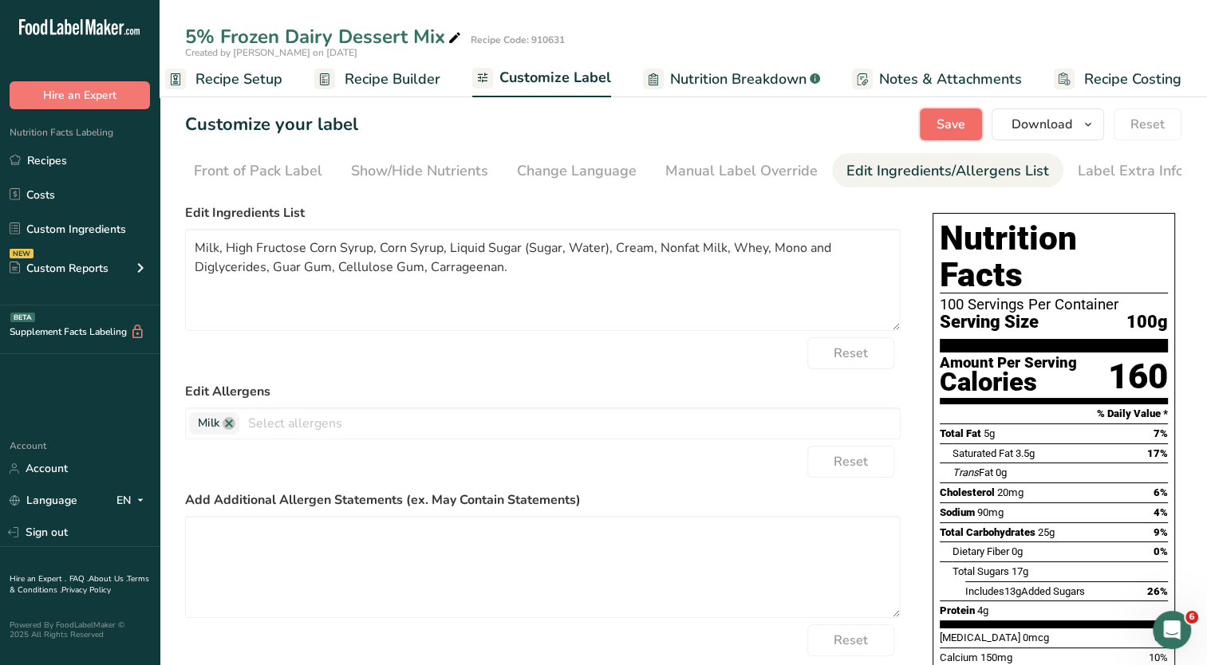
click at [969, 126] on button "Save" at bounding box center [951, 125] width 62 height 32
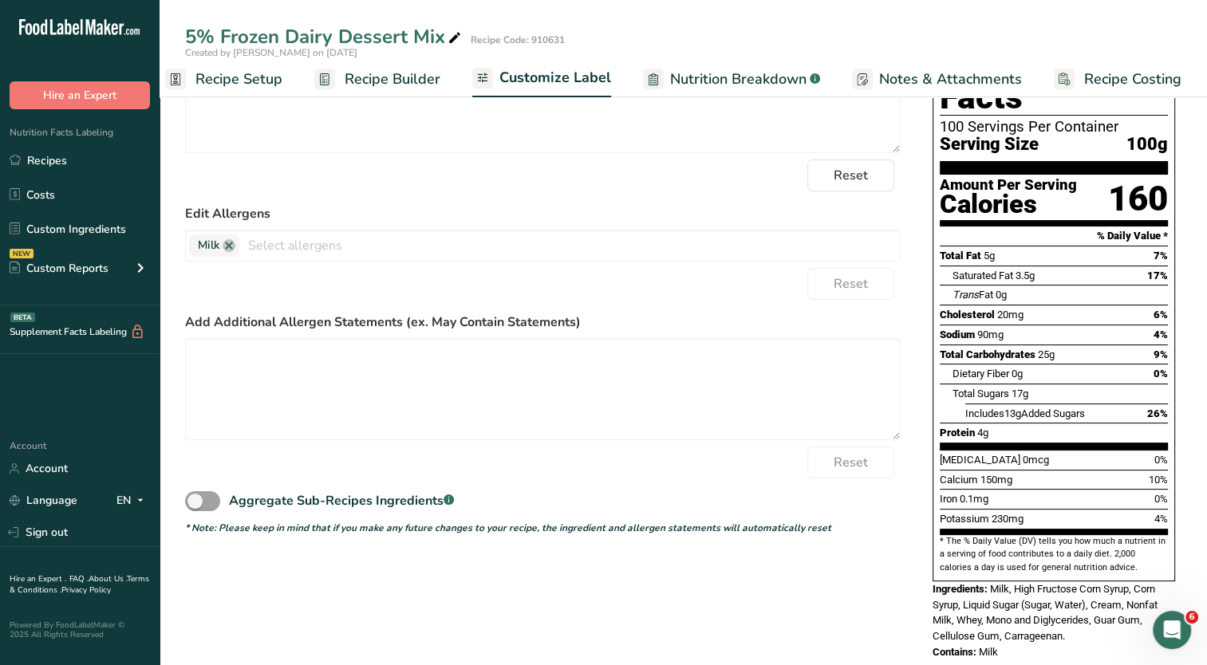
scroll to position [0, 0]
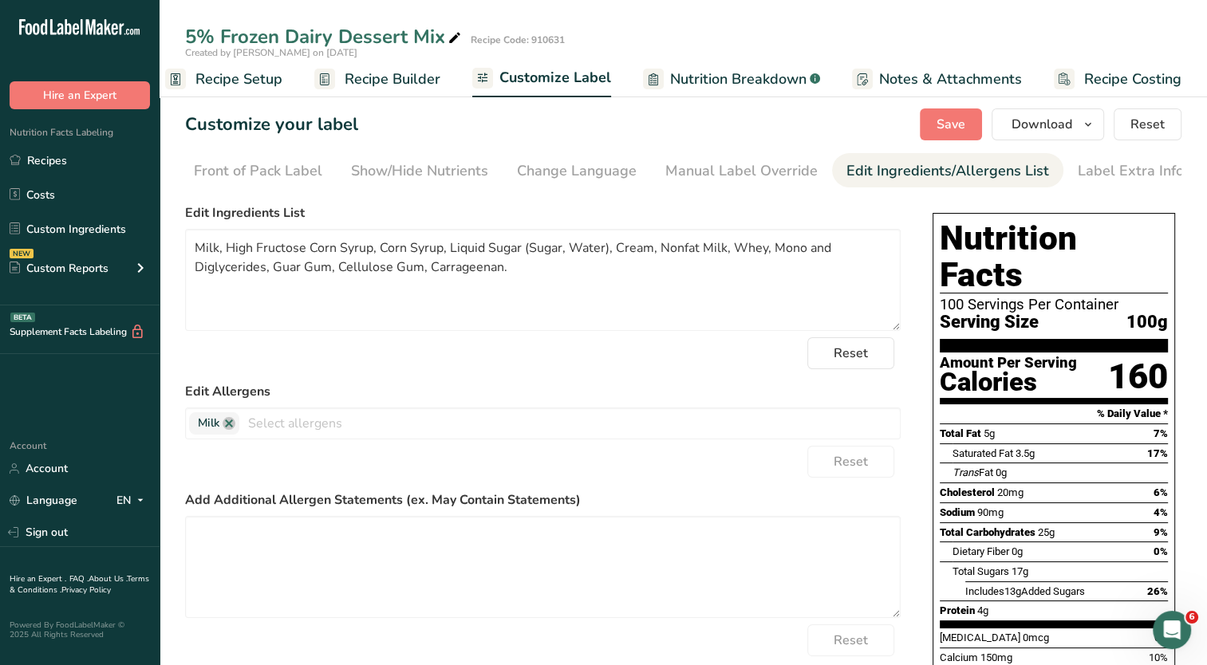
click at [270, 69] on span "Recipe Setup" at bounding box center [238, 80] width 87 height 22
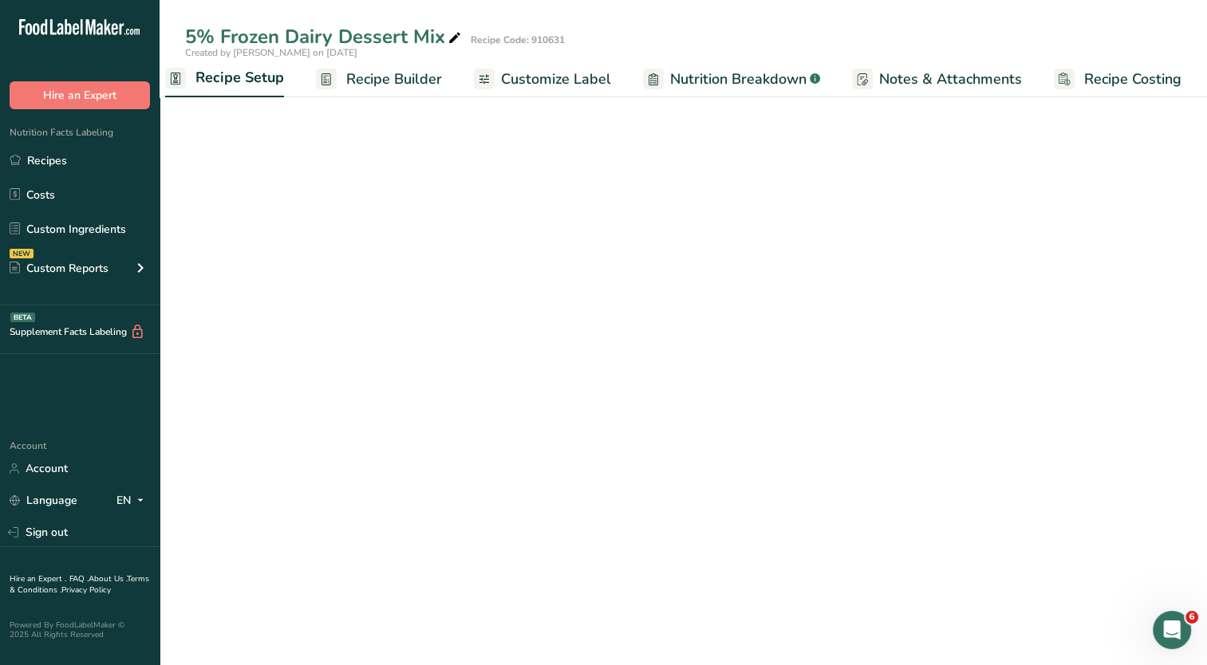
scroll to position [0, 6]
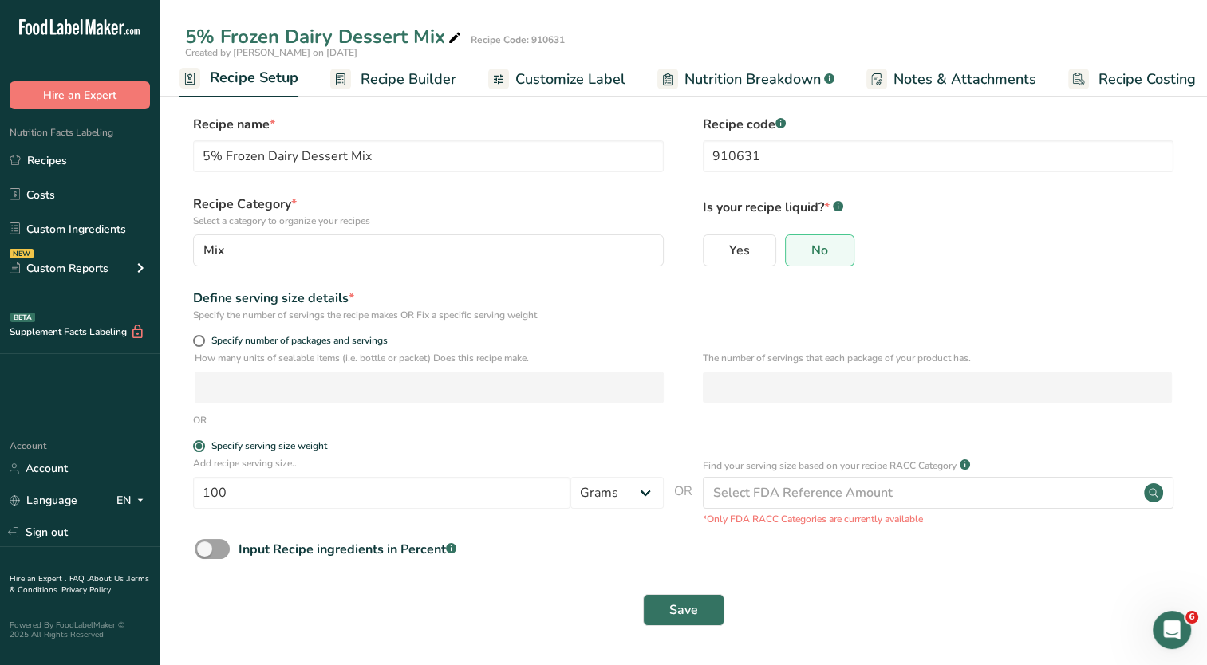
click at [422, 86] on span "Recipe Builder" at bounding box center [409, 80] width 96 height 22
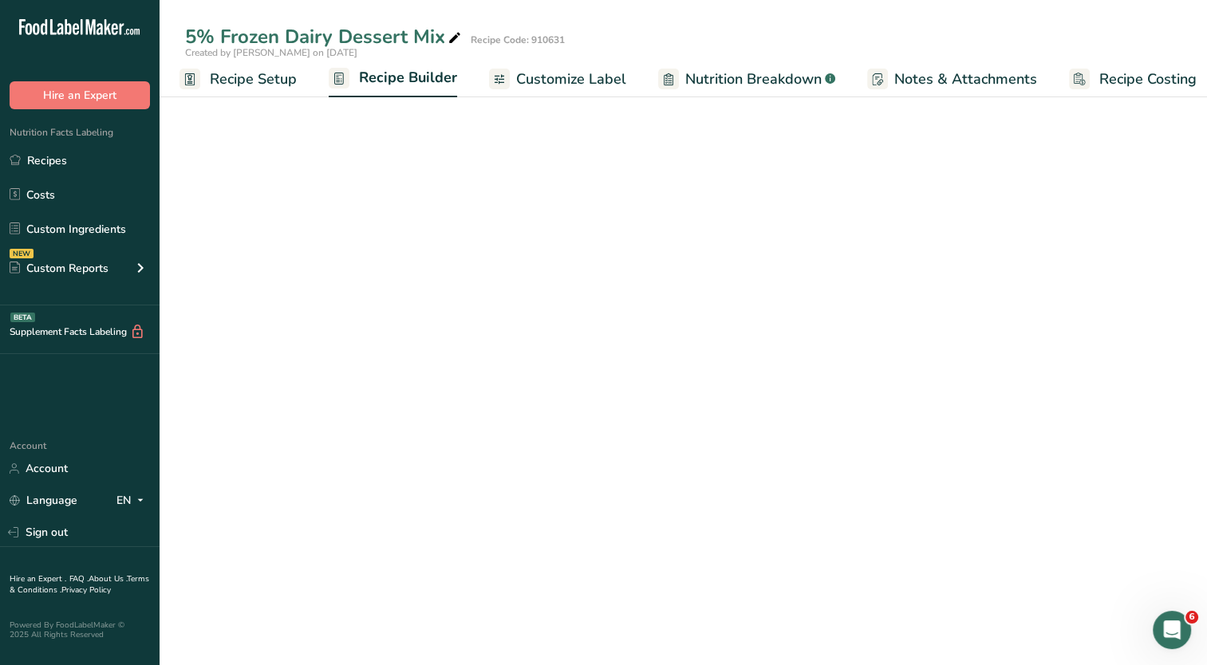
scroll to position [0, 20]
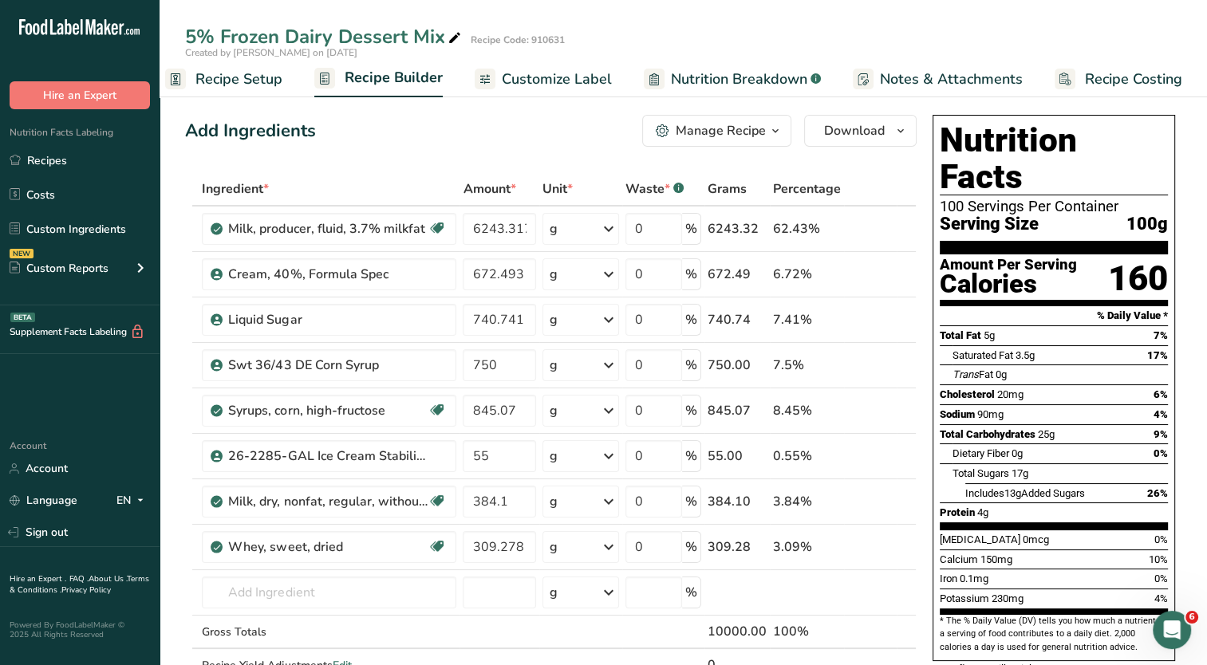
click at [783, 138] on span "button" at bounding box center [775, 130] width 19 height 19
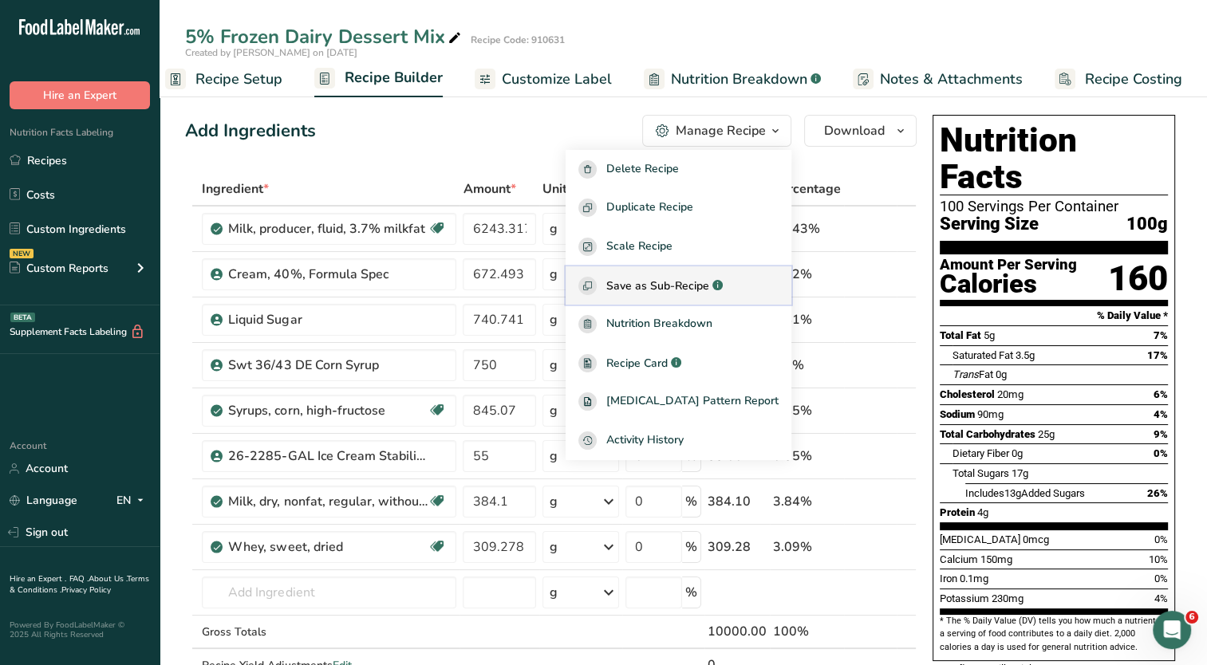
click at [704, 286] on span "Save as Sub-Recipe" at bounding box center [657, 286] width 103 height 17
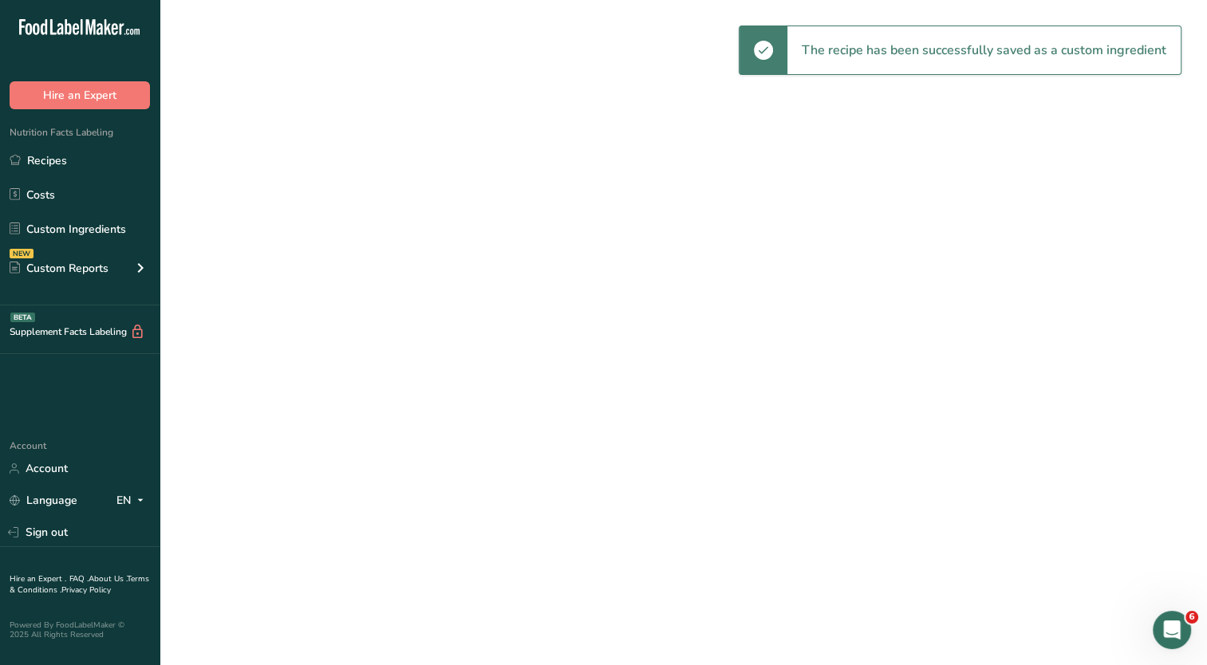
select select "30"
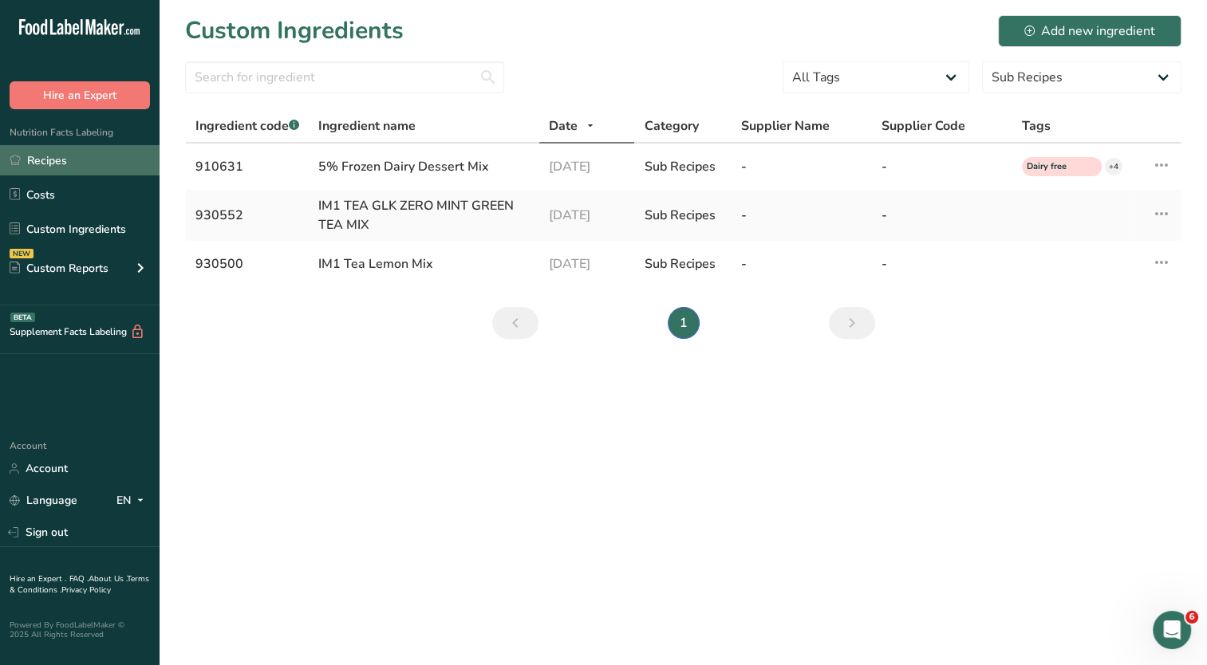
click at [87, 164] on link "Recipes" at bounding box center [80, 160] width 160 height 30
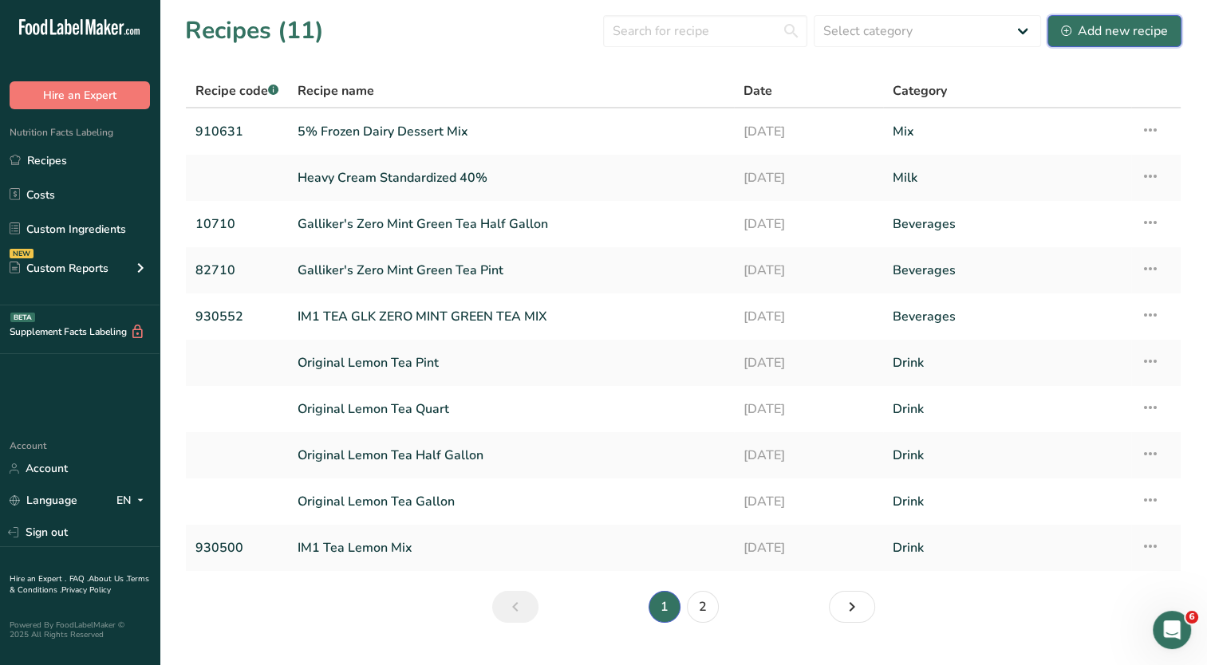
click at [1091, 33] on div "Add new recipe" at bounding box center [1114, 31] width 107 height 19
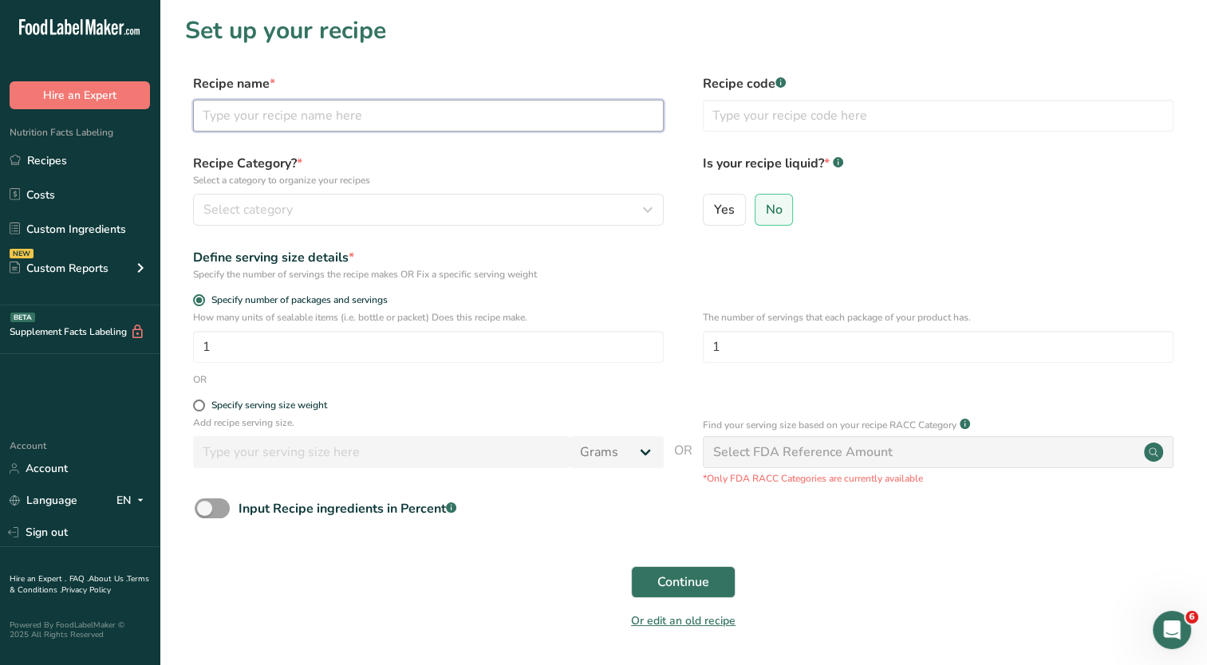
click at [348, 123] on input "text" at bounding box center [428, 116] width 471 height 32
type input "Tally Ho Farms Blk Strawberry"
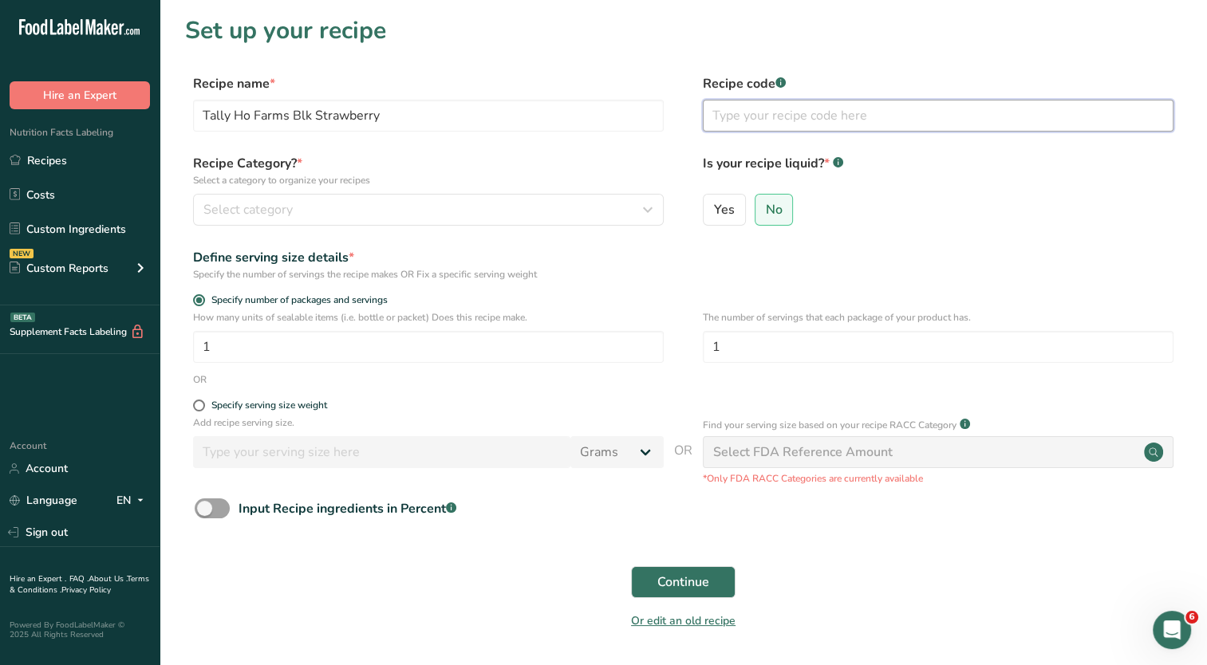
click at [764, 125] on input "text" at bounding box center [938, 116] width 471 height 32
type input "30220"
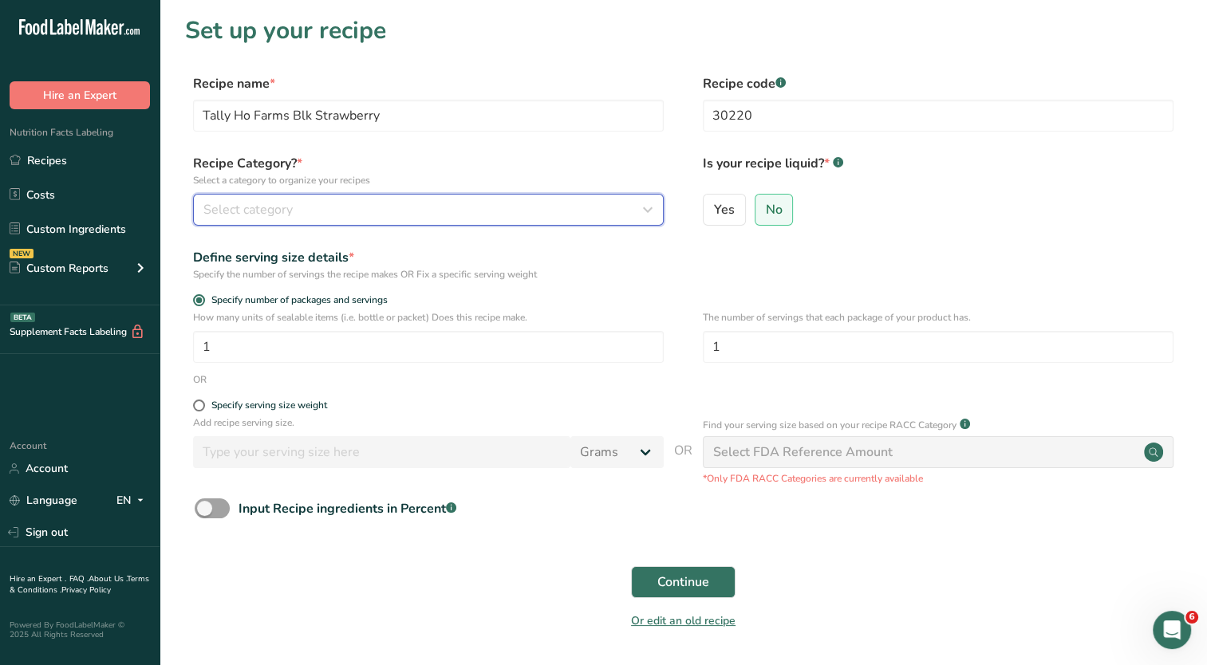
click at [399, 211] on div "Select category" at bounding box center [423, 209] width 440 height 19
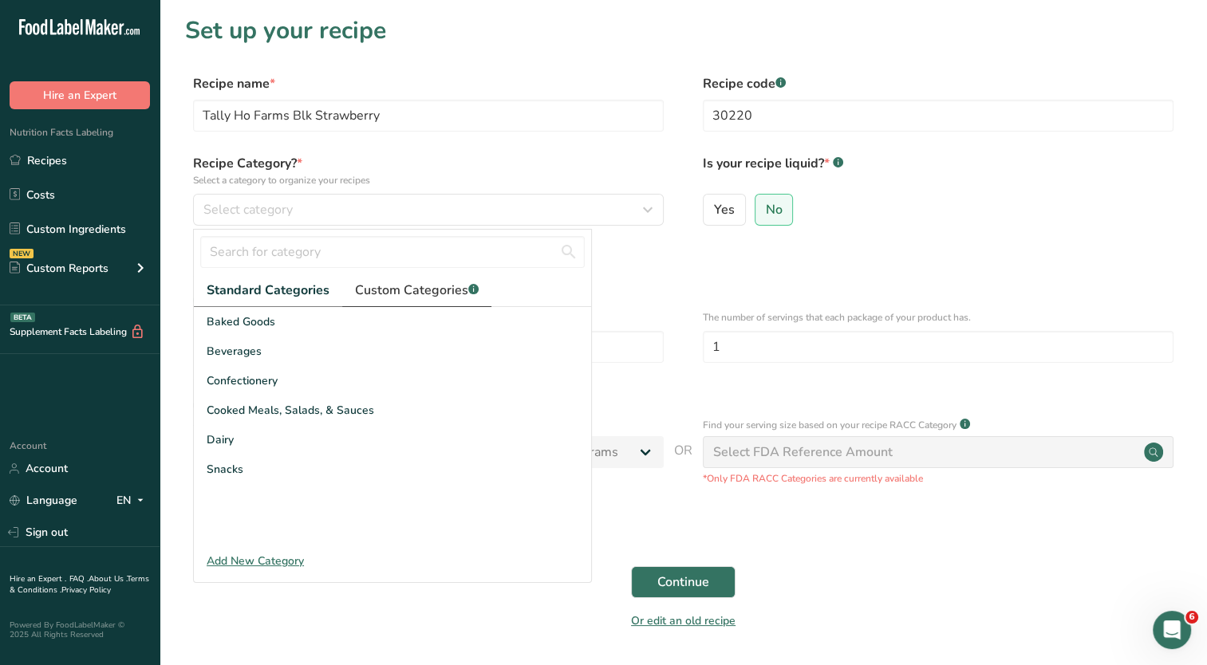
click at [403, 295] on span "Custom Categories .a-a{fill:#347362;}.b-a{fill:#fff;}" at bounding box center [417, 290] width 124 height 19
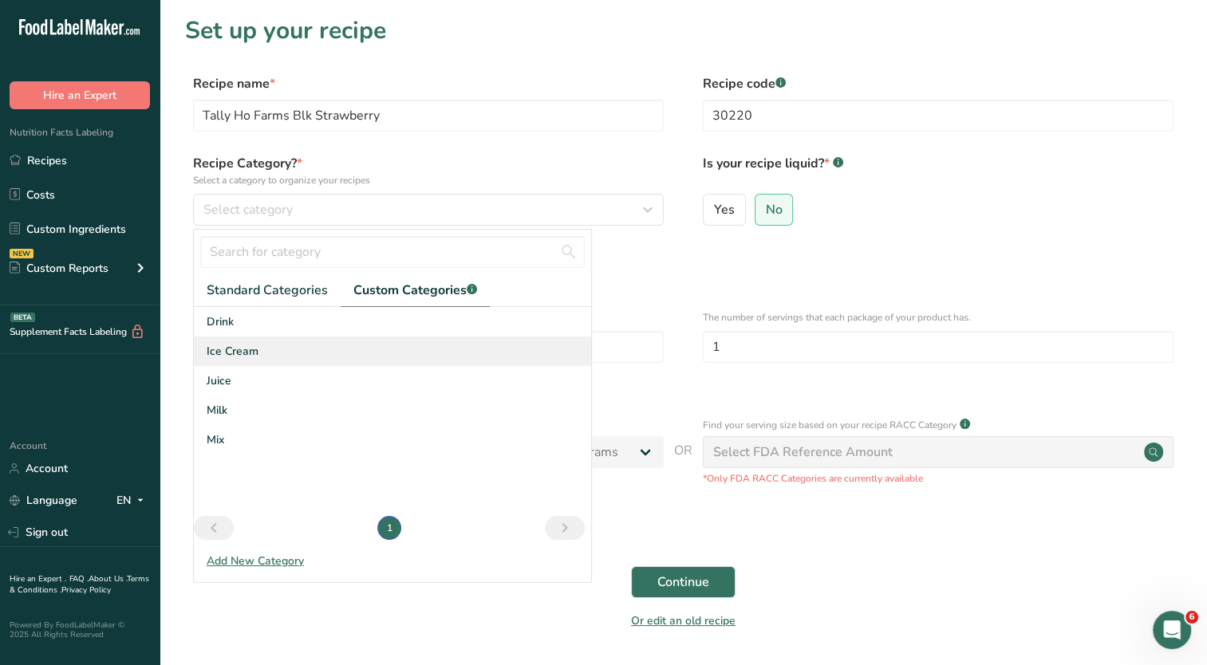
click at [252, 359] on span "Ice Cream" at bounding box center [233, 351] width 52 height 17
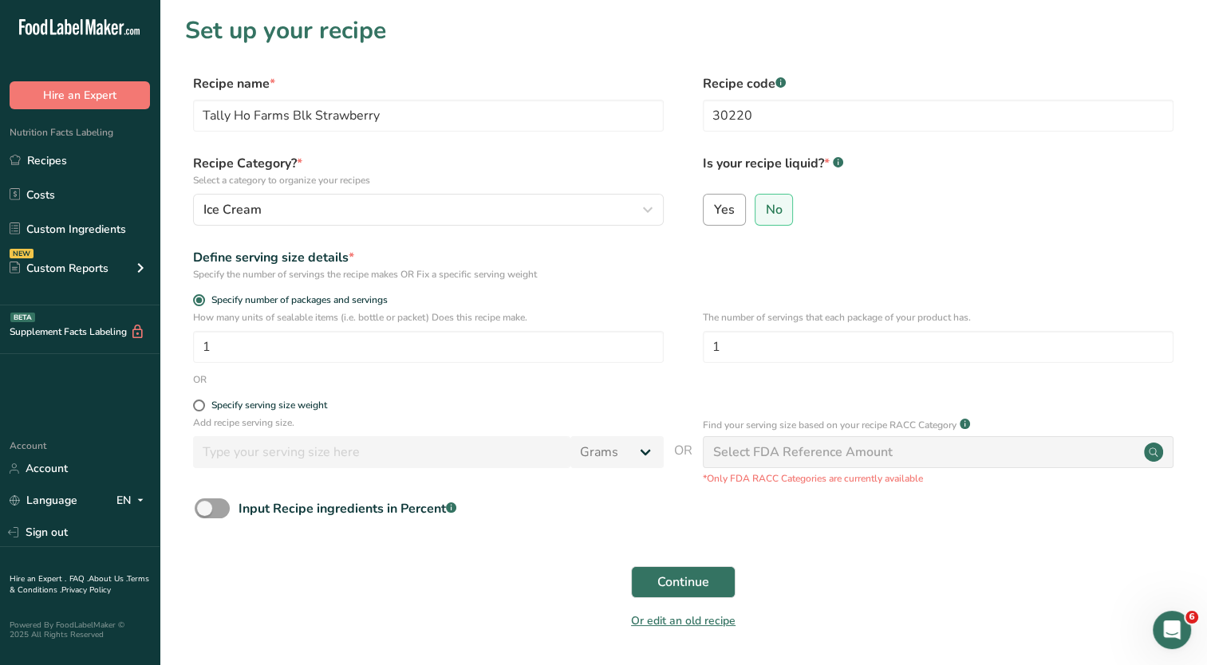
click at [728, 208] on span "Yes" at bounding box center [724, 210] width 21 height 16
click at [714, 208] on input "Yes" at bounding box center [709, 209] width 10 height 10
radio input "true"
radio input "false"
select select "22"
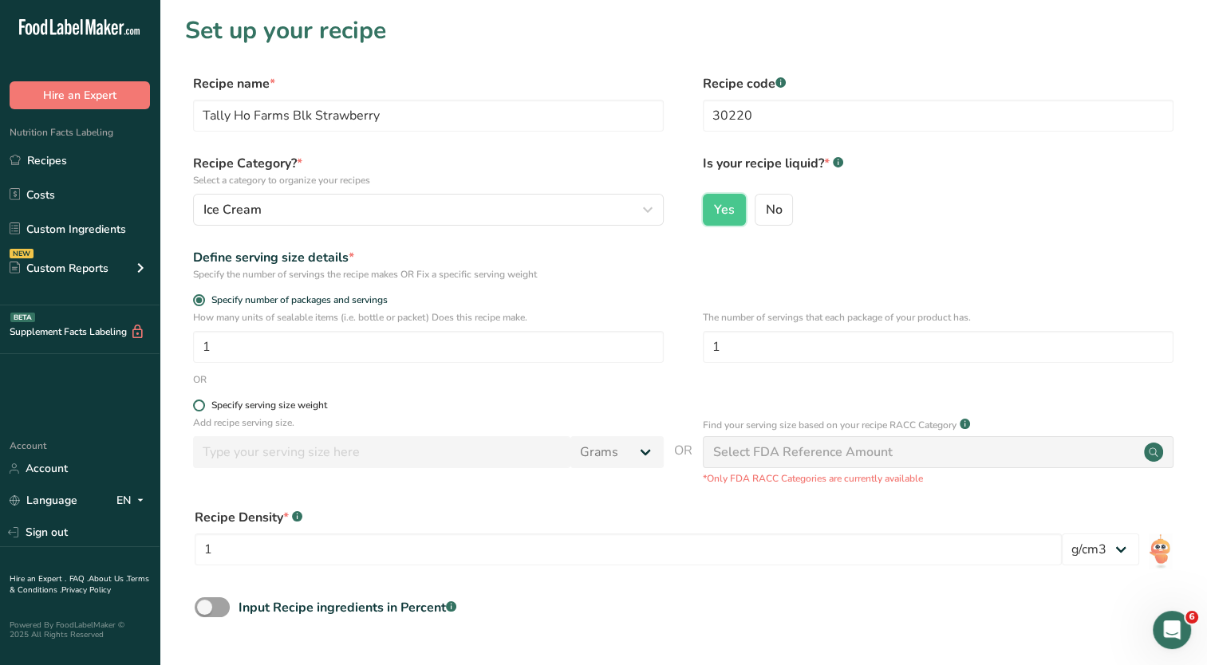
click at [196, 407] on span at bounding box center [199, 406] width 12 height 12
click at [196, 407] on input "Specify serving size weight" at bounding box center [198, 406] width 10 height 10
radio input "true"
radio input "false"
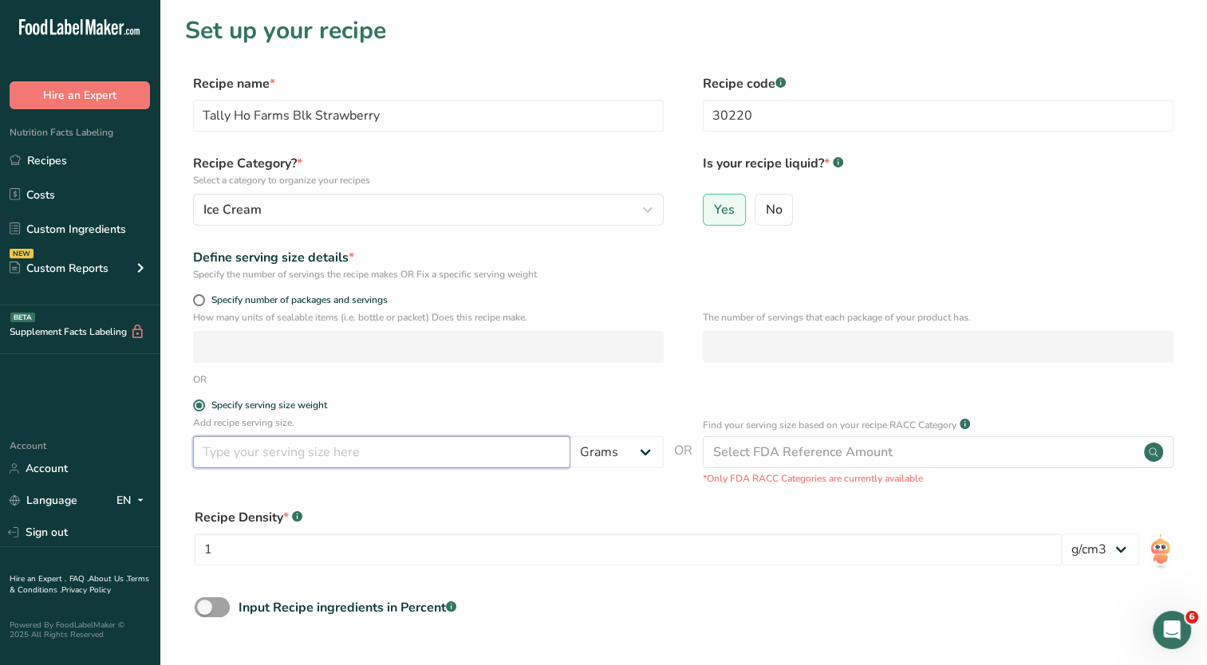
click at [315, 445] on input "number" at bounding box center [381, 452] width 377 height 32
type input "82"
click at [523, 499] on div "Recipe Density * .a-a{fill:#347362;}.b-a{fill:#fff;} 1 lb/ft3 g/cm3" at bounding box center [683, 542] width 996 height 86
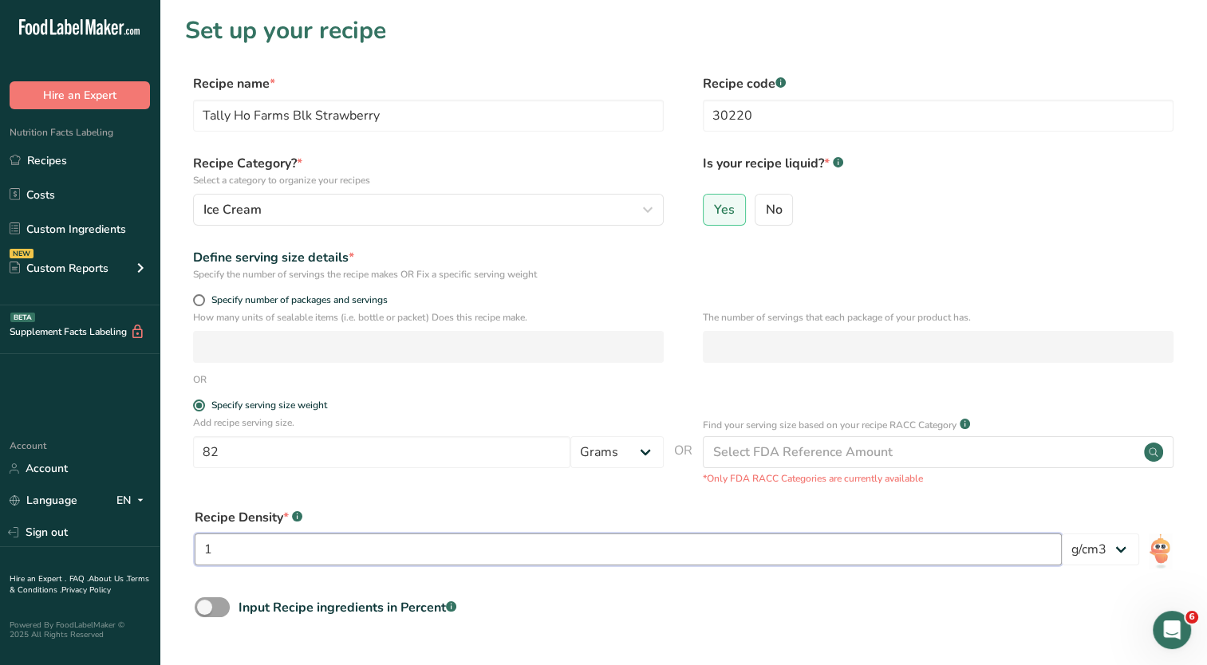
click at [387, 551] on input "1" at bounding box center [628, 550] width 867 height 32
click at [474, 506] on div "Recipe Density * .a-a{fill:#347362;}.b-a{fill:#fff;} 1 lb/ft3 g/cm3" at bounding box center [683, 542] width 996 height 86
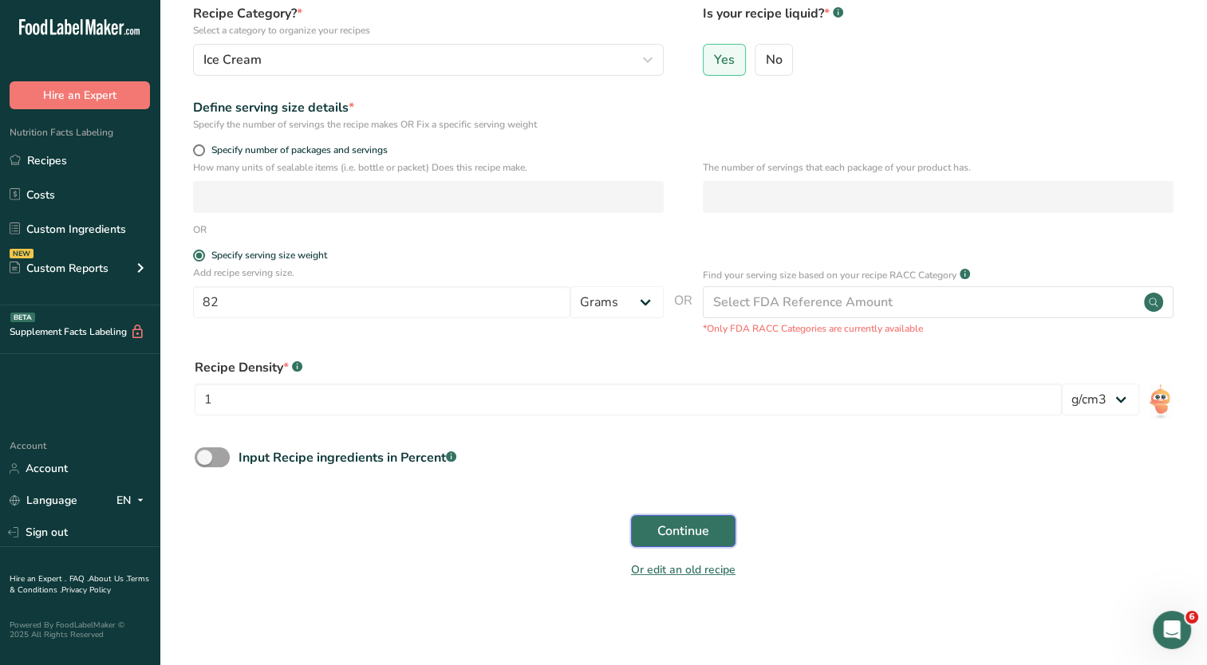
click at [682, 540] on span "Continue" at bounding box center [683, 531] width 52 height 19
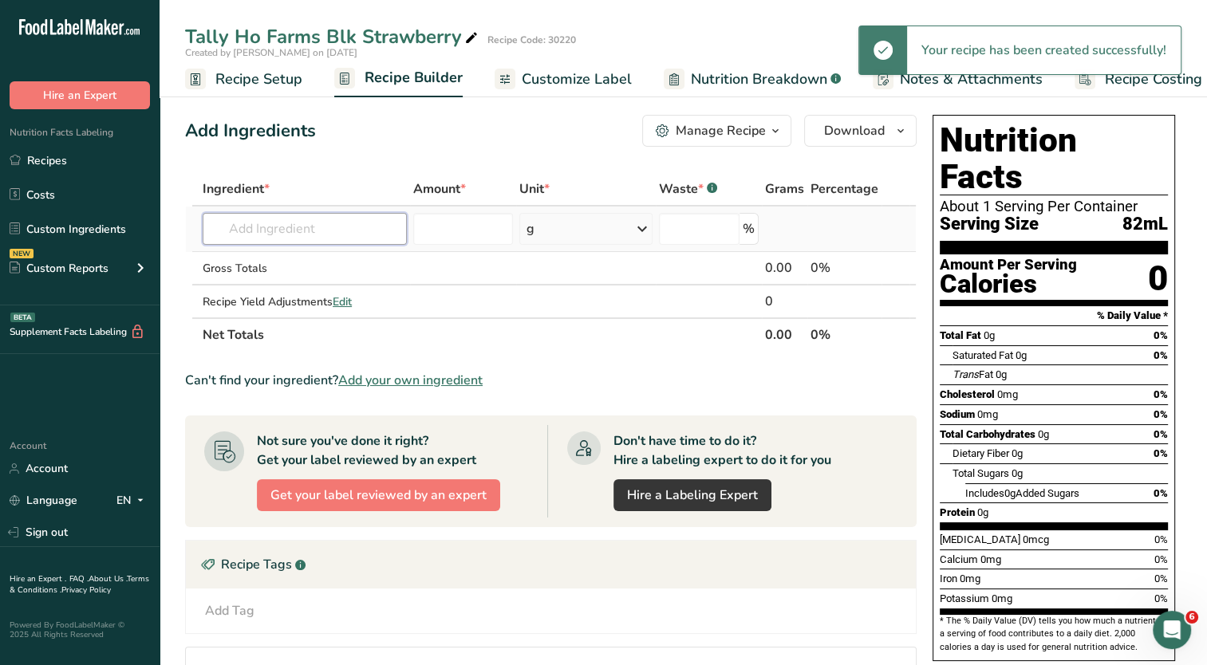
click at [329, 234] on input "text" at bounding box center [305, 229] width 204 height 32
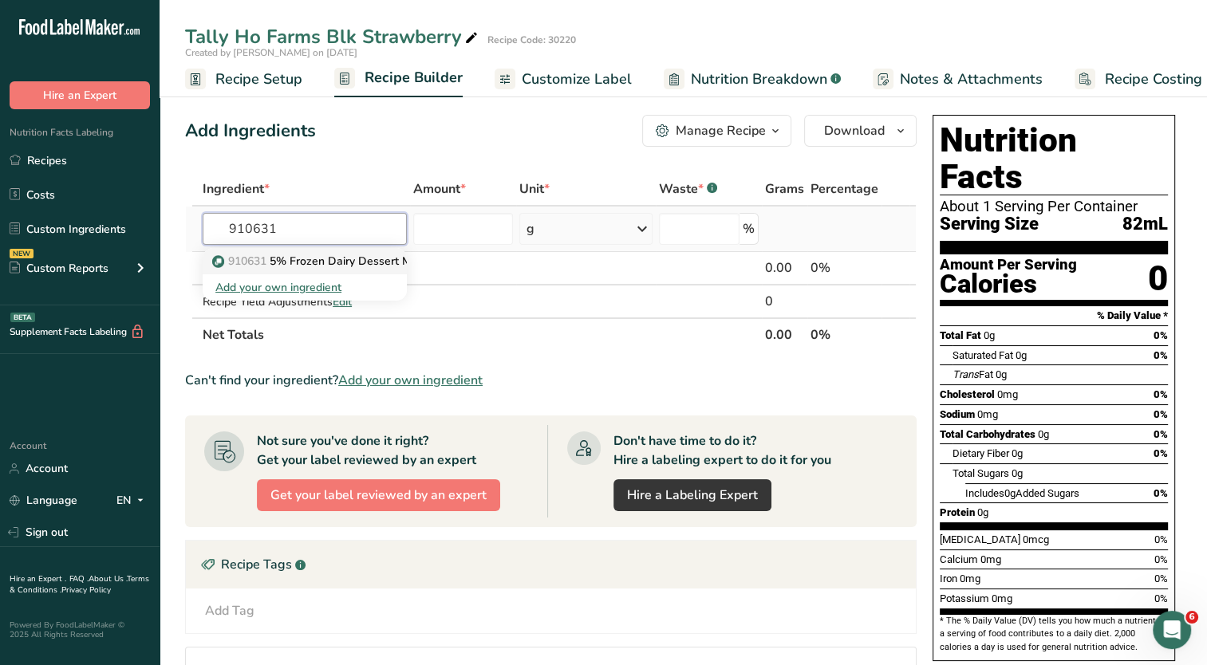
type input "910631"
click at [338, 263] on p "910631 5% Frozen Dairy Dessert Mix" at bounding box center [317, 261] width 204 height 17
type input "5% Frozen Dairy Dessert Mix"
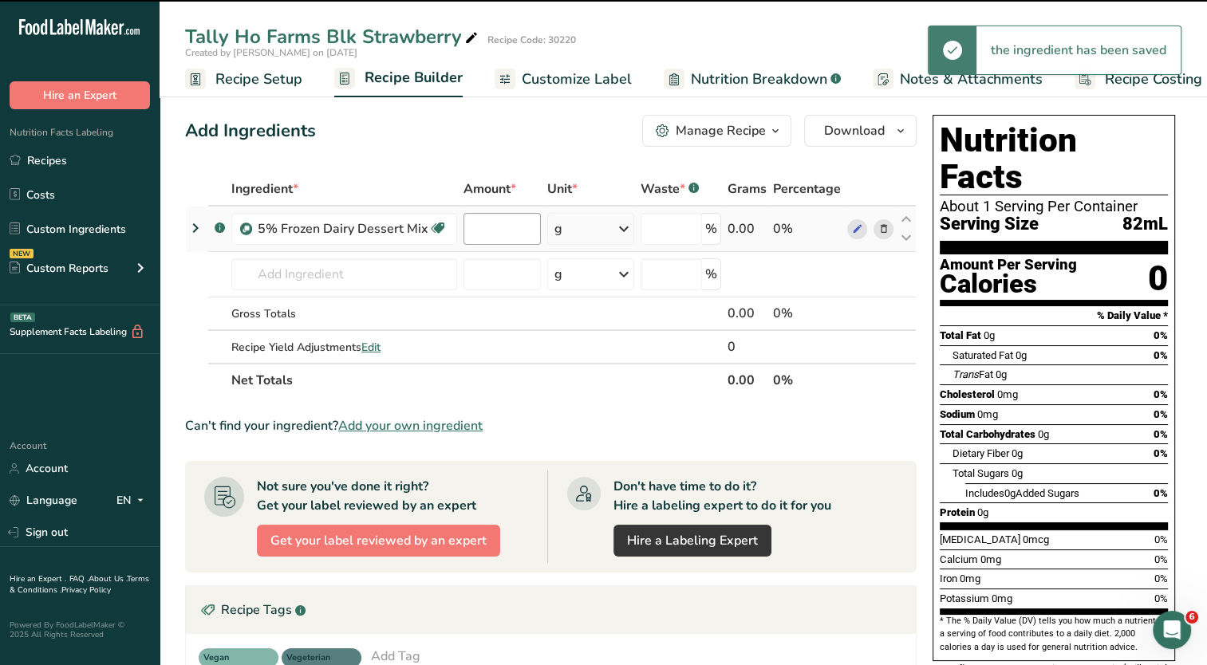
type input "0"
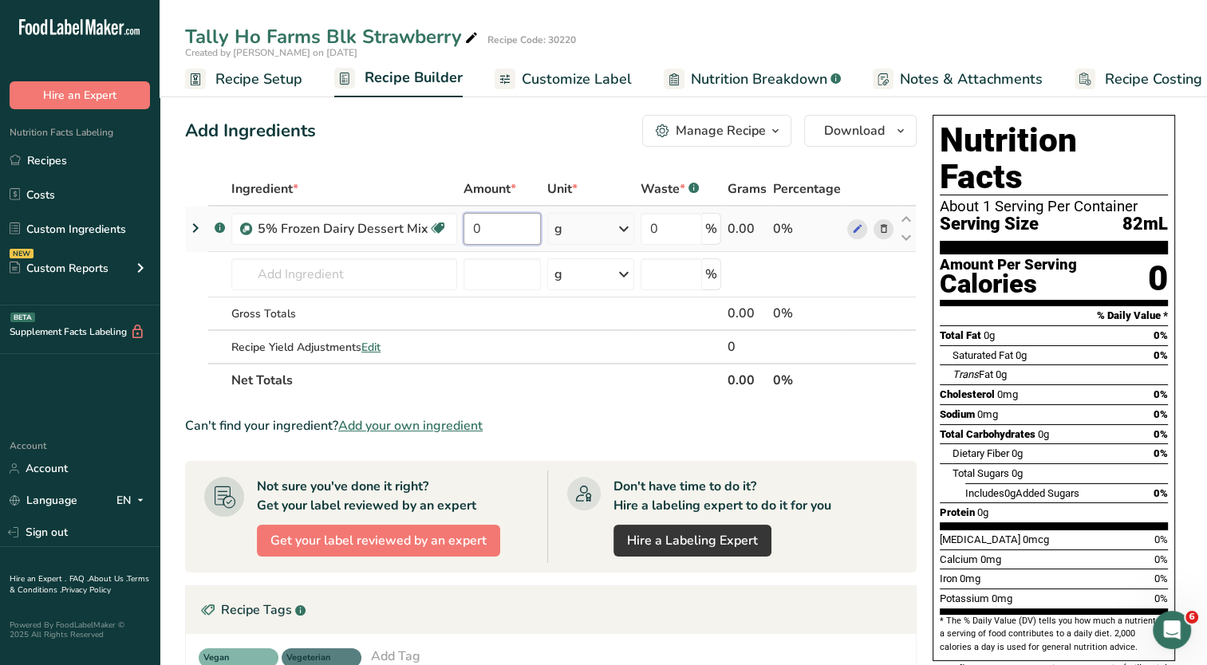
click at [509, 229] on input "0" at bounding box center [502, 229] width 77 height 32
type input "939.6"
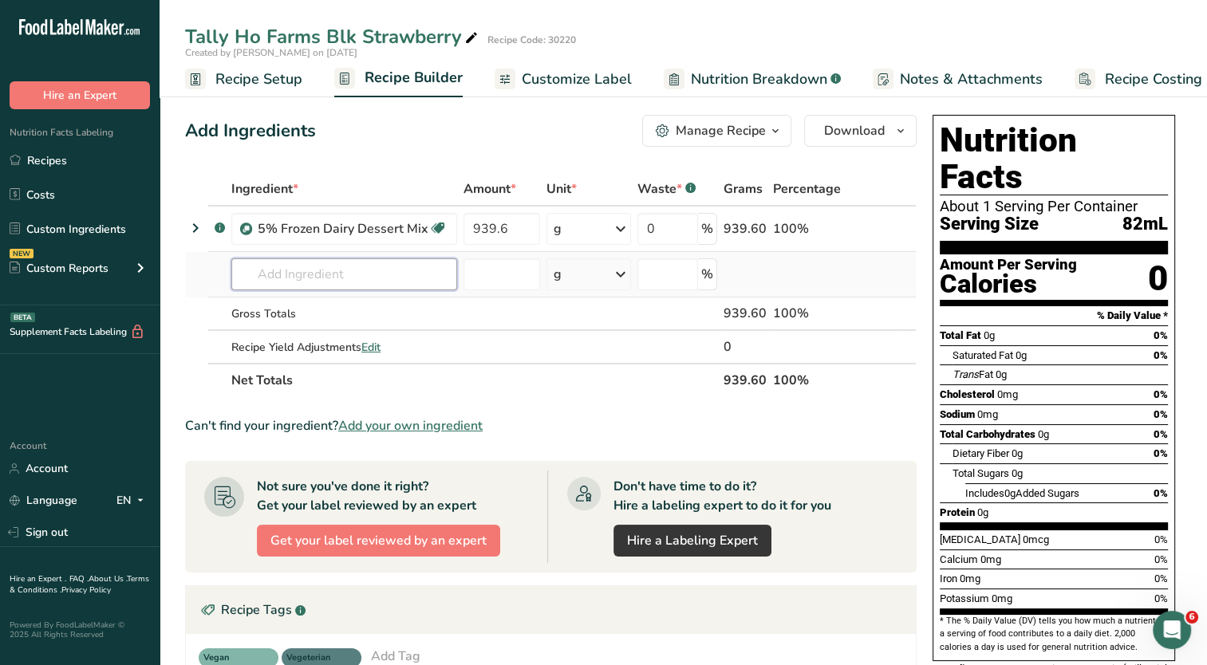
click at [399, 278] on div "Ingredient * Amount * Unit * Waste * .a-a{fill:#347362;}.b-a{fill:#fff;} Grams …" at bounding box center [551, 284] width 732 height 225
